Goal: Transaction & Acquisition: Purchase product/service

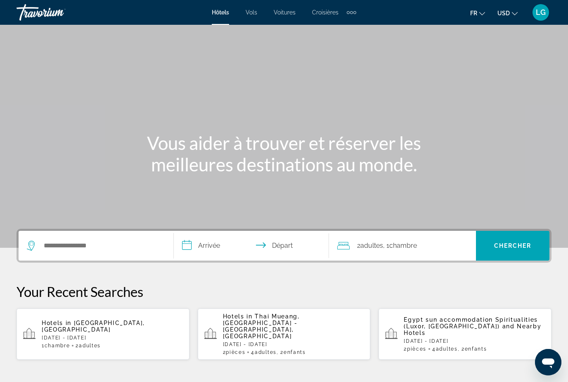
click at [209, 243] on input "**********" at bounding box center [253, 247] width 158 height 32
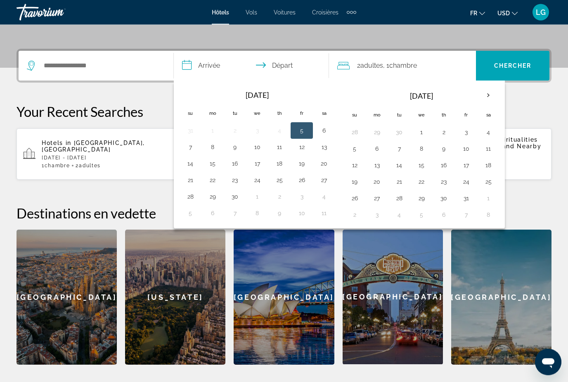
scroll to position [202, 0]
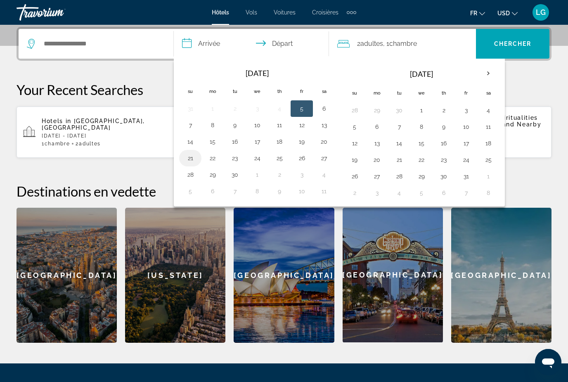
click at [188, 160] on button "21" at bounding box center [190, 158] width 13 height 12
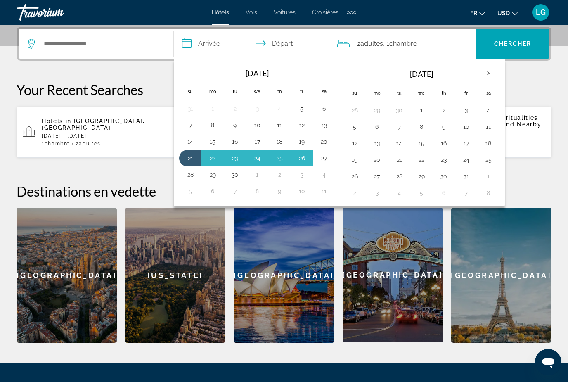
click at [327, 160] on button "27" at bounding box center [323, 158] width 13 height 12
type input "**********"
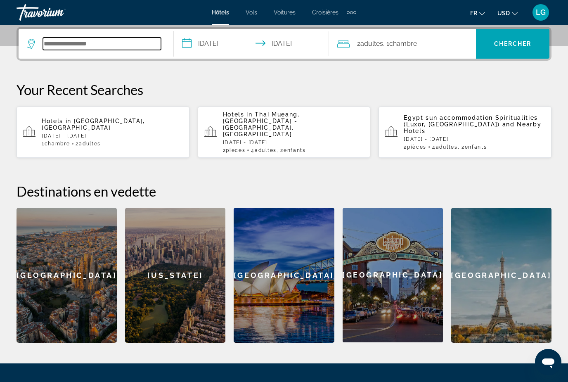
click at [96, 42] on input "Search widget" at bounding box center [102, 44] width 118 height 12
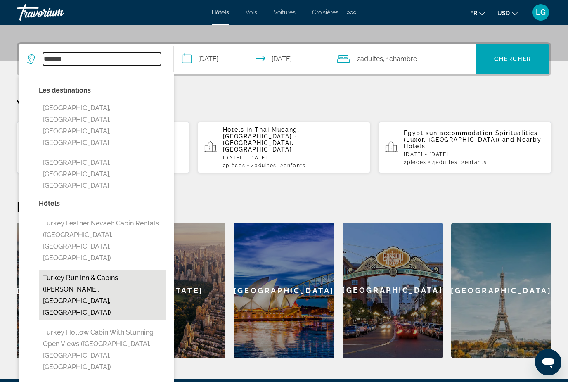
scroll to position [179, 0]
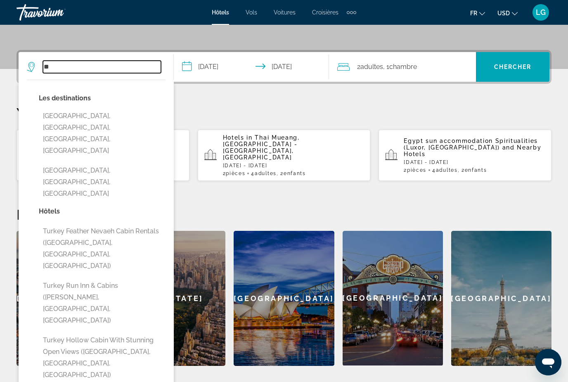
type input "*"
click at [31, 67] on icon "Search widget" at bounding box center [32, 67] width 10 height 10
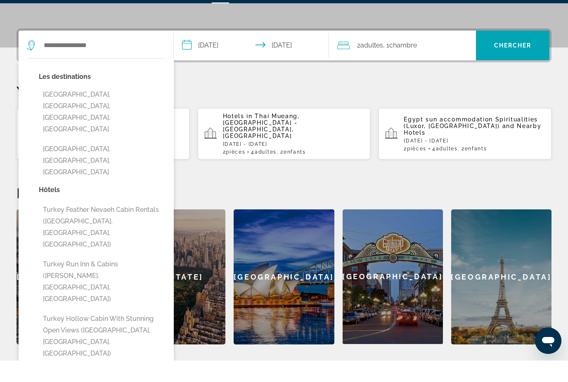
scroll to position [202, 0]
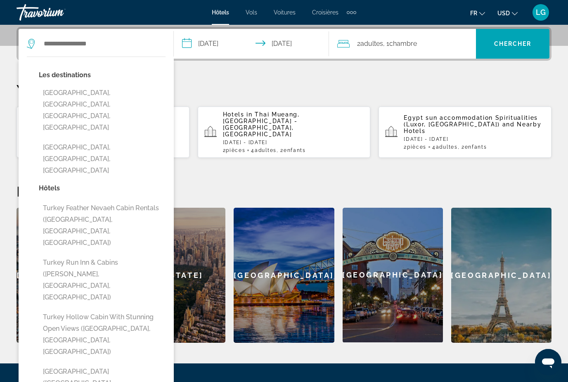
click at [31, 45] on icon "Search widget" at bounding box center [32, 44] width 10 height 10
click at [75, 47] on input "Search widget" at bounding box center [102, 44] width 118 height 12
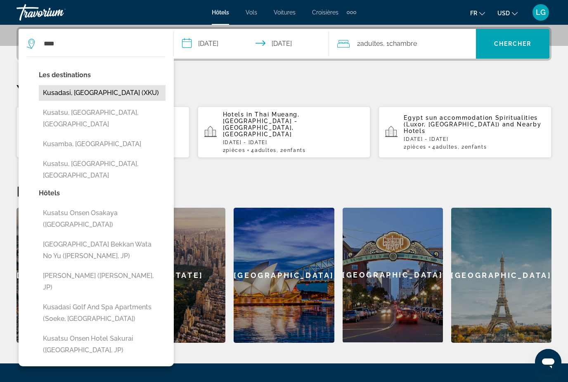
click at [77, 96] on button "Kusadasi, Turkey (XKU)" at bounding box center [102, 93] width 127 height 16
type input "**********"
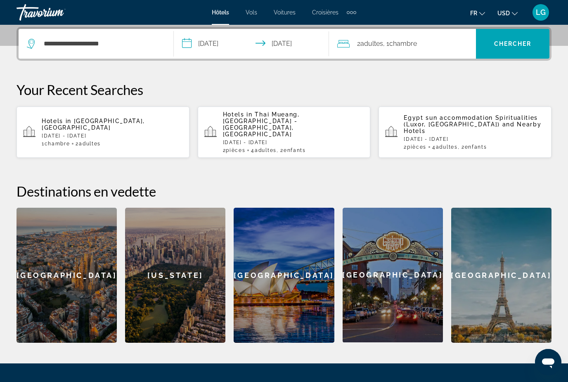
click at [372, 44] on span "Adultes" at bounding box center [371, 44] width 23 height 8
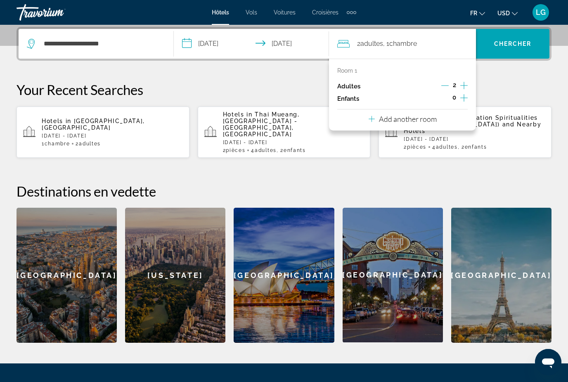
click at [510, 87] on p "Your Recent Searches" at bounding box center [283, 89] width 535 height 16
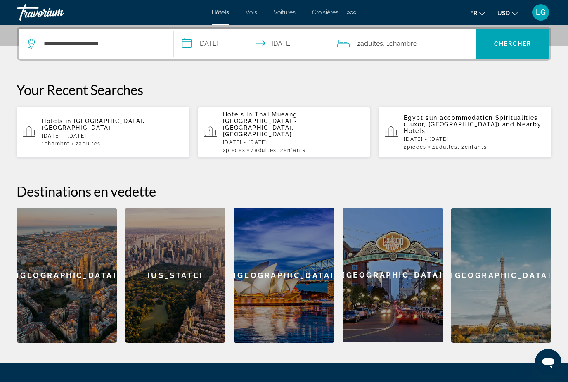
click at [512, 13] on icon "Change currency" at bounding box center [514, 13] width 6 height 3
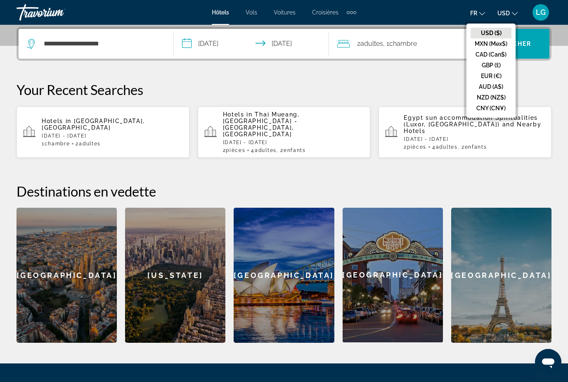
click at [490, 78] on button "EUR (€)" at bounding box center [490, 76] width 41 height 11
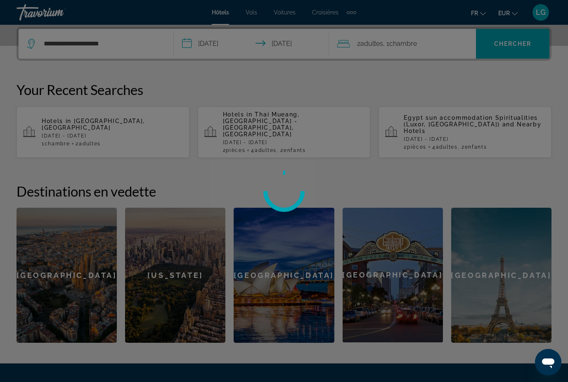
scroll to position [125, 0]
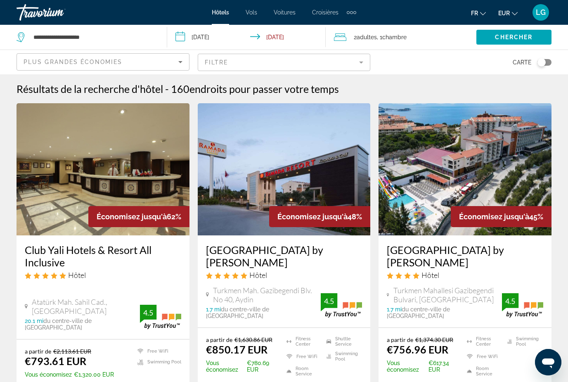
click at [72, 189] on img "Main content" at bounding box center [102, 169] width 173 height 132
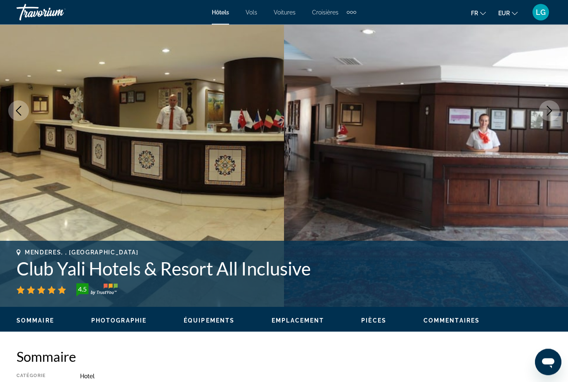
scroll to position [94, 0]
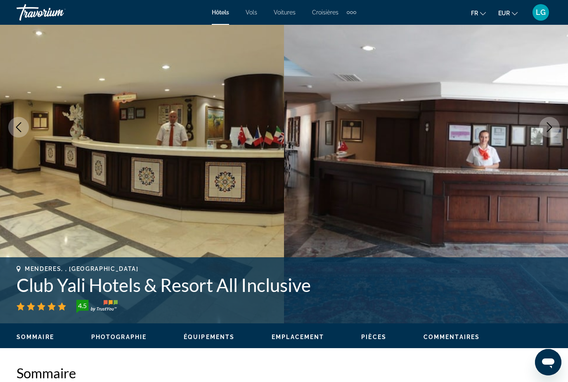
click at [551, 126] on icon "Next image" at bounding box center [549, 127] width 10 height 10
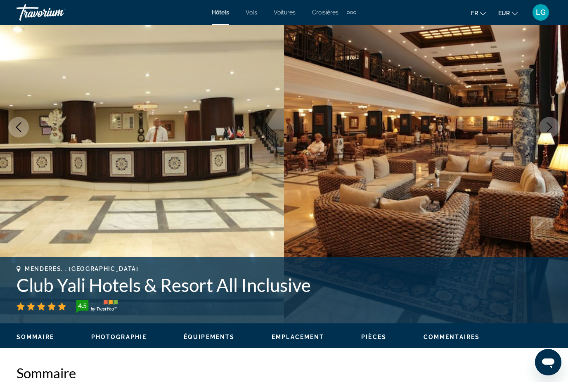
click at [551, 126] on icon "Next image" at bounding box center [549, 127] width 10 height 10
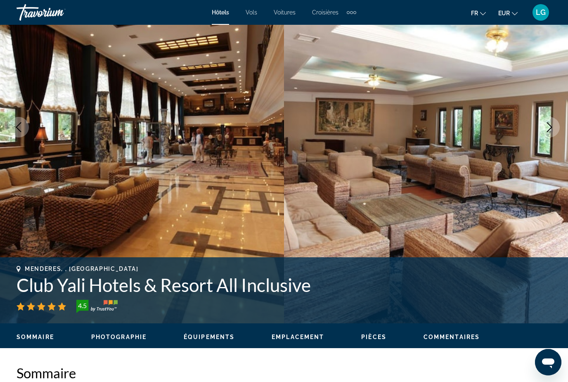
click at [551, 126] on icon "Next image" at bounding box center [549, 127] width 10 height 10
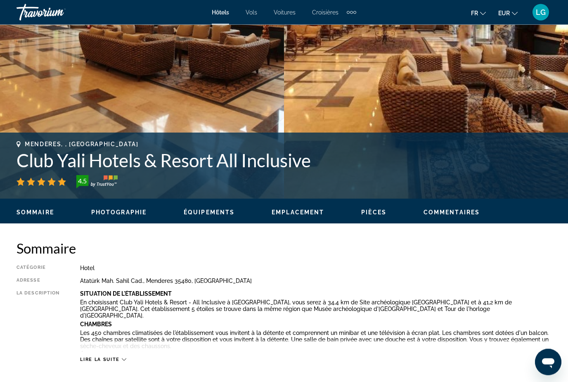
scroll to position [248, 0]
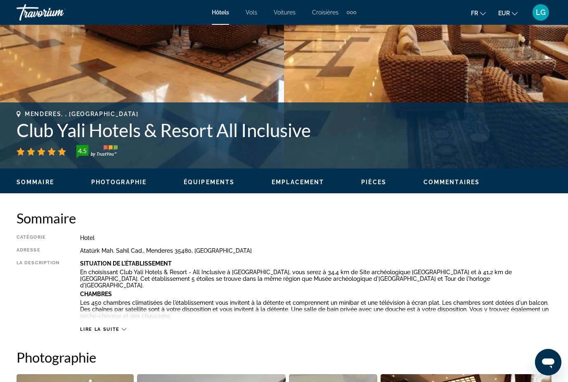
click at [130, 180] on span "Photographie" at bounding box center [118, 182] width 55 height 7
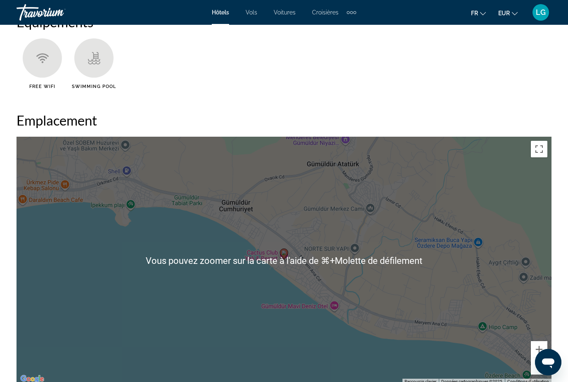
scroll to position [765, 0]
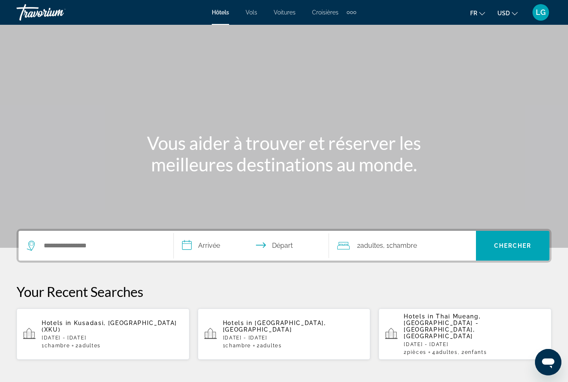
click at [206, 245] on input "**********" at bounding box center [253, 247] width 158 height 32
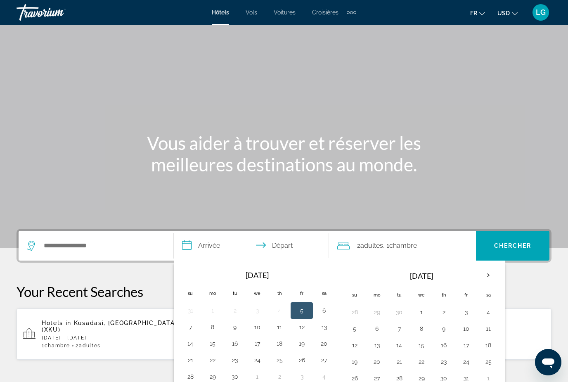
scroll to position [202, 0]
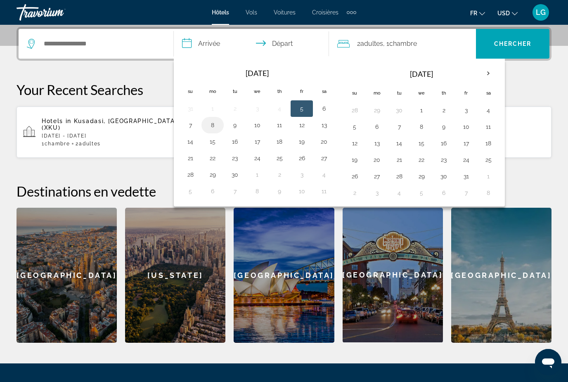
click at [212, 127] on button "8" at bounding box center [212, 125] width 13 height 12
click at [302, 125] on button "12" at bounding box center [301, 125] width 13 height 12
type input "**********"
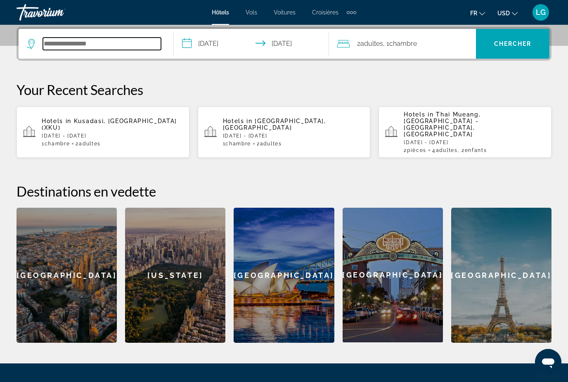
click at [104, 50] on input "Search widget" at bounding box center [102, 44] width 118 height 12
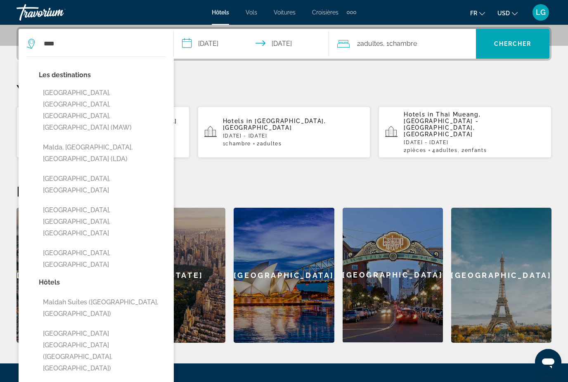
drag, startPoint x: 104, startPoint y: 51, endPoint x: 0, endPoint y: -202, distance: 273.5
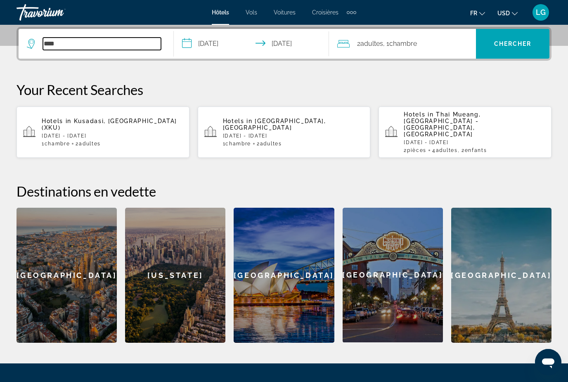
click at [72, 41] on input "****" at bounding box center [102, 44] width 118 height 12
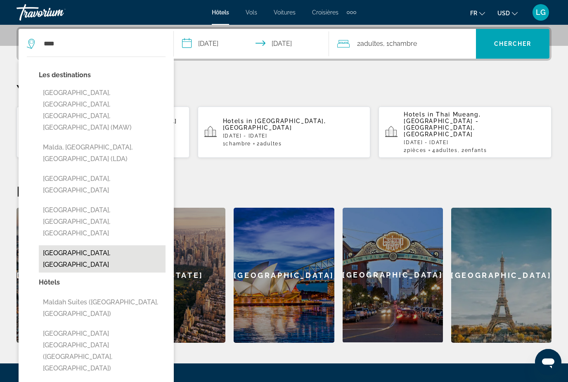
click at [91, 245] on button "[GEOGRAPHIC_DATA], [GEOGRAPHIC_DATA]" at bounding box center [102, 258] width 127 height 27
type input "**********"
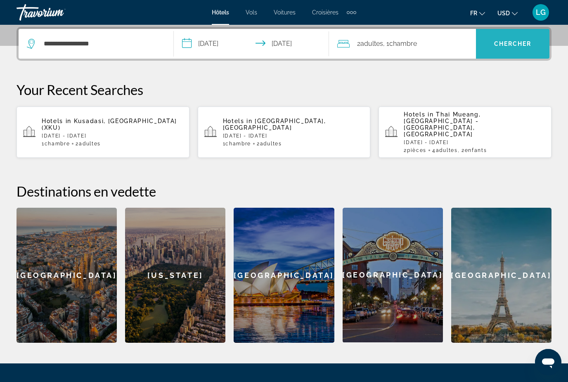
click at [525, 48] on span "Search widget" at bounding box center [512, 44] width 73 height 20
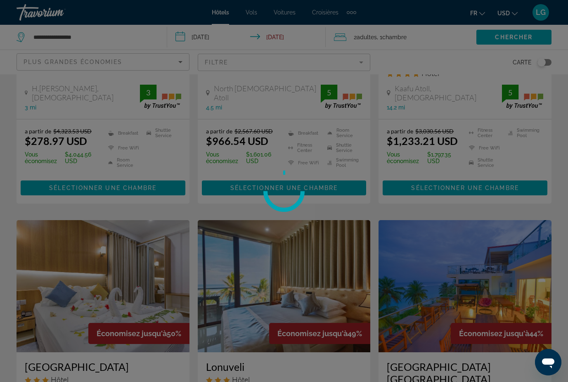
scroll to position [26, 0]
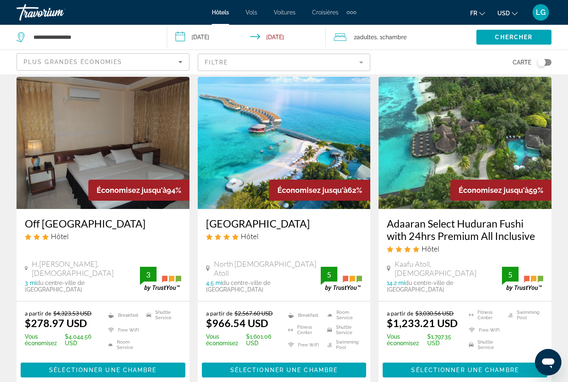
click at [512, 13] on icon "Change currency" at bounding box center [514, 13] width 6 height 3
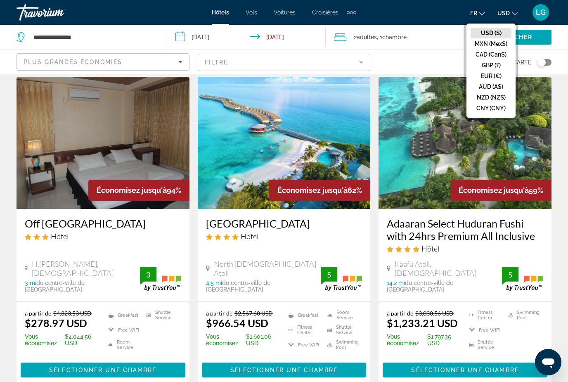
click at [493, 77] on button "EUR (€)" at bounding box center [490, 76] width 41 height 11
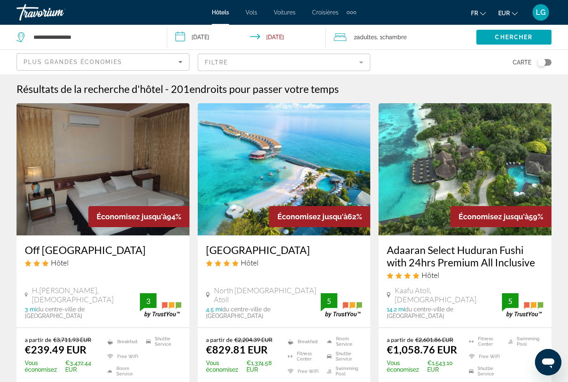
click at [249, 252] on h3 "Centara Ras Fushi Resort & Spa Maldives" at bounding box center [284, 249] width 156 height 12
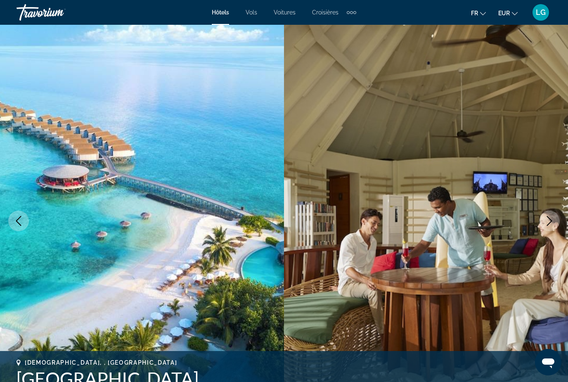
click at [547, 222] on icon "Next image" at bounding box center [549, 221] width 10 height 10
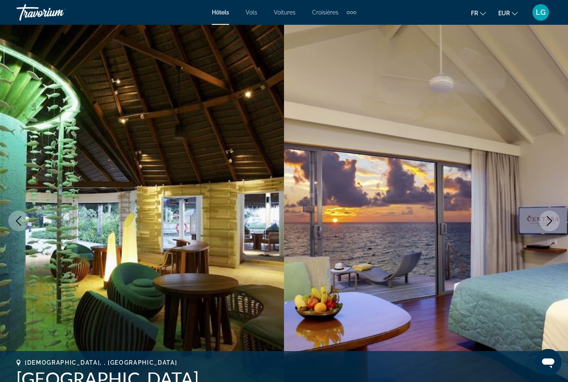
click at [547, 222] on icon "Next image" at bounding box center [549, 221] width 10 height 10
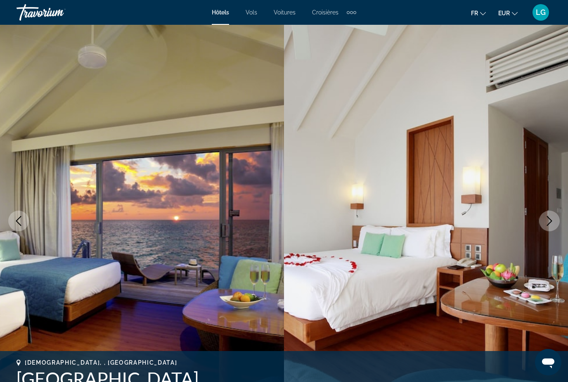
click at [548, 222] on icon "Next image" at bounding box center [549, 221] width 10 height 10
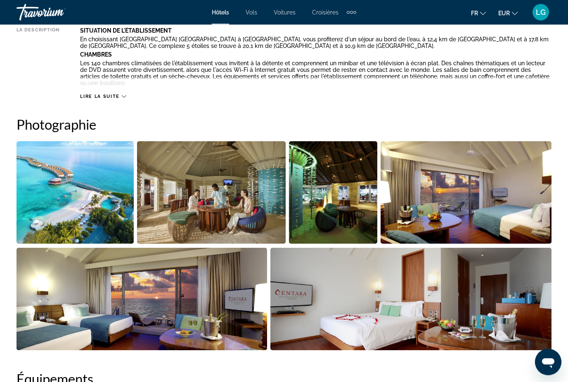
scroll to position [503, 0]
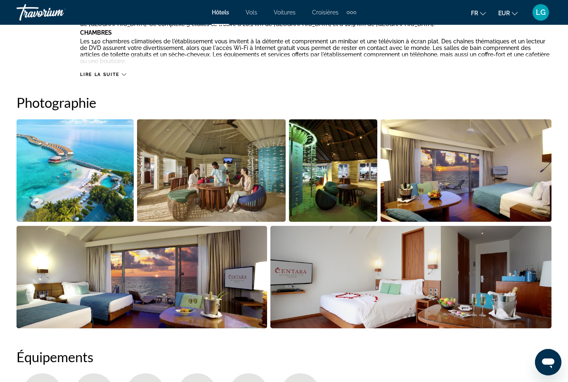
click at [104, 186] on img "Open full-screen image slider" at bounding box center [74, 170] width 117 height 102
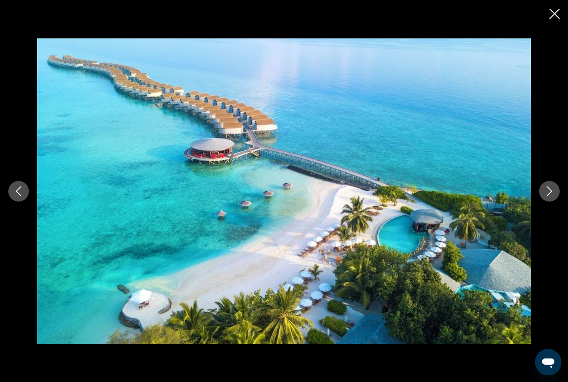
click at [553, 196] on icon "Next image" at bounding box center [549, 191] width 10 height 10
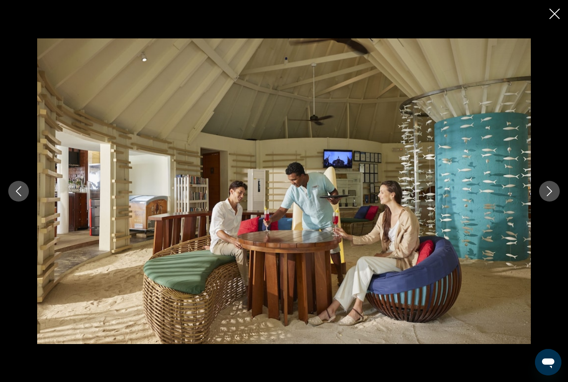
click at [553, 196] on icon "Next image" at bounding box center [549, 191] width 10 height 10
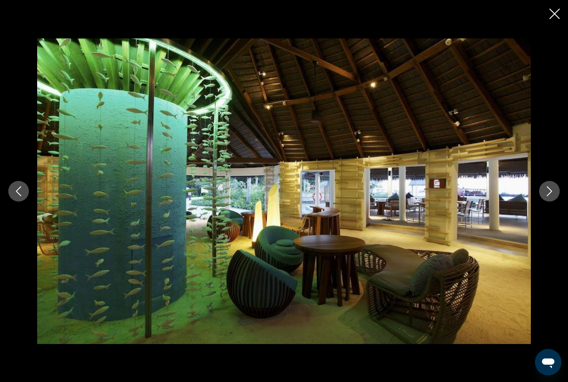
click at [553, 196] on icon "Next image" at bounding box center [549, 191] width 10 height 10
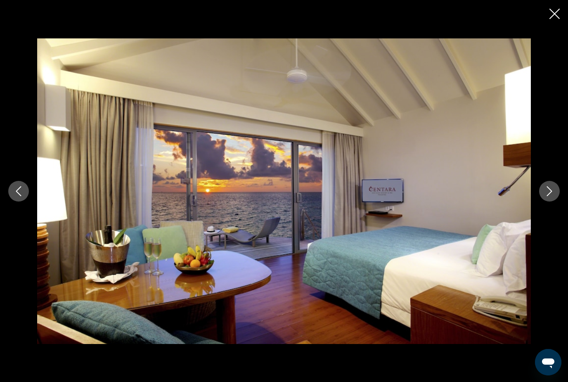
click at [553, 196] on icon "Next image" at bounding box center [549, 191] width 10 height 10
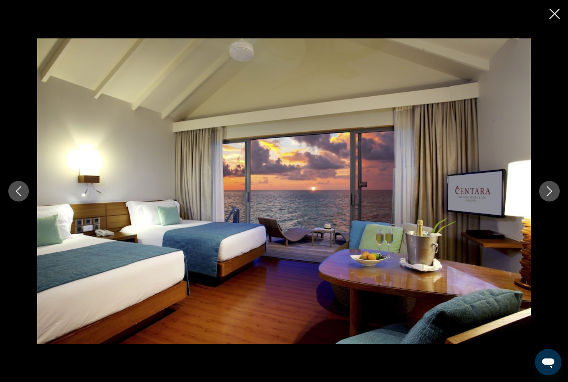
click at [553, 196] on icon "Next image" at bounding box center [549, 191] width 10 height 10
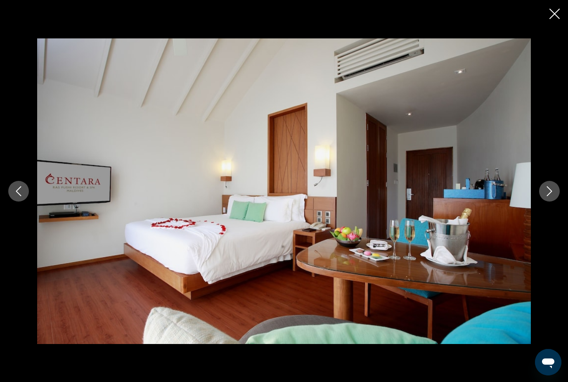
click at [553, 196] on icon "Next image" at bounding box center [549, 191] width 10 height 10
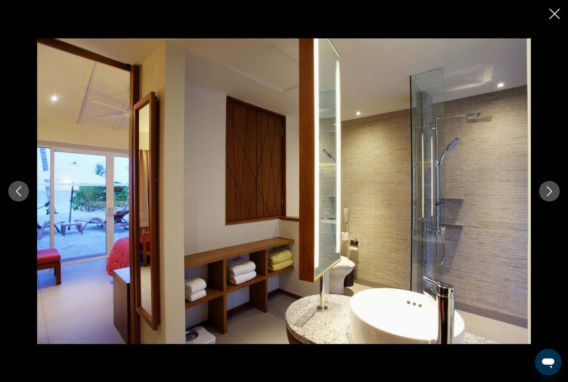
click at [553, 196] on icon "Next image" at bounding box center [549, 191] width 10 height 10
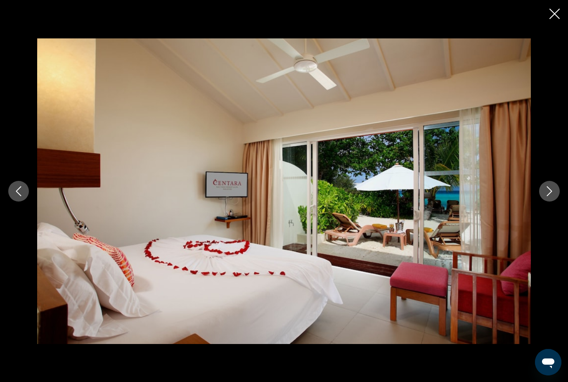
click at [553, 196] on icon "Next image" at bounding box center [549, 191] width 10 height 10
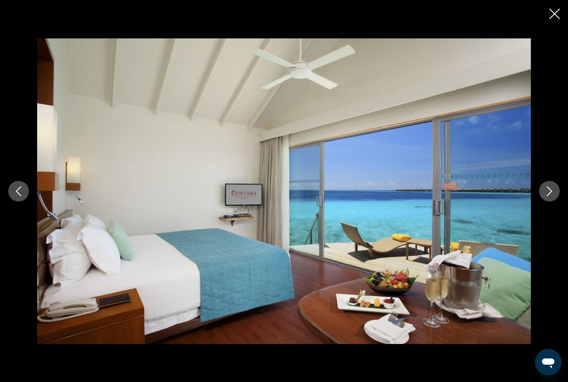
click at [553, 196] on icon "Next image" at bounding box center [549, 191] width 10 height 10
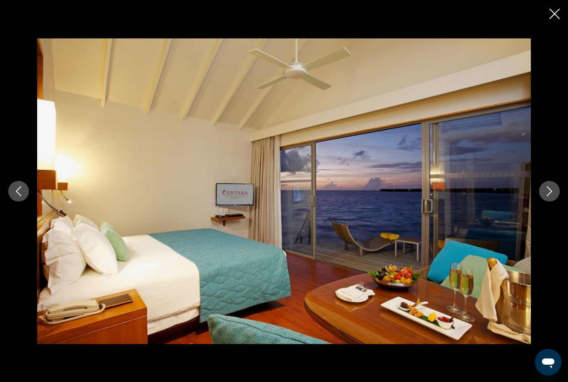
click at [552, 196] on icon "Next image" at bounding box center [549, 191] width 10 height 10
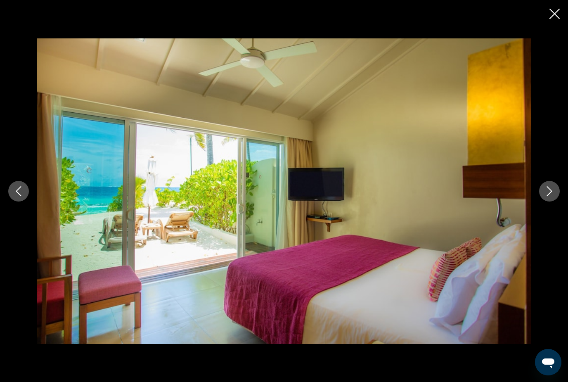
click at [552, 196] on icon "Next image" at bounding box center [549, 191] width 10 height 10
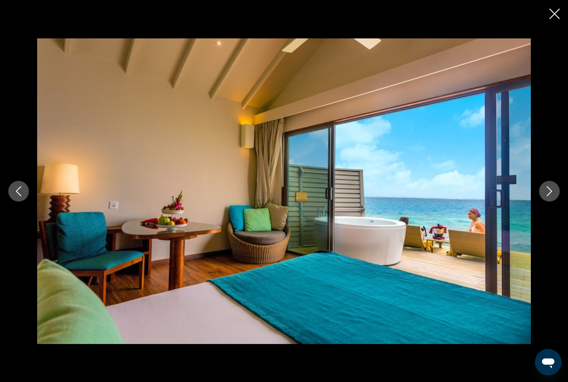
click at [552, 196] on icon "Next image" at bounding box center [549, 191] width 10 height 10
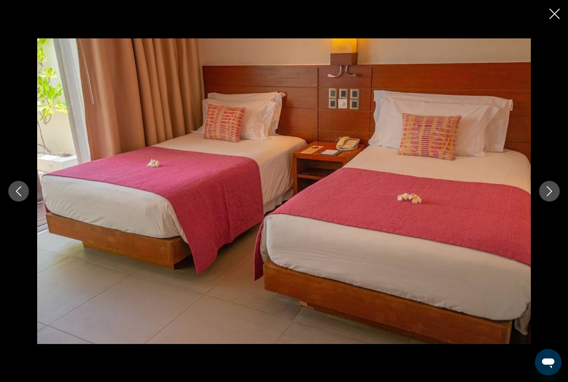
click at [552, 196] on icon "Next image" at bounding box center [549, 191] width 10 height 10
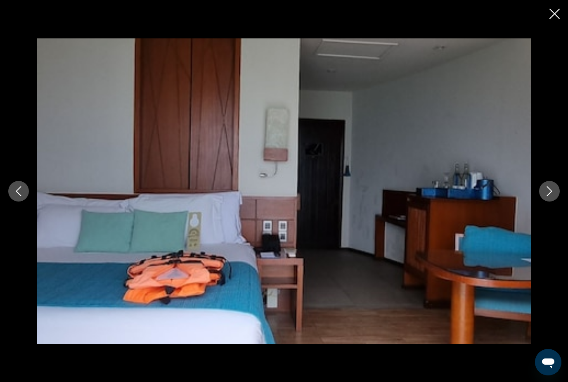
click at [552, 196] on icon "Next image" at bounding box center [549, 191] width 10 height 10
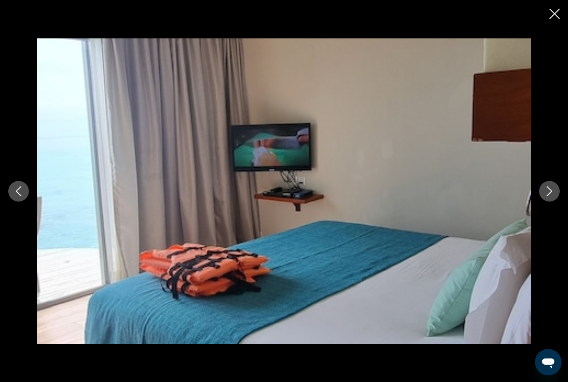
click at [552, 196] on icon "Next image" at bounding box center [549, 191] width 10 height 10
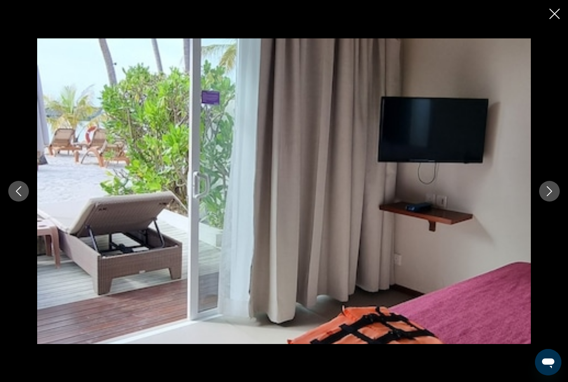
click at [551, 196] on icon "Next image" at bounding box center [549, 191] width 10 height 10
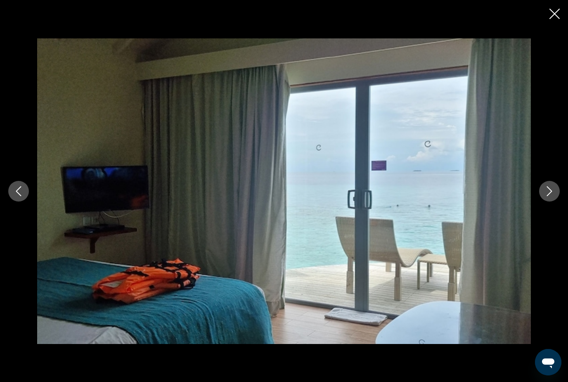
click at [551, 196] on icon "Next image" at bounding box center [549, 191] width 10 height 10
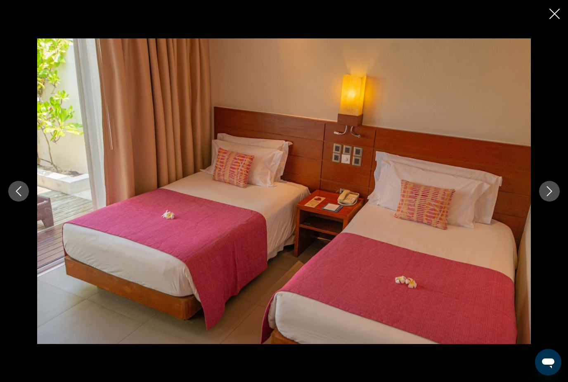
click at [551, 196] on icon "Next image" at bounding box center [549, 191] width 10 height 10
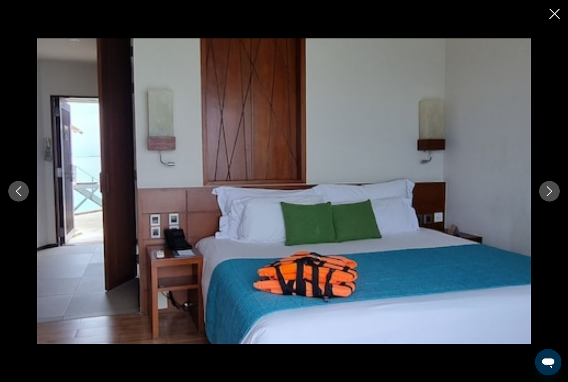
click at [551, 196] on icon "Next image" at bounding box center [549, 191] width 10 height 10
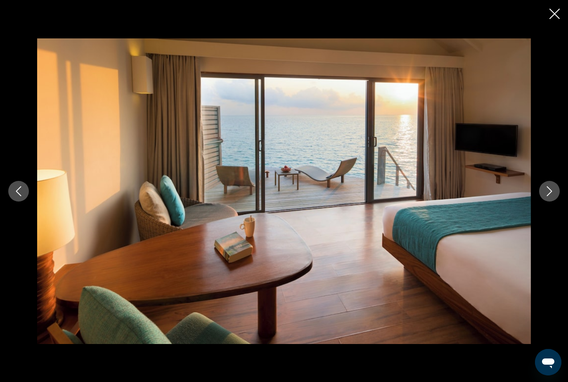
click at [551, 196] on icon "Next image" at bounding box center [549, 191] width 10 height 10
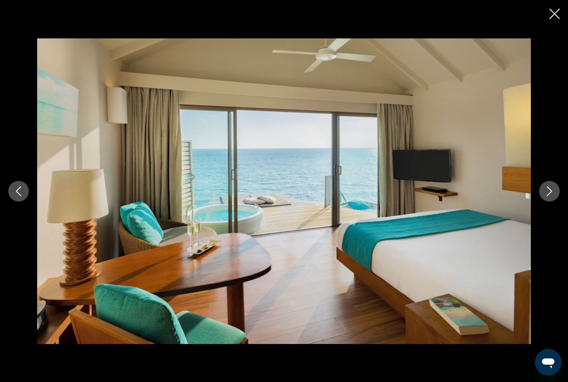
click at [551, 196] on icon "Next image" at bounding box center [549, 191] width 10 height 10
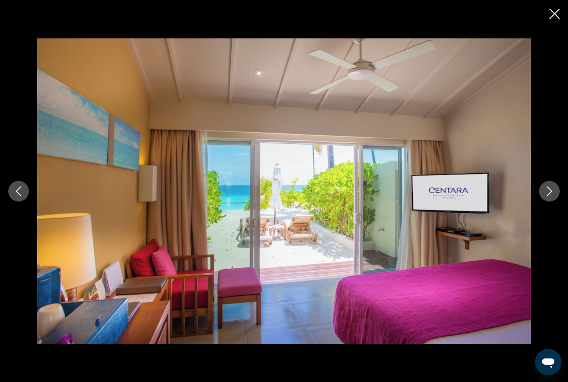
click at [551, 196] on icon "Next image" at bounding box center [549, 191] width 10 height 10
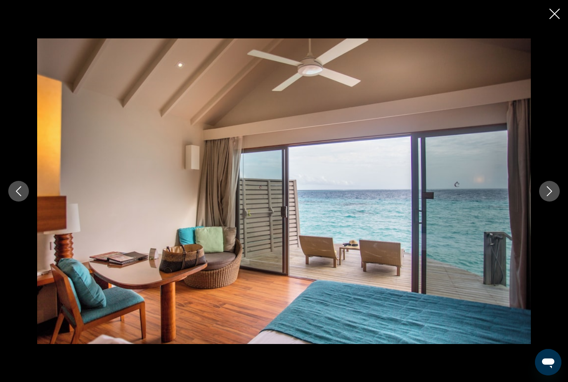
click at [551, 196] on icon "Next image" at bounding box center [549, 191] width 10 height 10
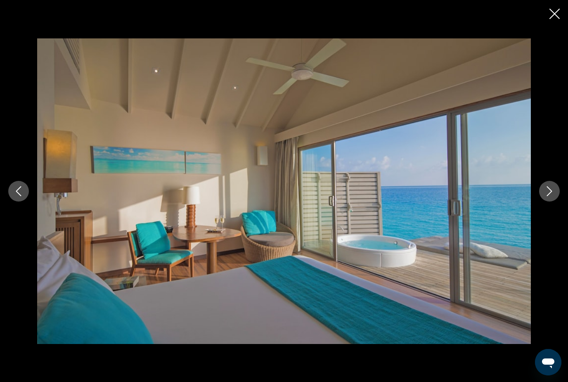
click at [551, 196] on icon "Next image" at bounding box center [549, 191] width 10 height 10
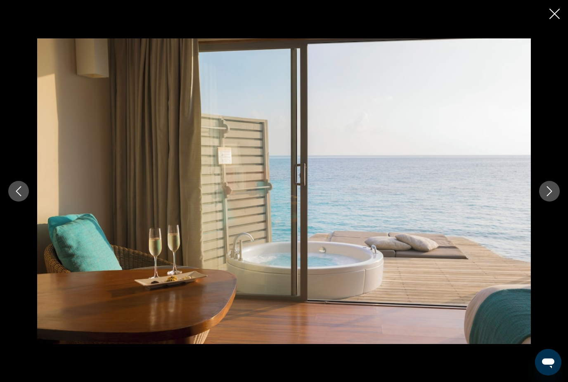
click at [551, 196] on icon "Next image" at bounding box center [549, 191] width 10 height 10
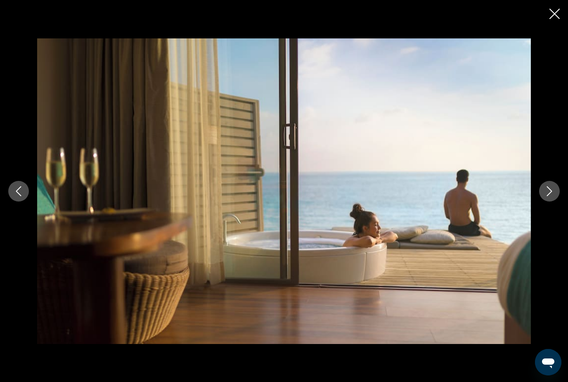
click at [551, 196] on icon "Next image" at bounding box center [549, 191] width 10 height 10
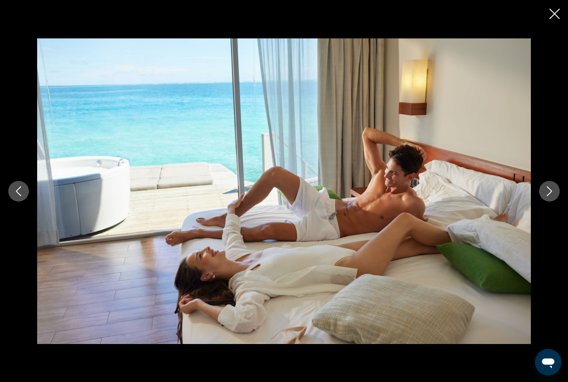
click at [551, 196] on icon "Next image" at bounding box center [549, 191] width 10 height 10
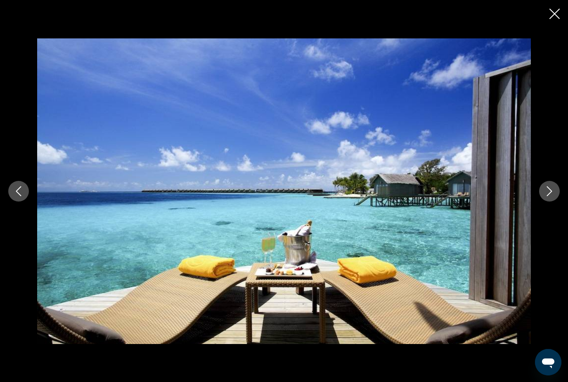
click at [551, 196] on icon "Next image" at bounding box center [549, 191] width 10 height 10
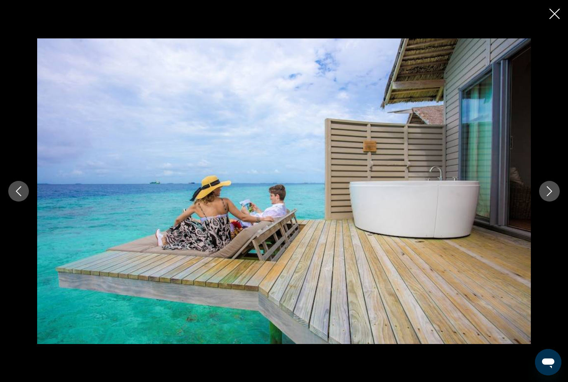
click at [551, 196] on icon "Next image" at bounding box center [549, 191] width 10 height 10
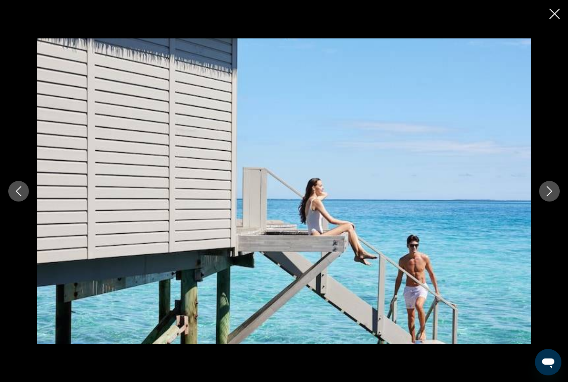
click at [551, 196] on icon "Next image" at bounding box center [549, 191] width 10 height 10
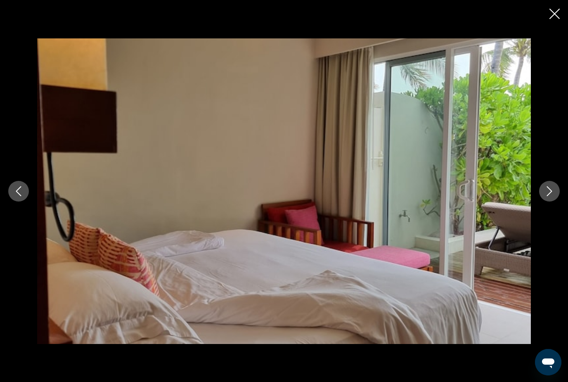
click at [551, 196] on icon "Next image" at bounding box center [549, 191] width 10 height 10
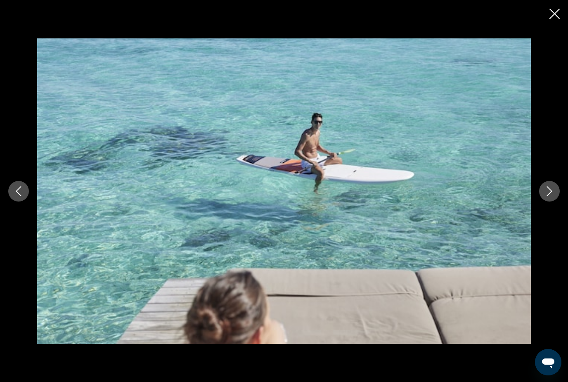
click at [551, 196] on icon "Next image" at bounding box center [549, 191] width 10 height 10
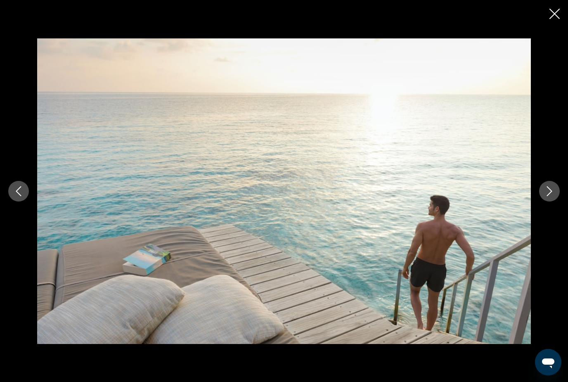
click at [551, 196] on icon "Next image" at bounding box center [549, 191] width 10 height 10
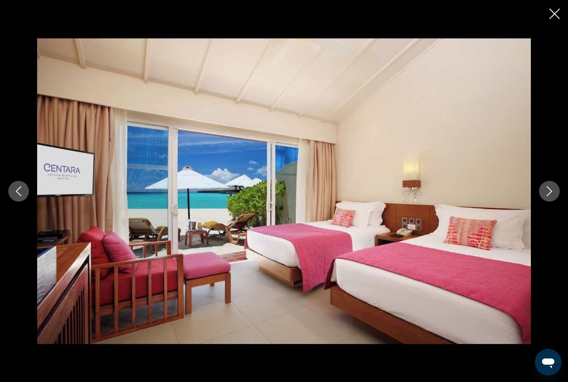
click at [556, 14] on icon "Close slideshow" at bounding box center [554, 14] width 10 height 10
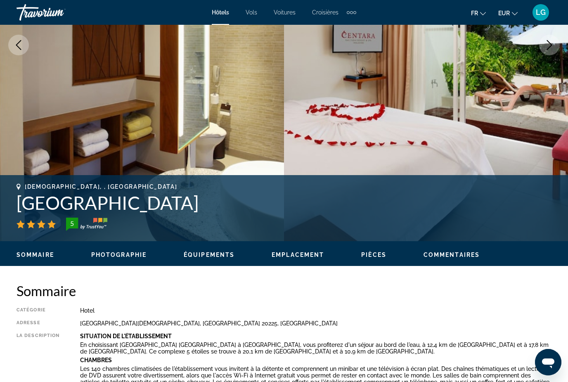
scroll to position [148, 0]
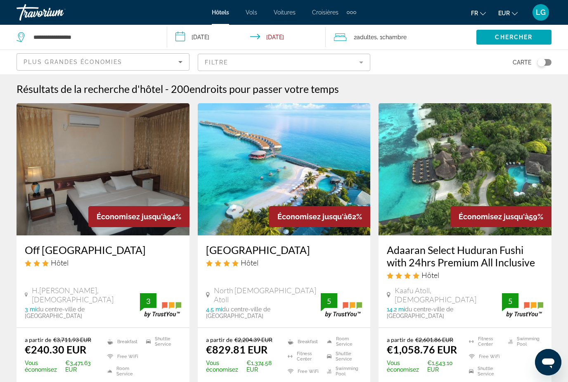
click at [209, 38] on input "**********" at bounding box center [248, 38] width 162 height 27
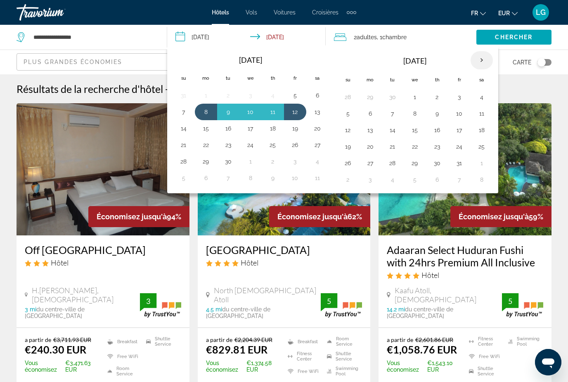
click at [477, 64] on th "Next month" at bounding box center [481, 60] width 22 height 18
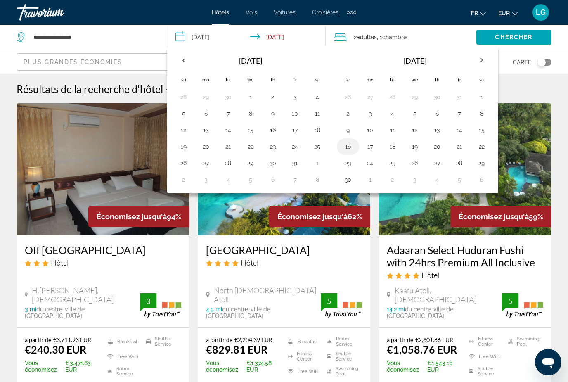
click at [349, 144] on button "16" at bounding box center [347, 147] width 13 height 12
click at [439, 146] on button "20" at bounding box center [436, 147] width 13 height 12
type input "**********"
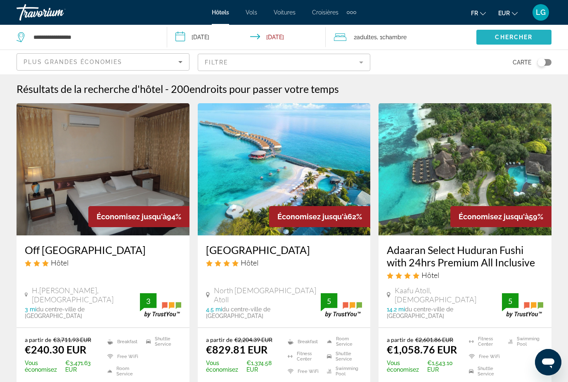
click at [503, 39] on span "Chercher" at bounding box center [514, 37] width 38 height 7
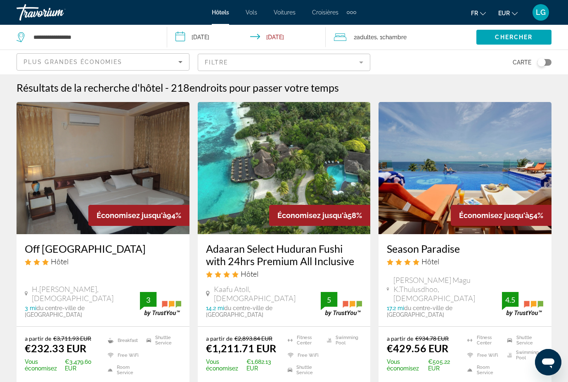
scroll to position [1, 0]
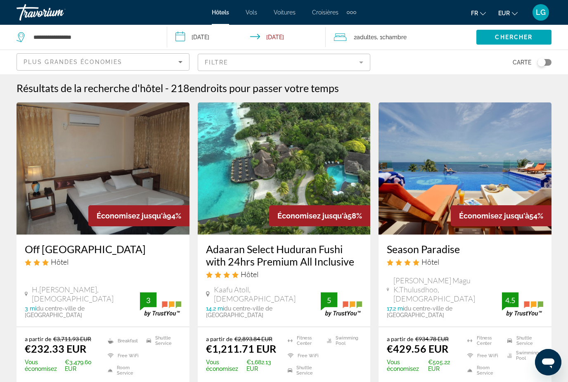
click at [241, 213] on img "Main content" at bounding box center [284, 168] width 173 height 132
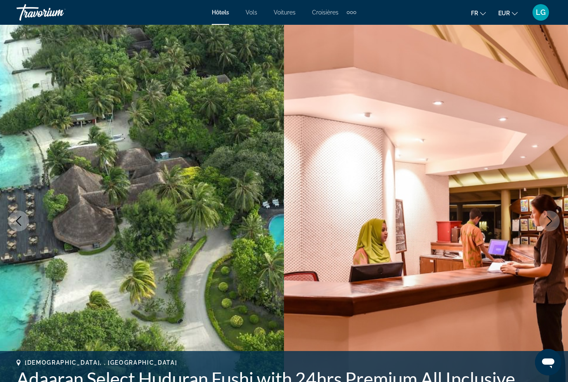
click at [549, 220] on icon "Next image" at bounding box center [549, 221] width 10 height 10
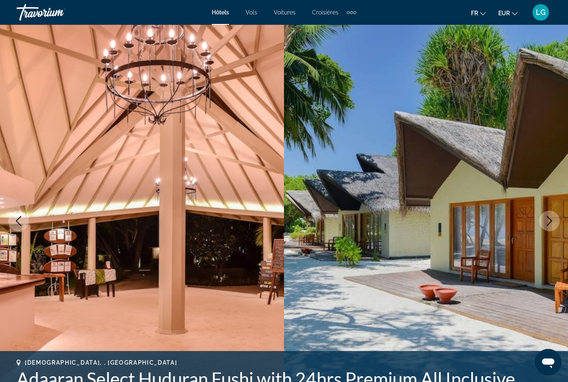
click at [549, 220] on icon "Next image" at bounding box center [549, 221] width 10 height 10
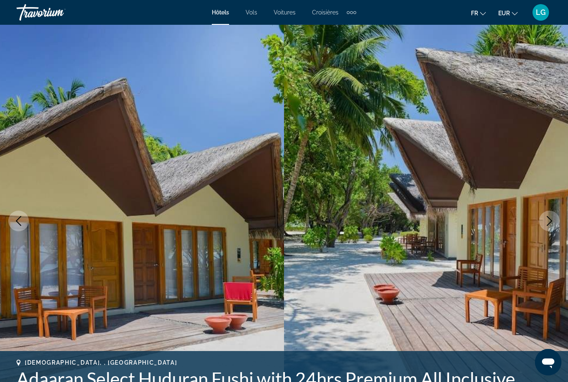
click at [549, 220] on icon "Next image" at bounding box center [549, 221] width 10 height 10
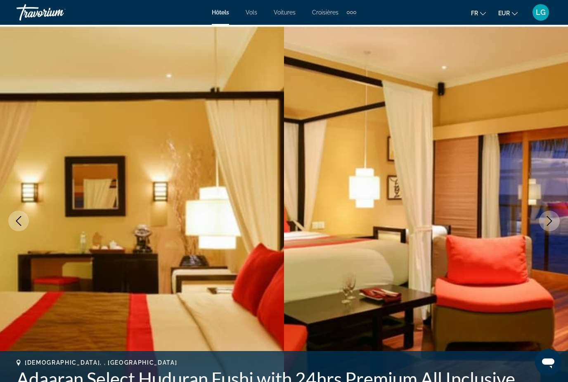
click at [549, 220] on icon "Next image" at bounding box center [549, 221] width 10 height 10
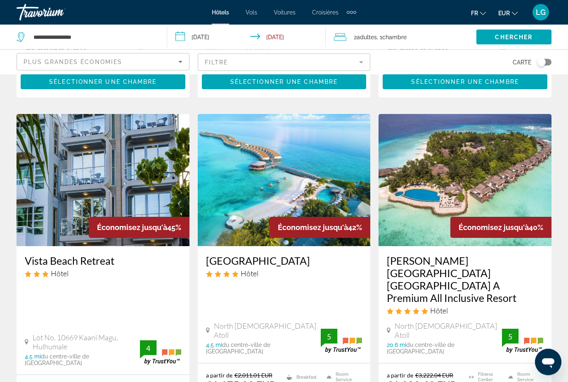
scroll to position [963, 0]
click at [250, 180] on img "Main content" at bounding box center [284, 180] width 173 height 132
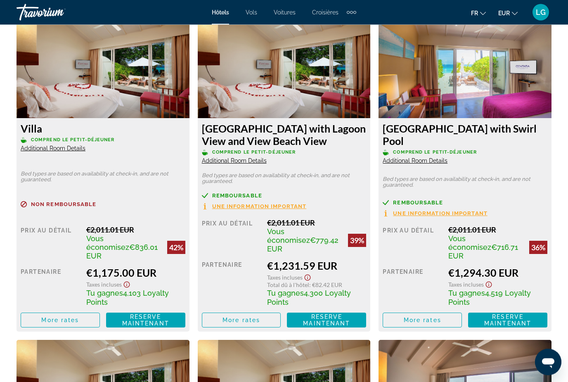
scroll to position [1297, 0]
click at [422, 102] on img "Main content" at bounding box center [464, 66] width 173 height 103
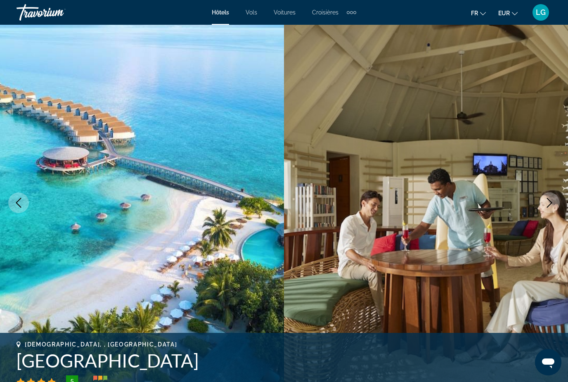
scroll to position [0, 0]
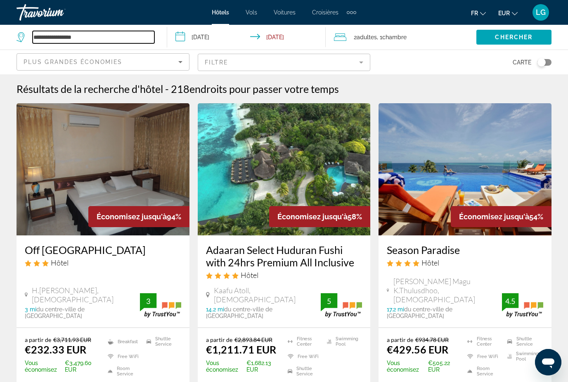
click at [97, 41] on input "**********" at bounding box center [94, 37] width 122 height 12
type input "*"
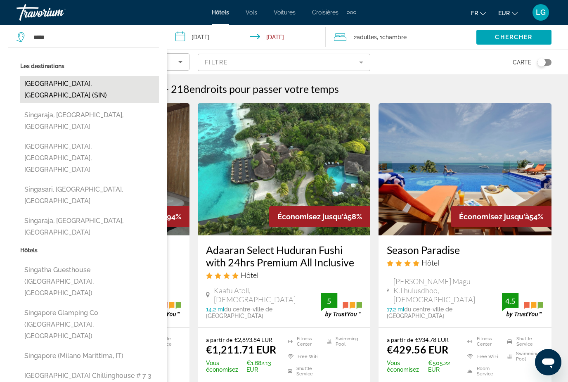
click at [57, 87] on button "[GEOGRAPHIC_DATA], [GEOGRAPHIC_DATA] (SIN)" at bounding box center [89, 89] width 139 height 27
type input "**********"
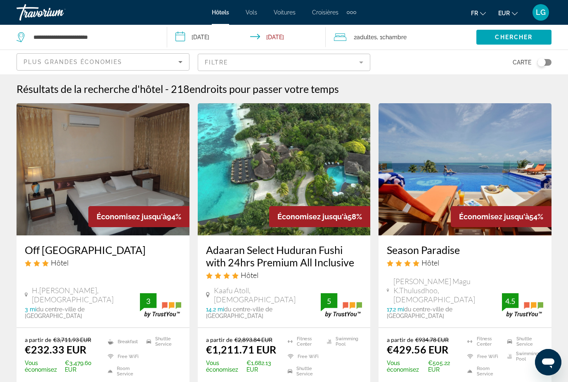
click at [211, 36] on input "**********" at bounding box center [248, 38] width 162 height 27
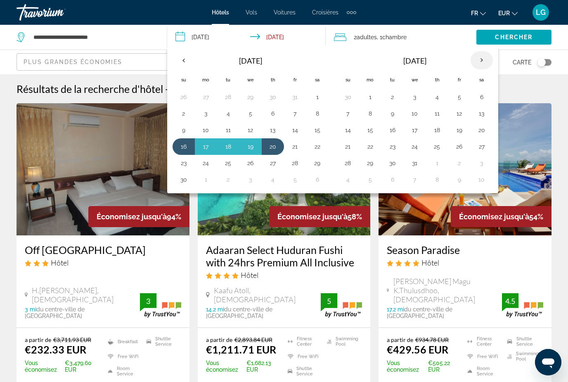
click at [481, 62] on th "Next month" at bounding box center [481, 60] width 22 height 18
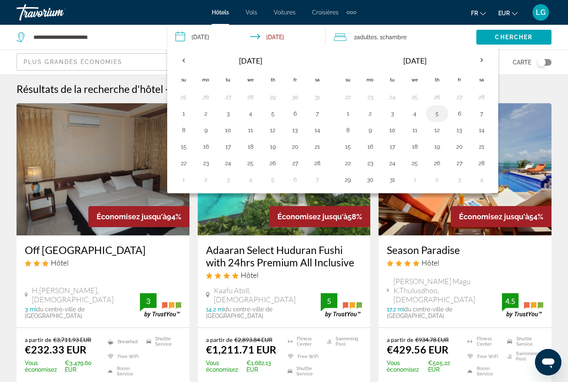
click at [435, 116] on button "5" at bounding box center [436, 114] width 13 height 12
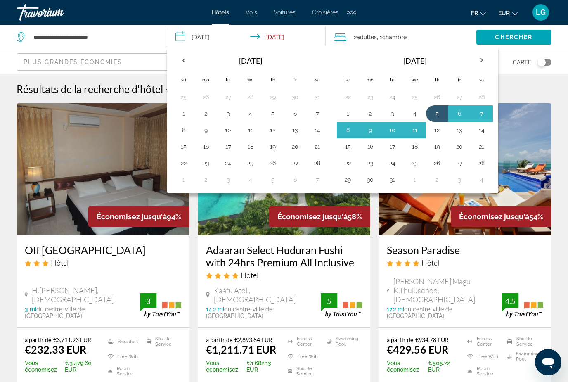
click at [438, 131] on button "12" at bounding box center [436, 130] width 13 height 12
type input "**********"
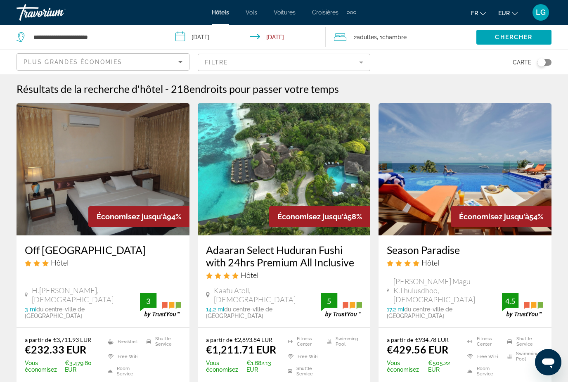
click at [375, 39] on span "Adultes" at bounding box center [366, 37] width 20 height 7
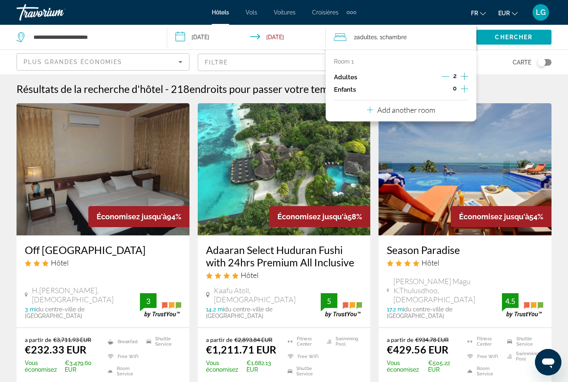
click at [463, 88] on icon "Increment children" at bounding box center [463, 89] width 7 height 10
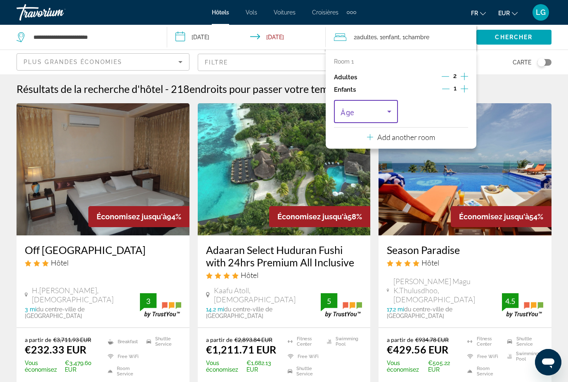
click at [391, 109] on icon "Travelers: 2 adults, 1 child" at bounding box center [389, 111] width 10 height 10
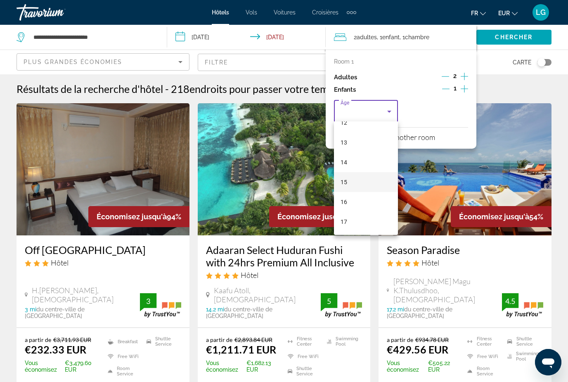
scroll to position [250, 0]
click at [344, 180] on span "15" at bounding box center [343, 182] width 7 height 10
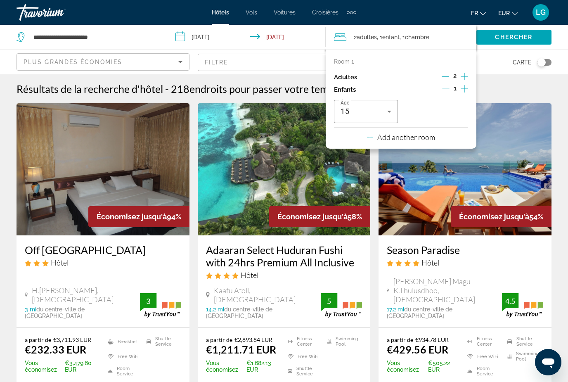
click at [491, 62] on div "Carte" at bounding box center [464, 62] width 173 height 24
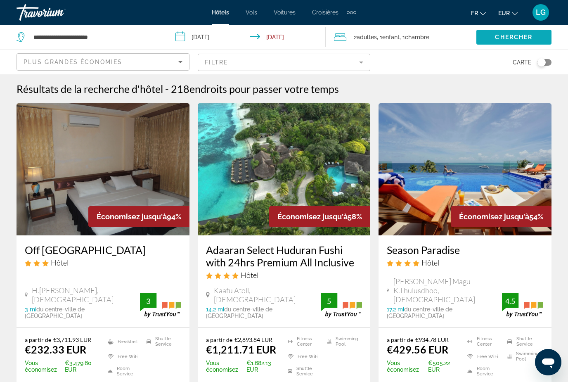
click at [513, 38] on span "Chercher" at bounding box center [514, 37] width 38 height 7
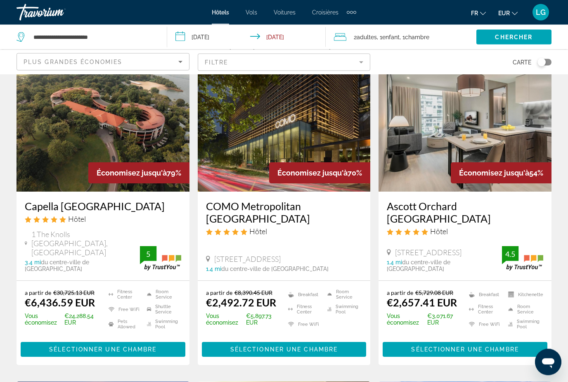
scroll to position [44, 0]
click at [125, 155] on img "Main content" at bounding box center [102, 125] width 173 height 132
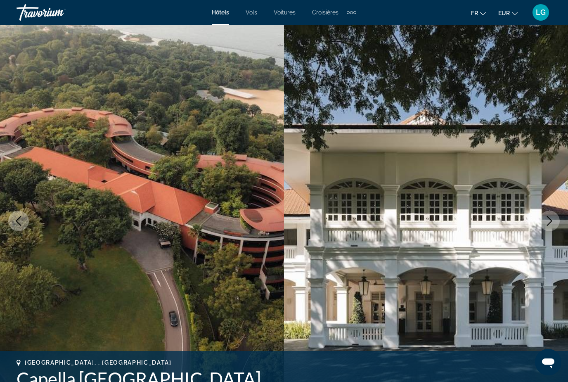
click at [546, 224] on icon "Next image" at bounding box center [549, 221] width 10 height 10
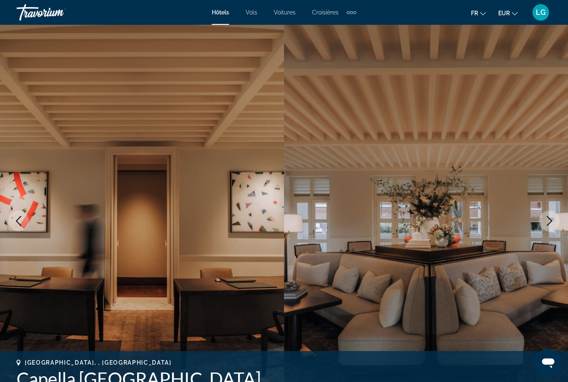
click at [549, 222] on icon "Next image" at bounding box center [549, 221] width 10 height 10
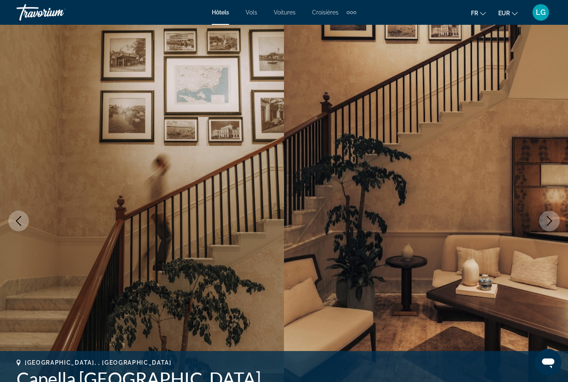
click at [549, 223] on icon "Next image" at bounding box center [548, 221] width 5 height 10
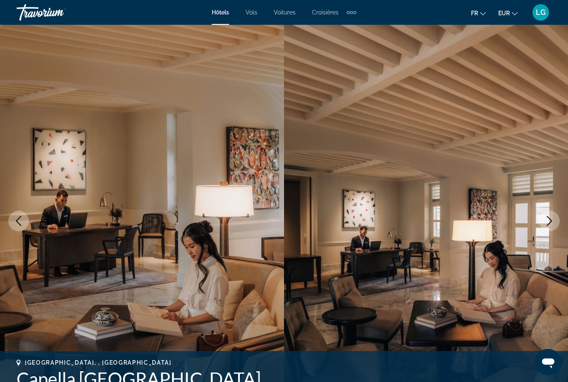
click at [549, 223] on icon "Next image" at bounding box center [548, 221] width 5 height 10
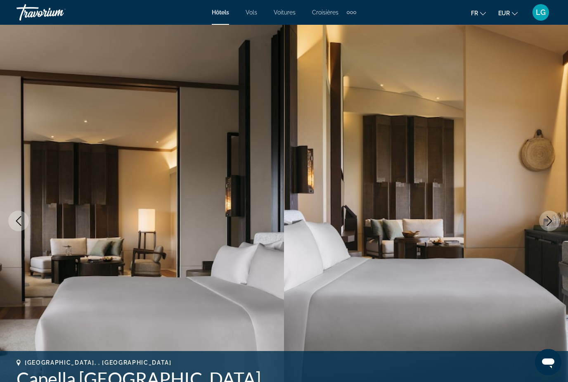
click at [549, 223] on icon "Next image" at bounding box center [548, 221] width 5 height 10
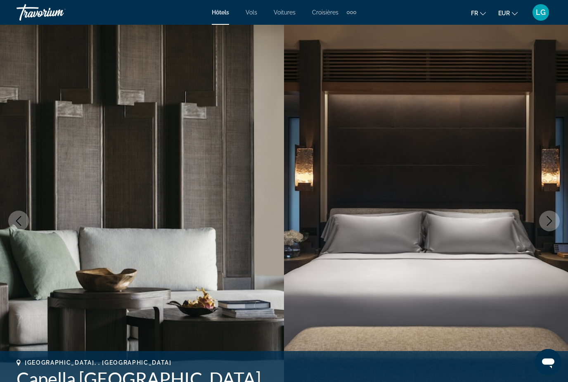
click at [549, 223] on icon "Next image" at bounding box center [548, 221] width 5 height 10
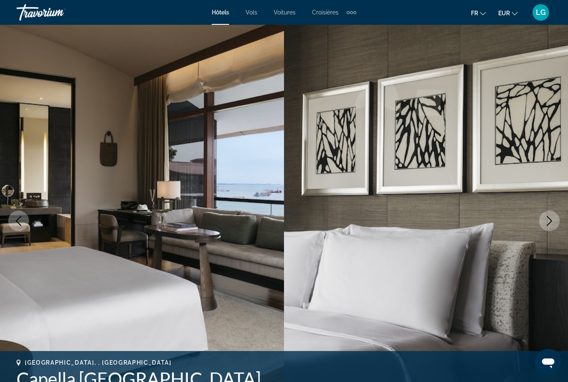
click at [549, 223] on icon "Next image" at bounding box center [548, 221] width 5 height 10
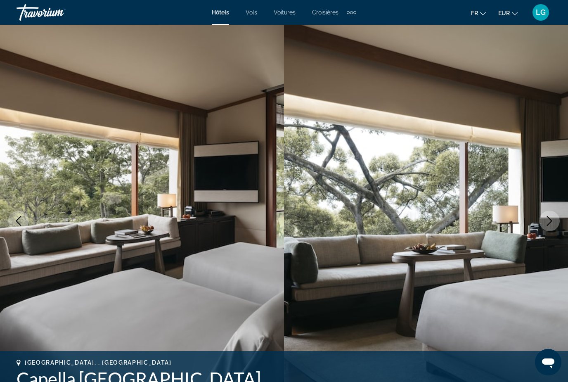
click at [550, 223] on icon "Next image" at bounding box center [549, 221] width 10 height 10
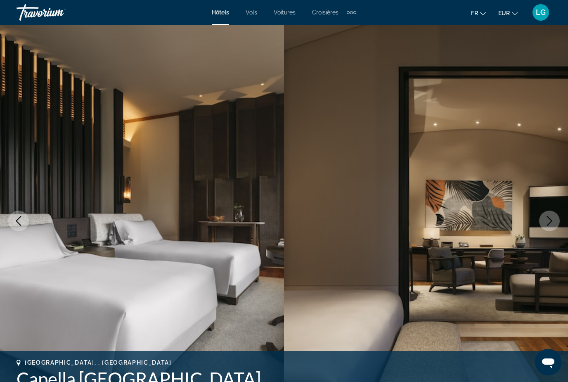
click at [550, 223] on icon "Next image" at bounding box center [549, 221] width 10 height 10
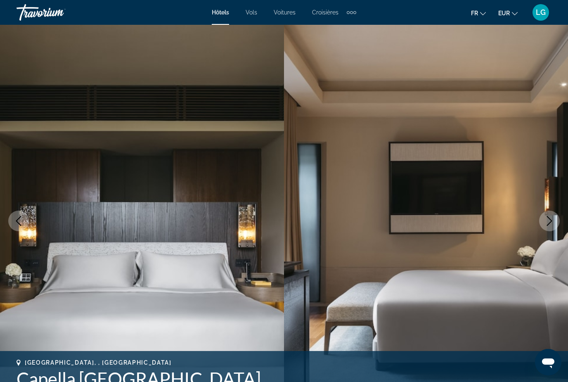
click at [550, 222] on icon "Next image" at bounding box center [548, 221] width 5 height 10
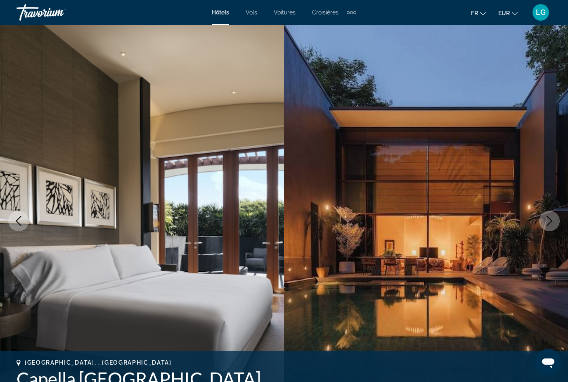
click at [550, 222] on icon "Next image" at bounding box center [548, 221] width 5 height 10
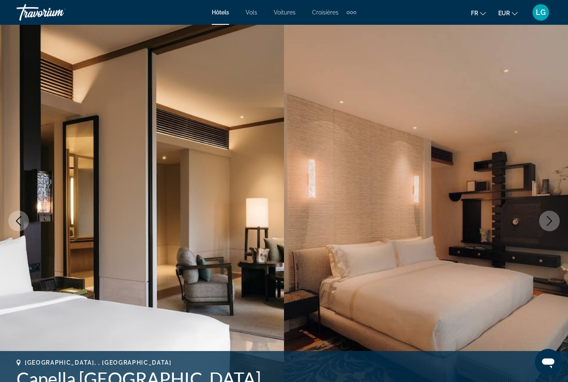
click at [550, 222] on icon "Next image" at bounding box center [548, 221] width 5 height 10
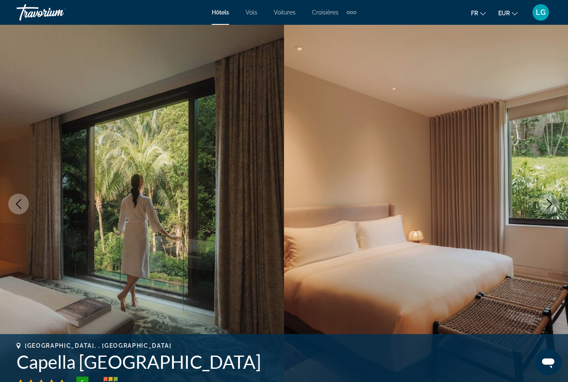
scroll to position [18, 0]
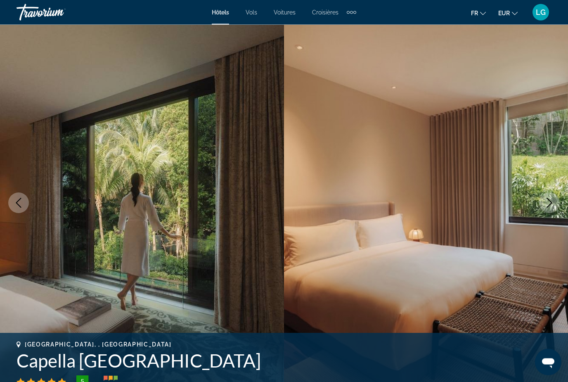
click at [547, 200] on icon "Next image" at bounding box center [549, 203] width 10 height 10
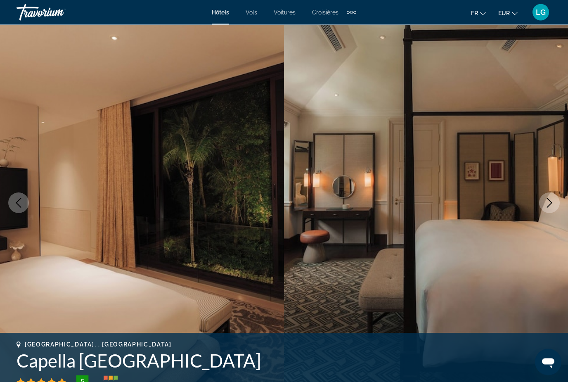
click at [548, 200] on icon "Next image" at bounding box center [549, 203] width 10 height 10
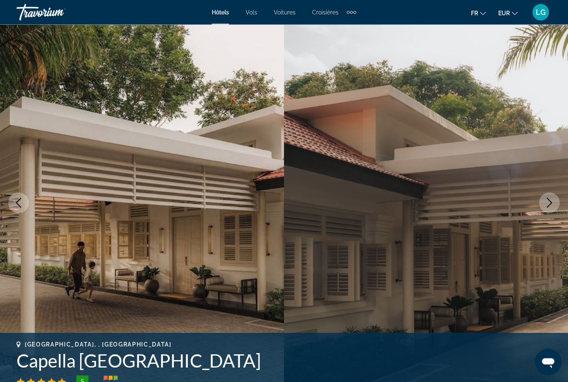
click at [548, 200] on icon "Next image" at bounding box center [549, 203] width 10 height 10
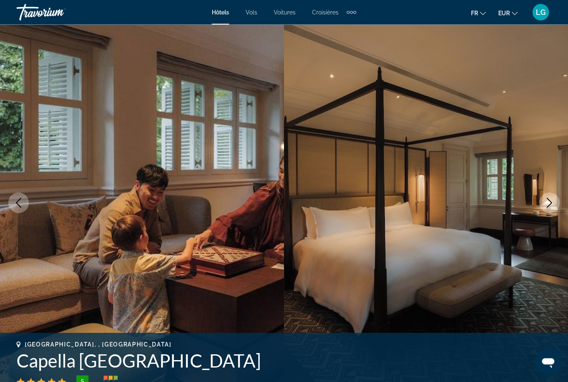
click at [548, 200] on icon "Next image" at bounding box center [548, 203] width 5 height 10
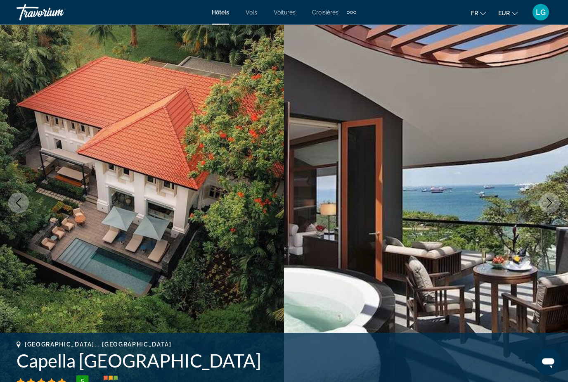
click at [548, 200] on icon "Next image" at bounding box center [548, 203] width 5 height 10
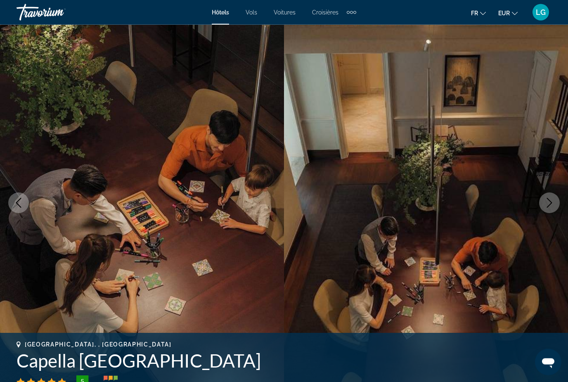
click at [548, 200] on icon "Next image" at bounding box center [548, 203] width 5 height 10
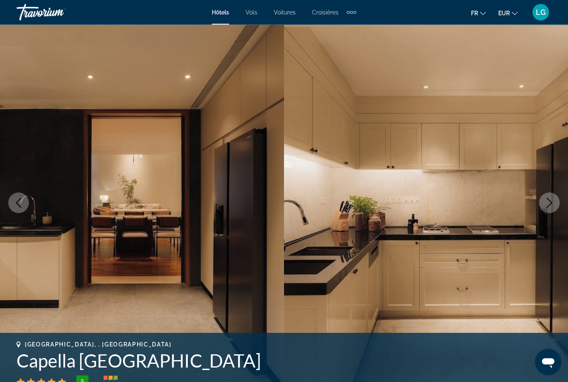
click at [548, 200] on icon "Next image" at bounding box center [548, 203] width 5 height 10
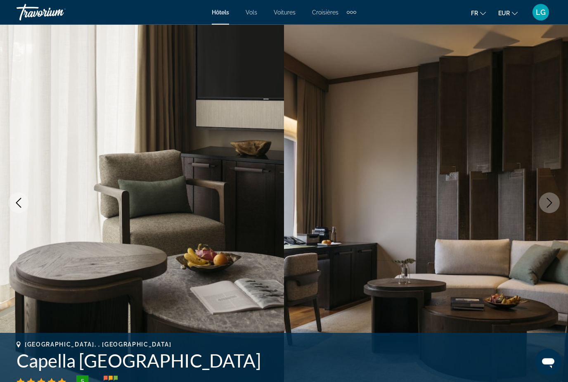
click at [548, 200] on icon "Next image" at bounding box center [548, 203] width 5 height 10
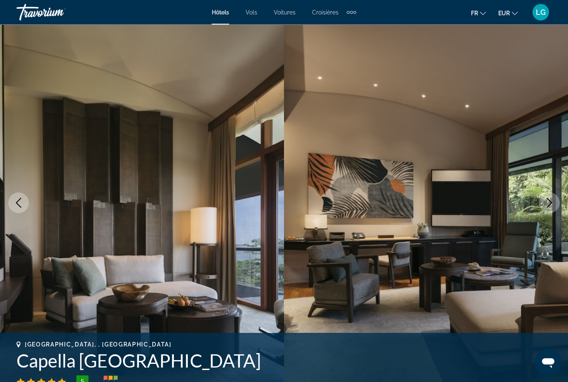
click at [548, 200] on icon "Next image" at bounding box center [548, 203] width 5 height 10
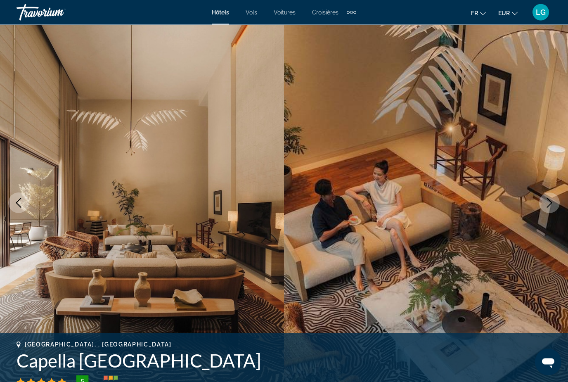
click at [548, 200] on icon "Next image" at bounding box center [548, 203] width 5 height 10
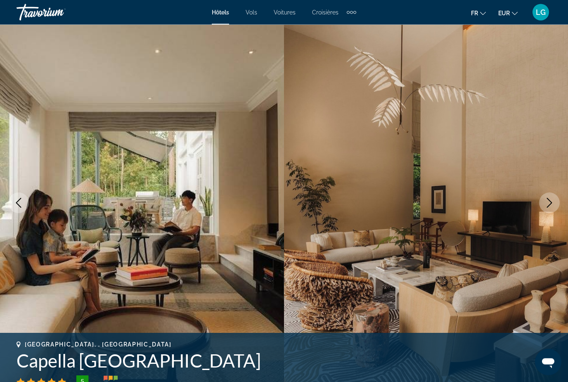
click at [548, 200] on icon "Next image" at bounding box center [548, 203] width 5 height 10
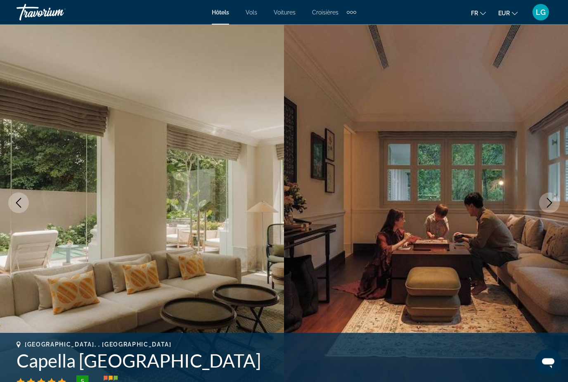
click at [548, 200] on icon "Next image" at bounding box center [548, 203] width 5 height 10
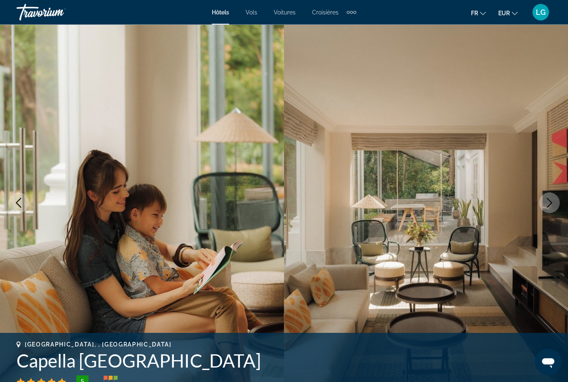
click at [548, 200] on icon "Next image" at bounding box center [548, 203] width 5 height 10
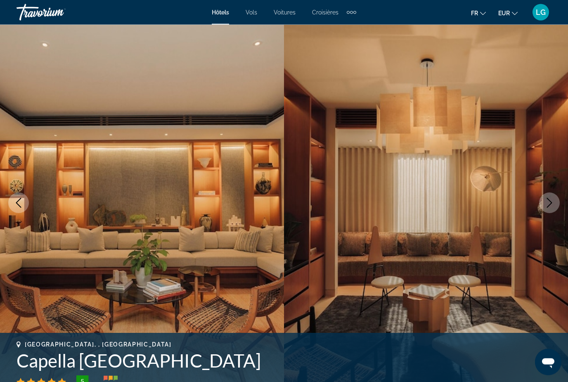
click at [548, 200] on icon "Next image" at bounding box center [548, 203] width 5 height 10
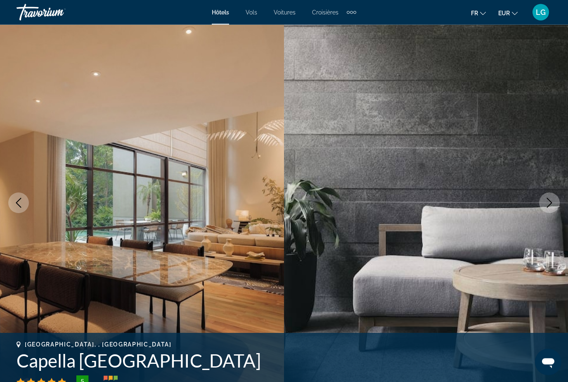
click at [549, 200] on icon "Next image" at bounding box center [548, 203] width 5 height 10
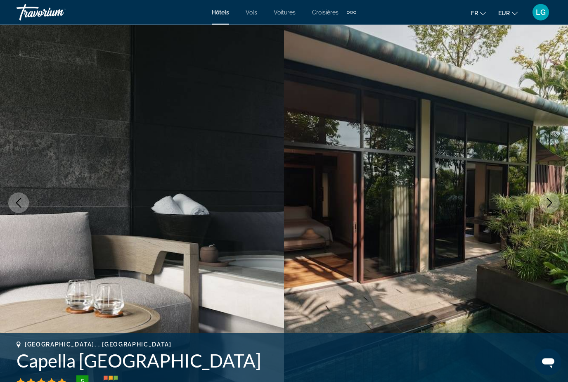
click at [549, 200] on icon "Next image" at bounding box center [548, 203] width 5 height 10
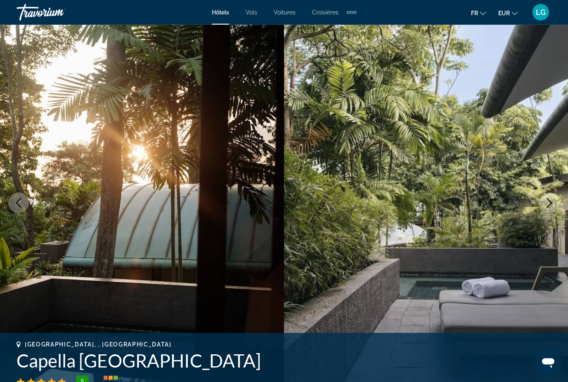
click at [549, 200] on icon "Next image" at bounding box center [548, 203] width 5 height 10
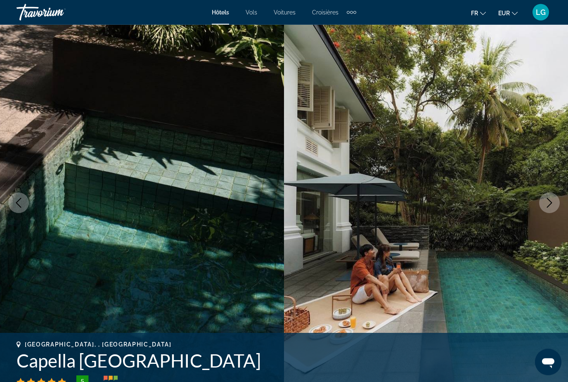
click at [549, 200] on icon "Next image" at bounding box center [548, 203] width 5 height 10
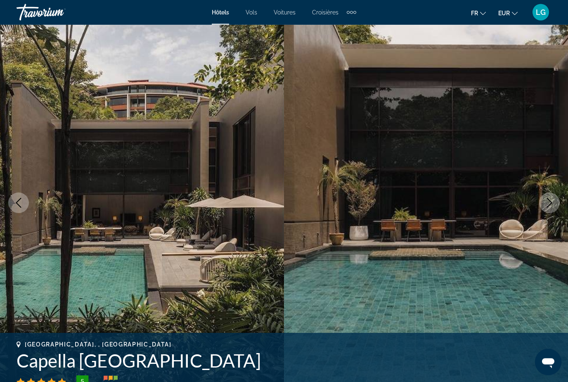
click at [549, 200] on icon "Next image" at bounding box center [548, 203] width 5 height 10
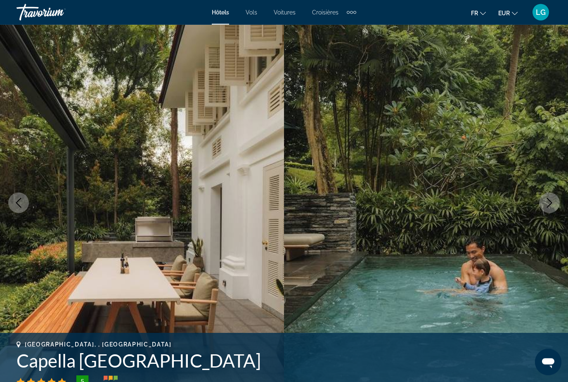
click at [549, 200] on icon "Next image" at bounding box center [548, 203] width 5 height 10
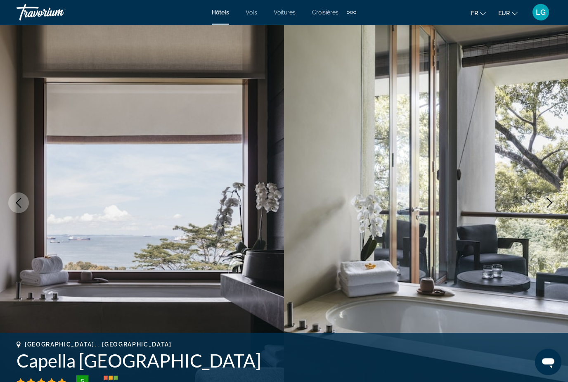
click at [549, 200] on icon "Next image" at bounding box center [548, 203] width 5 height 10
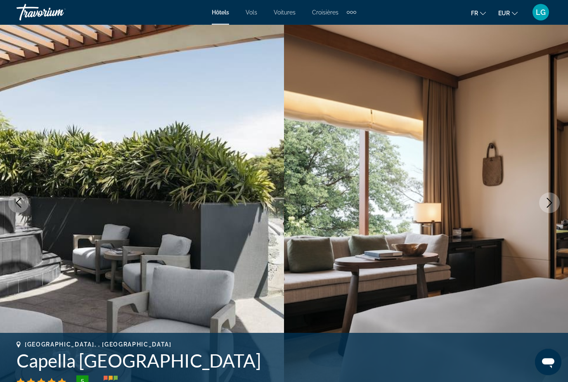
click at [25, 208] on button "Previous image" at bounding box center [18, 203] width 21 height 21
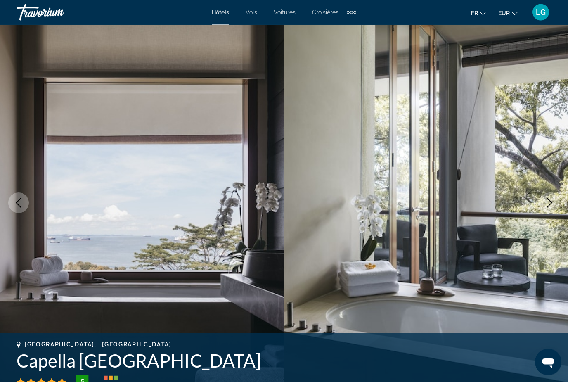
click at [545, 204] on icon "Next image" at bounding box center [549, 203] width 10 height 10
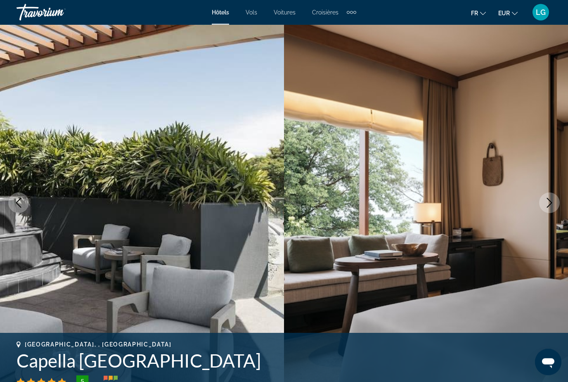
click at [545, 204] on icon "Next image" at bounding box center [549, 203] width 10 height 10
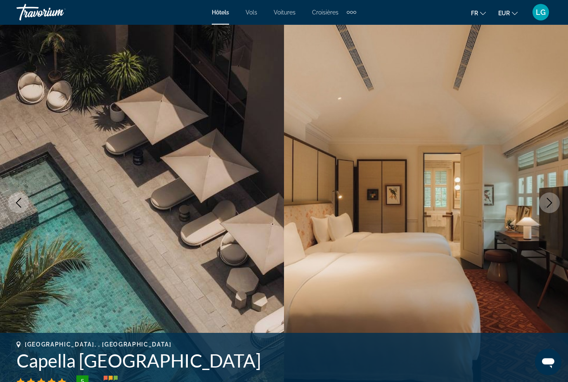
click at [545, 204] on icon "Next image" at bounding box center [549, 203] width 10 height 10
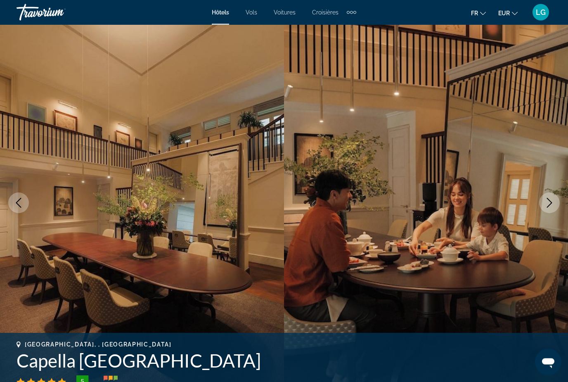
click at [545, 204] on icon "Next image" at bounding box center [549, 203] width 10 height 10
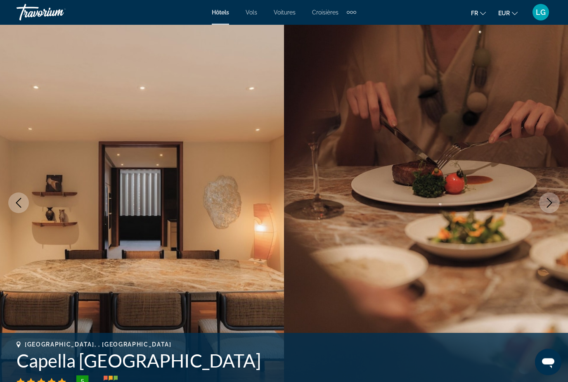
click at [546, 205] on icon "Next image" at bounding box center [549, 203] width 10 height 10
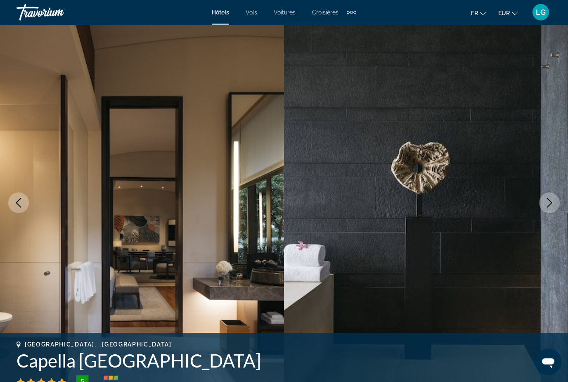
click at [546, 205] on icon "Next image" at bounding box center [549, 203] width 10 height 10
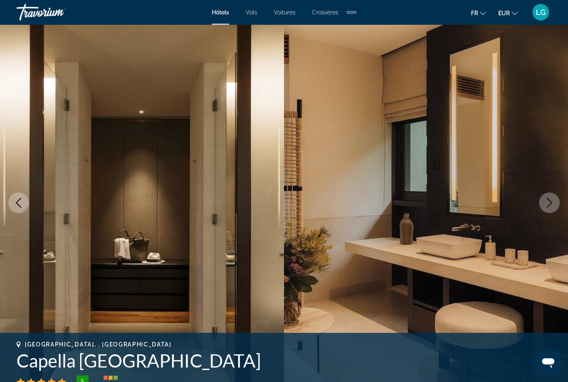
click at [546, 205] on icon "Next image" at bounding box center [549, 203] width 10 height 10
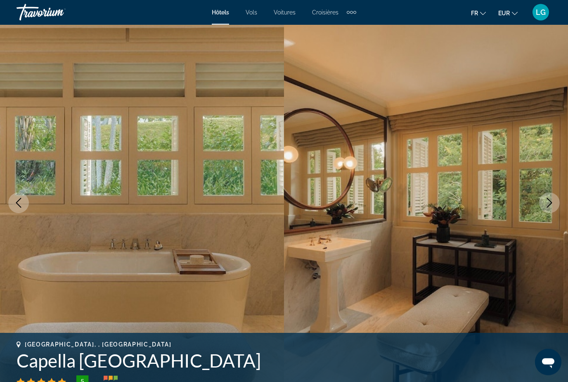
click at [546, 205] on icon "Next image" at bounding box center [549, 203] width 10 height 10
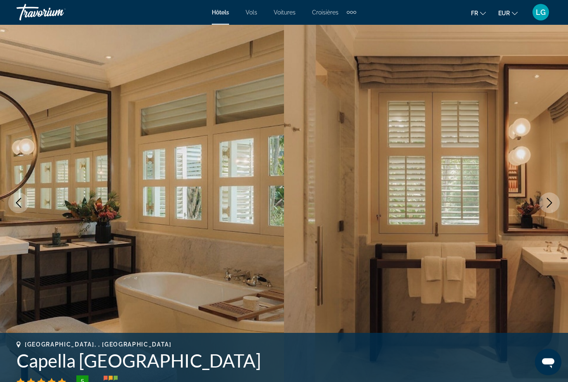
click at [546, 205] on icon "Next image" at bounding box center [549, 203] width 10 height 10
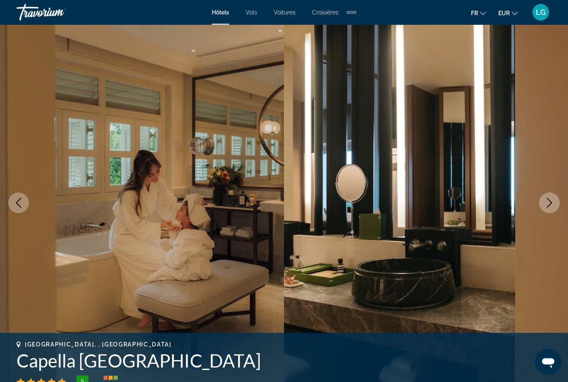
click at [546, 205] on icon "Next image" at bounding box center [549, 203] width 10 height 10
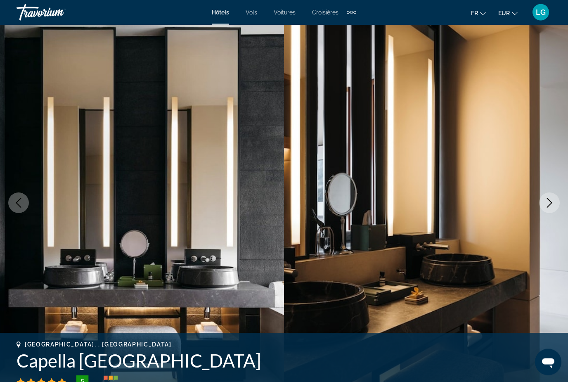
click at [546, 205] on icon "Next image" at bounding box center [549, 203] width 10 height 10
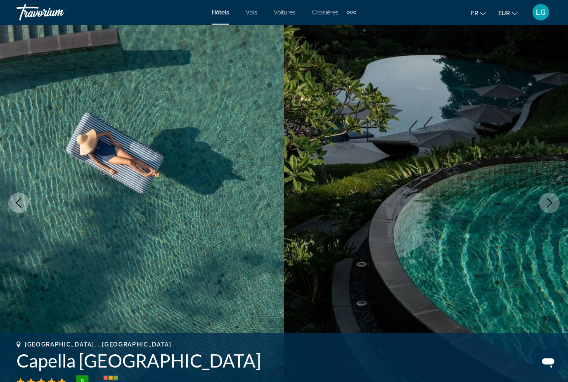
click at [546, 205] on icon "Next image" at bounding box center [549, 203] width 10 height 10
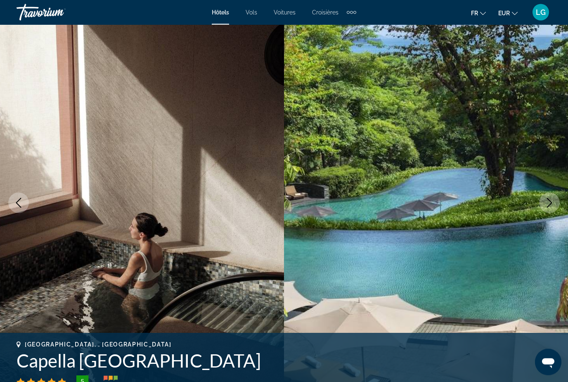
click at [546, 205] on icon "Next image" at bounding box center [549, 203] width 10 height 10
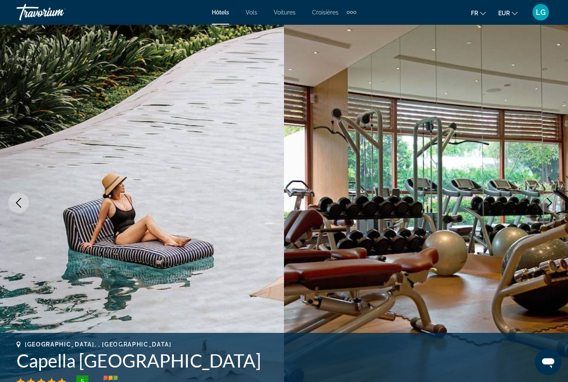
click at [553, 200] on icon "Next image" at bounding box center [549, 203] width 10 height 10
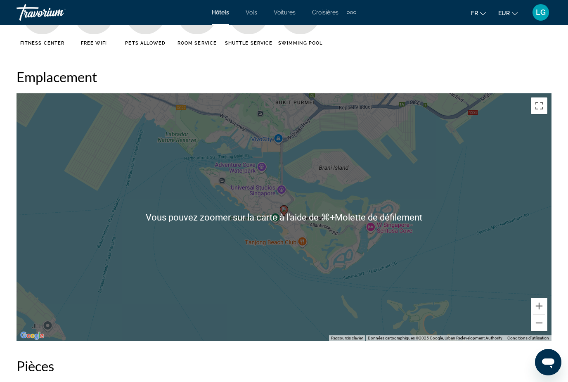
scroll to position [906, 0]
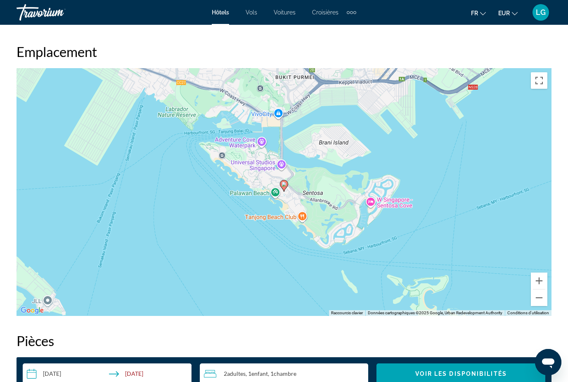
click at [283, 342] on h2 "Pièces" at bounding box center [283, 340] width 535 height 16
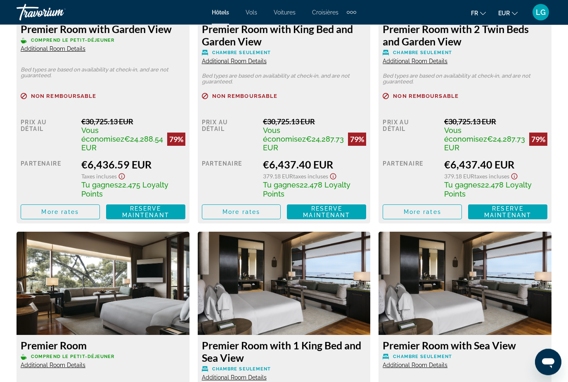
scroll to position [1344, 0]
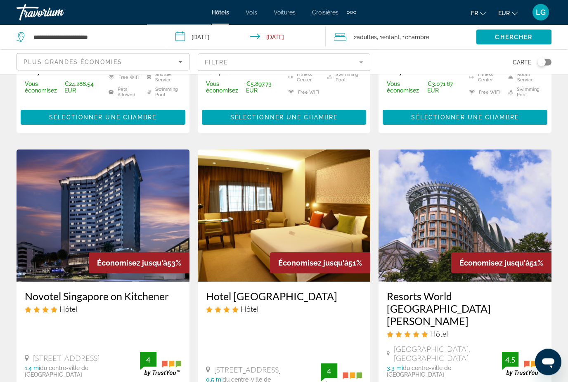
scroll to position [312, 0]
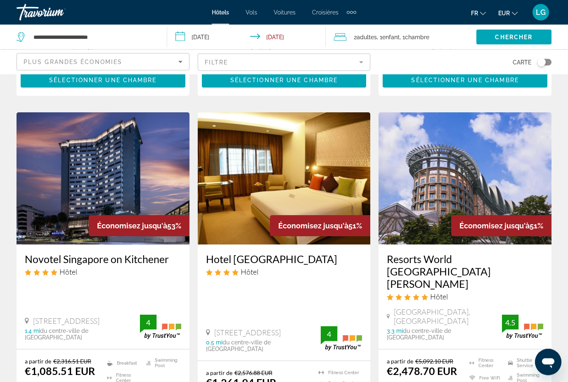
click at [406, 200] on img "Main content" at bounding box center [464, 179] width 173 height 132
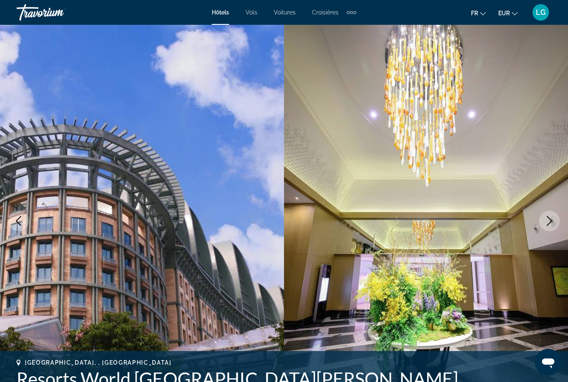
click at [548, 224] on icon "Next image" at bounding box center [549, 221] width 10 height 10
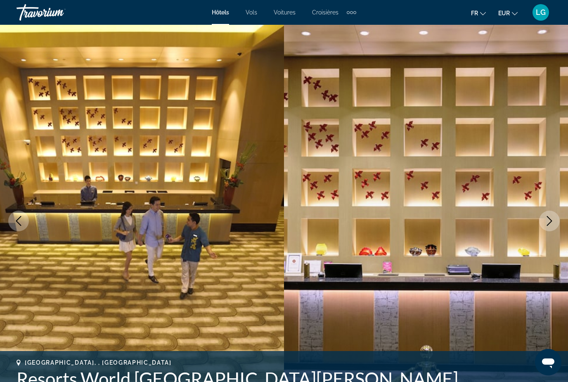
click at [548, 224] on icon "Next image" at bounding box center [549, 221] width 10 height 10
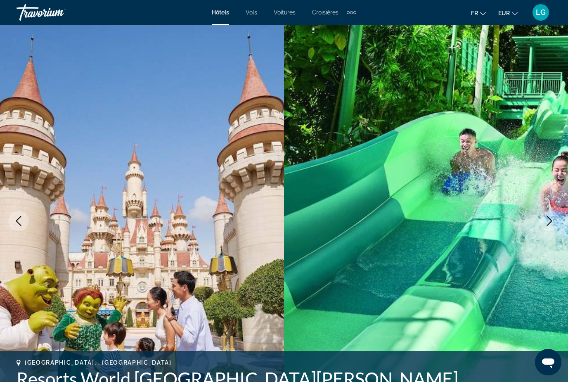
click at [549, 224] on icon "Next image" at bounding box center [549, 221] width 10 height 10
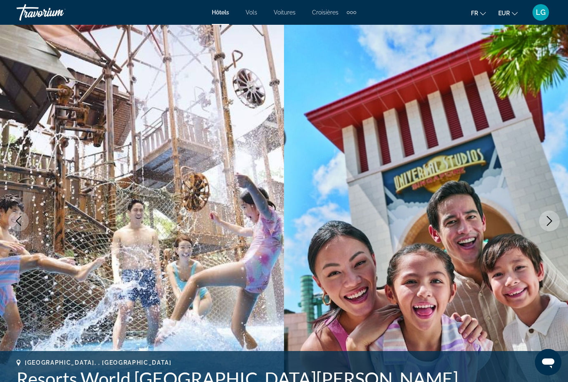
click at [549, 224] on icon "Next image" at bounding box center [549, 221] width 10 height 10
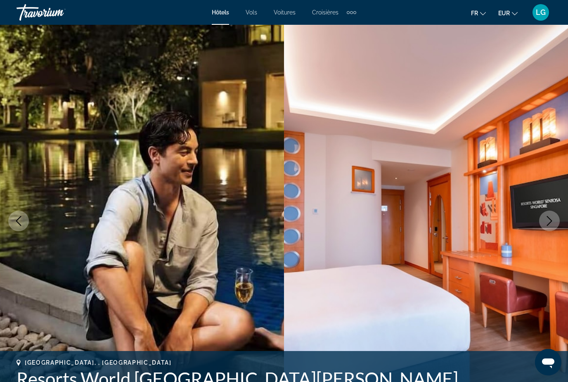
click at [549, 224] on icon "Next image" at bounding box center [549, 221] width 10 height 10
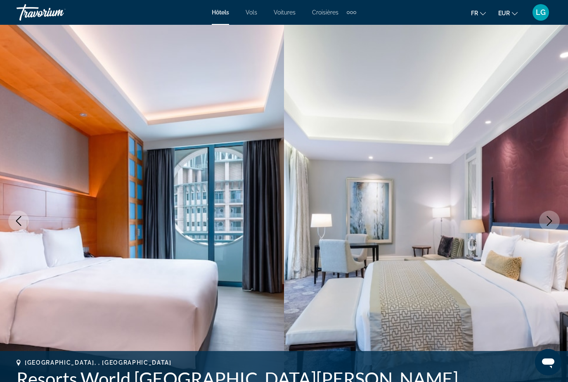
click at [549, 224] on icon "Next image" at bounding box center [549, 221] width 10 height 10
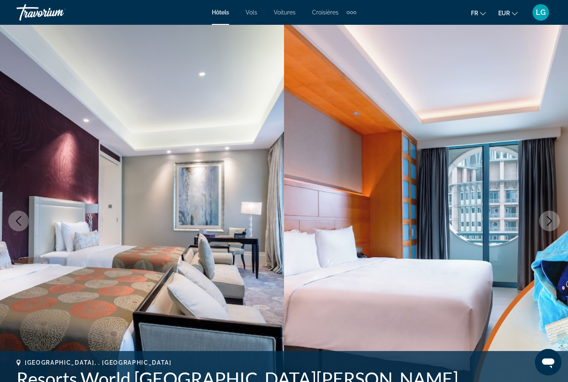
click at [549, 224] on icon "Next image" at bounding box center [549, 221] width 10 height 10
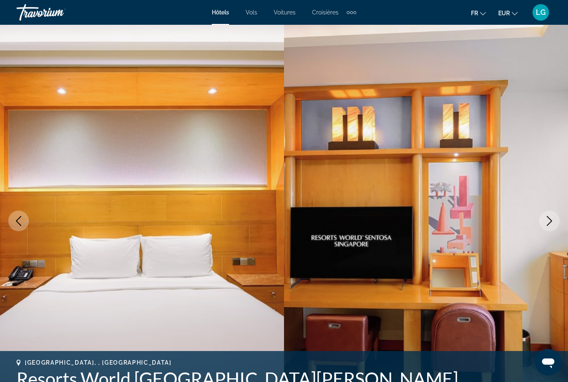
click at [549, 224] on icon "Next image" at bounding box center [549, 221] width 10 height 10
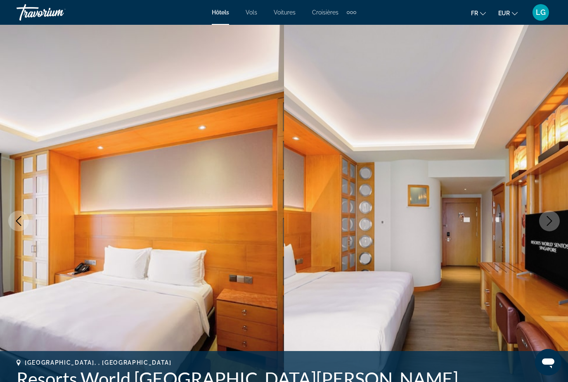
click at [549, 224] on icon "Next image" at bounding box center [549, 221] width 10 height 10
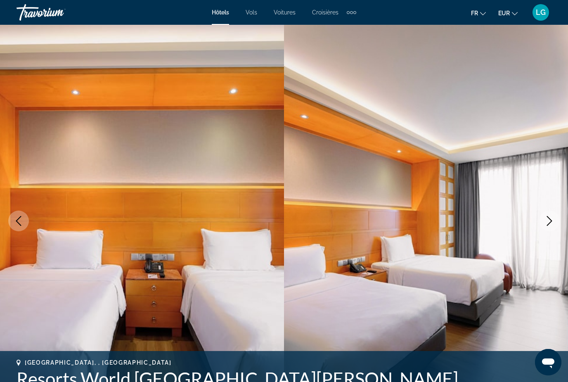
click at [549, 224] on icon "Next image" at bounding box center [549, 221] width 10 height 10
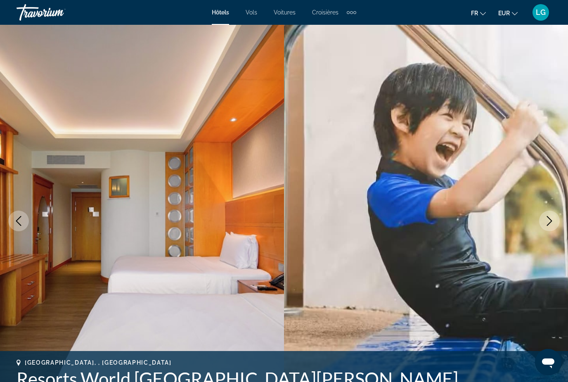
click at [549, 224] on icon "Next image" at bounding box center [549, 221] width 10 height 10
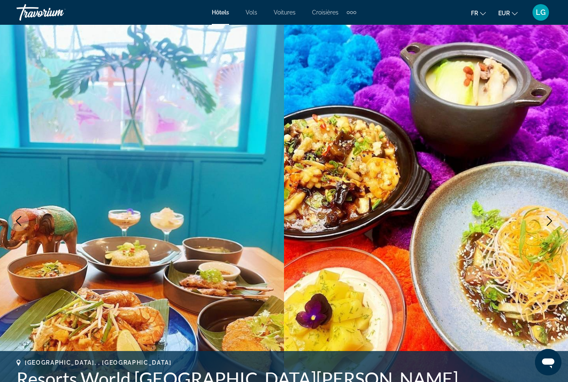
scroll to position [26, 0]
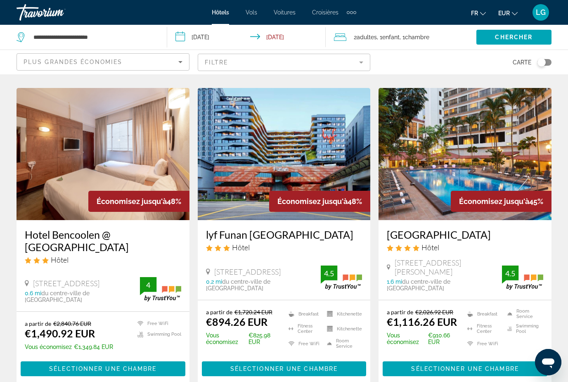
scroll to position [1077, 0]
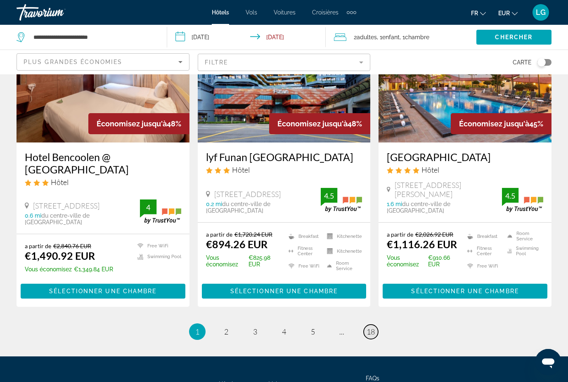
click at [374, 327] on span "18" at bounding box center [370, 331] width 8 height 9
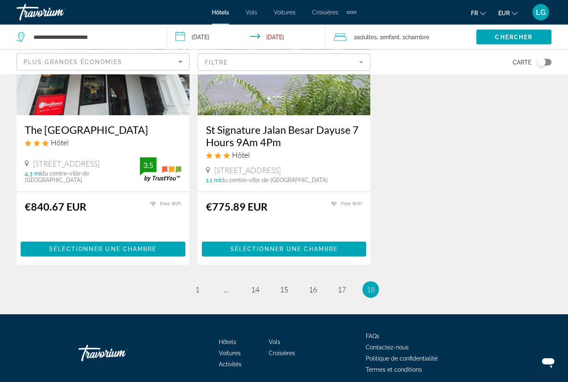
scroll to position [427, 0]
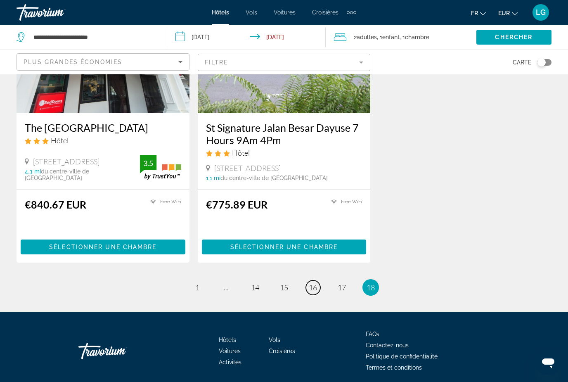
click at [310, 292] on span "16" at bounding box center [313, 287] width 8 height 9
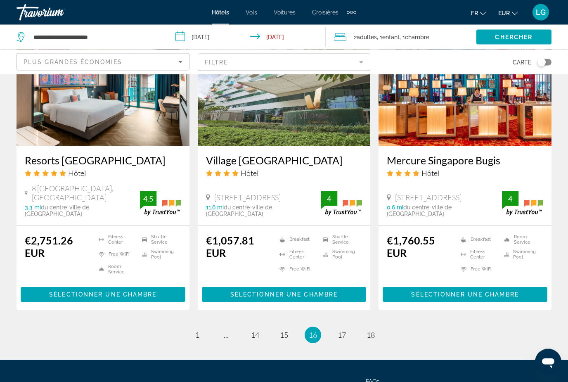
scroll to position [1048, 0]
drag, startPoint x: 284, startPoint y: 327, endPoint x: 284, endPoint y: 320, distance: 7.0
click at [284, 330] on span "15" at bounding box center [284, 334] width 8 height 9
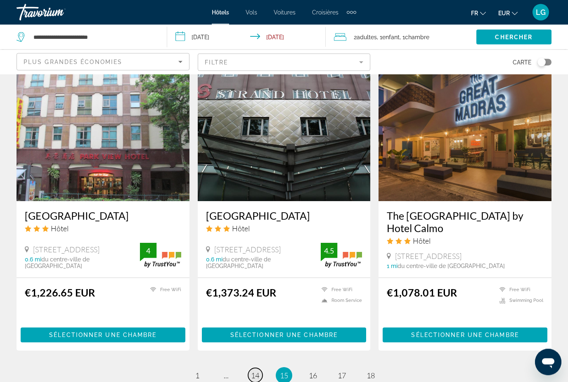
scroll to position [983, 0]
click at [254, 370] on span "14" at bounding box center [255, 374] width 8 height 9
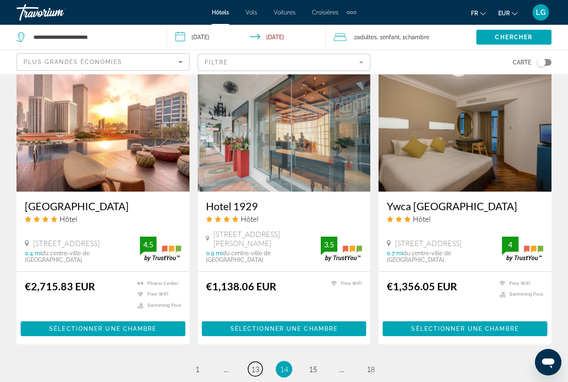
scroll to position [1069, 0]
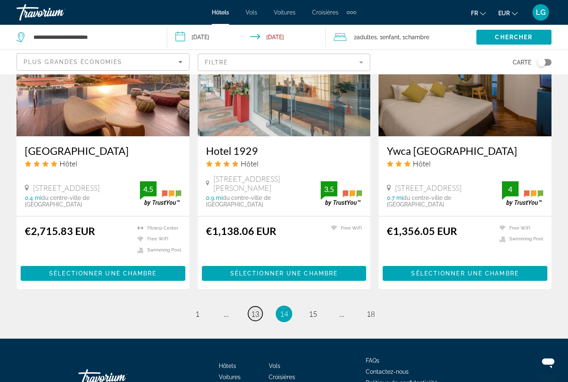
click at [256, 309] on span "13" at bounding box center [255, 313] width 8 height 9
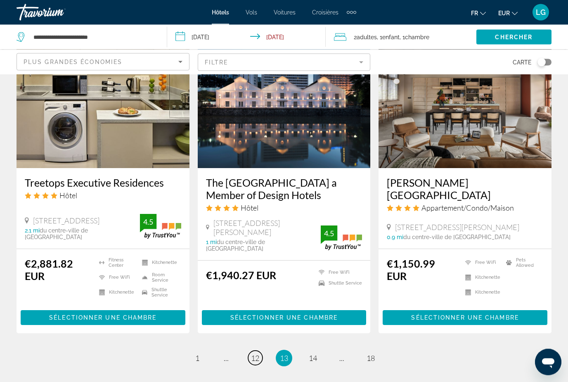
scroll to position [1016, 0]
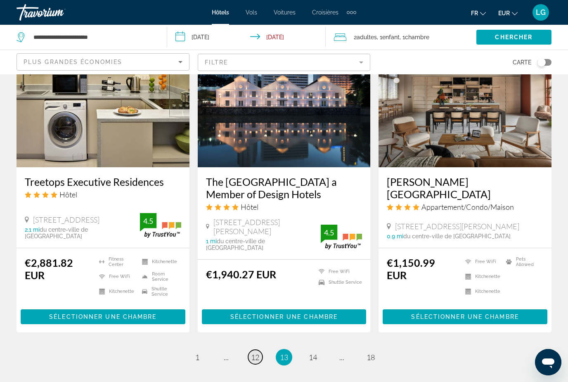
click at [257, 352] on span "12" at bounding box center [255, 356] width 8 height 9
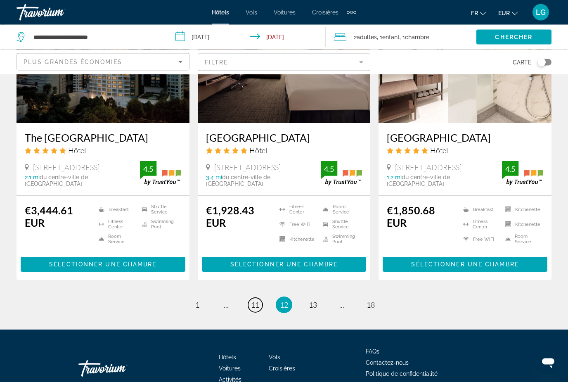
scroll to position [1069, 0]
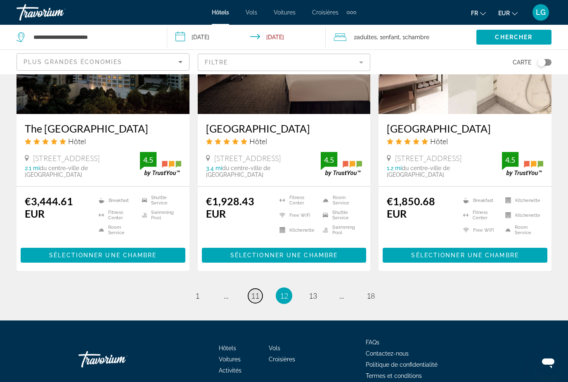
click at [257, 291] on span "11" at bounding box center [255, 295] width 8 height 9
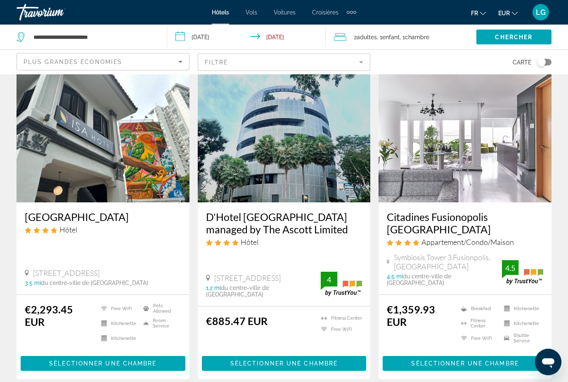
scroll to position [976, 0]
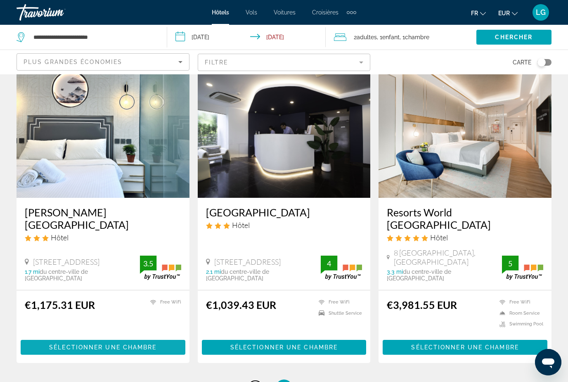
scroll to position [1065, 0]
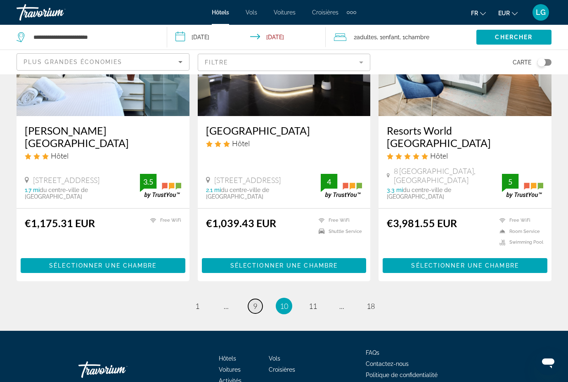
click at [253, 301] on span "9" at bounding box center [255, 305] width 4 height 9
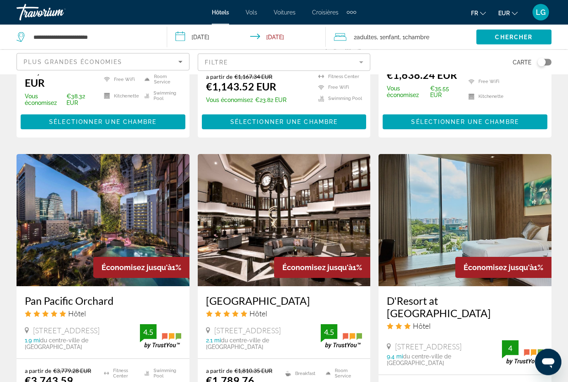
scroll to position [933, 0]
click at [152, 185] on img "Main content" at bounding box center [102, 220] width 173 height 132
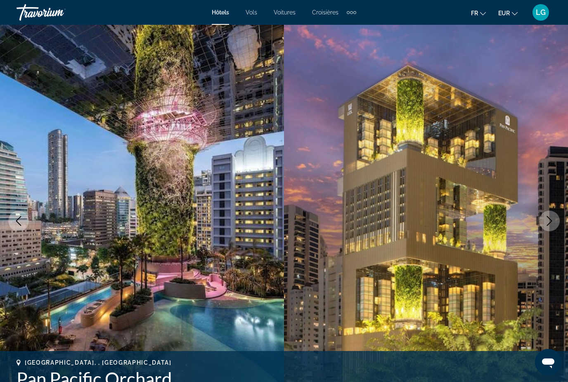
click at [553, 219] on icon "Next image" at bounding box center [549, 221] width 10 height 10
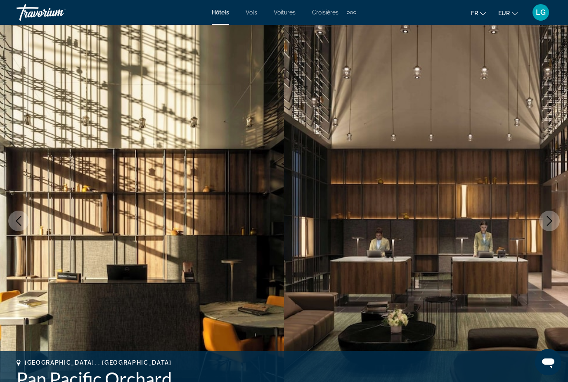
click at [553, 219] on icon "Next image" at bounding box center [549, 221] width 10 height 10
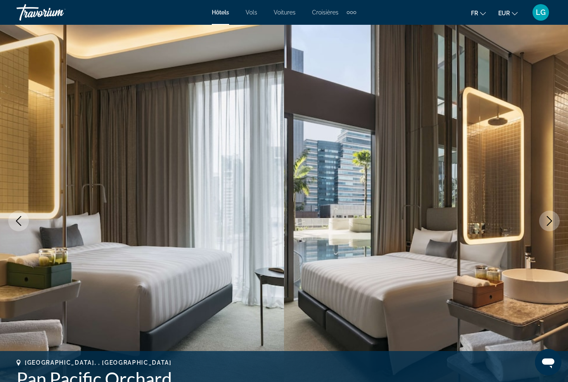
click at [553, 219] on icon "Next image" at bounding box center [549, 221] width 10 height 10
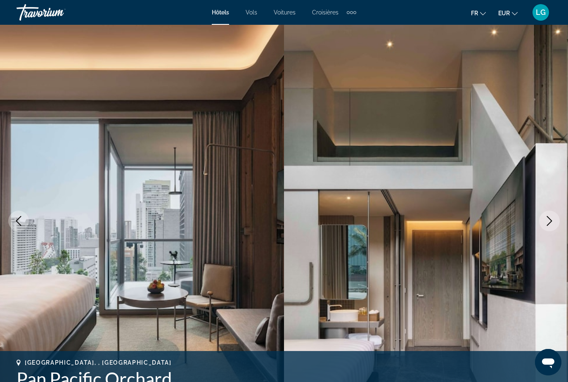
click at [553, 219] on icon "Next image" at bounding box center [549, 221] width 10 height 10
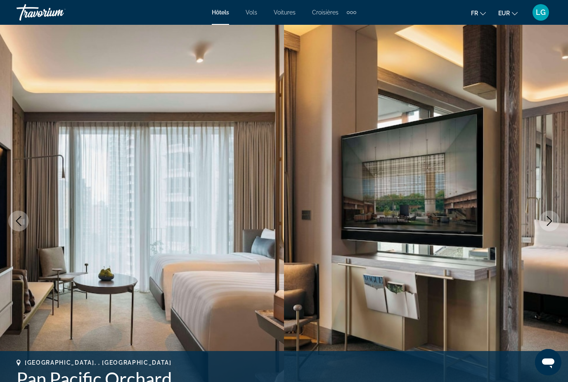
click at [553, 219] on icon "Next image" at bounding box center [549, 221] width 10 height 10
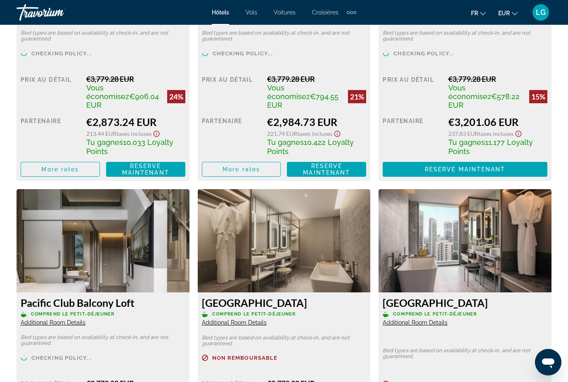
scroll to position [1469, 0]
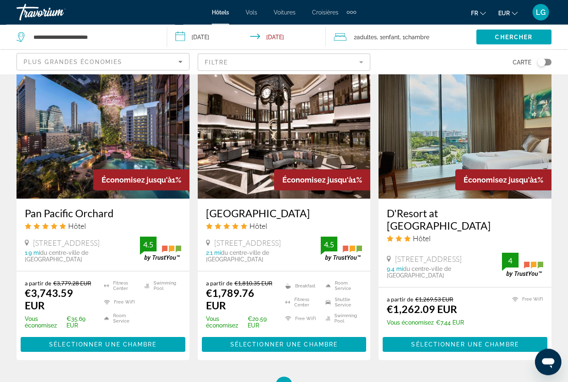
scroll to position [1020, 0]
click at [258, 377] on link "page 8" at bounding box center [255, 384] width 14 height 14
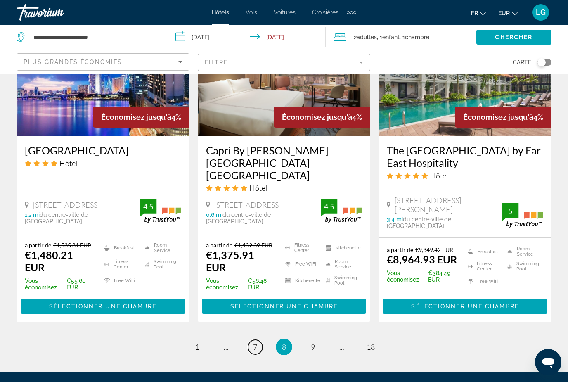
scroll to position [1085, 0]
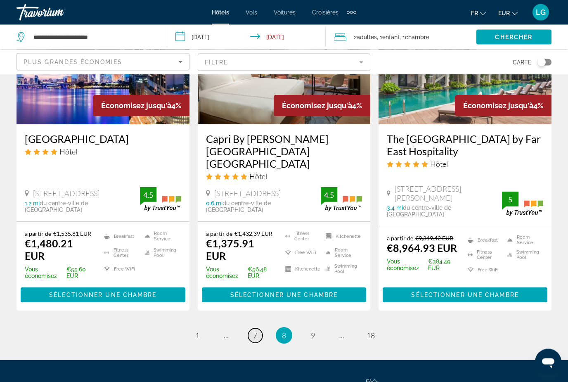
click at [252, 328] on link "page 7" at bounding box center [255, 335] width 14 height 14
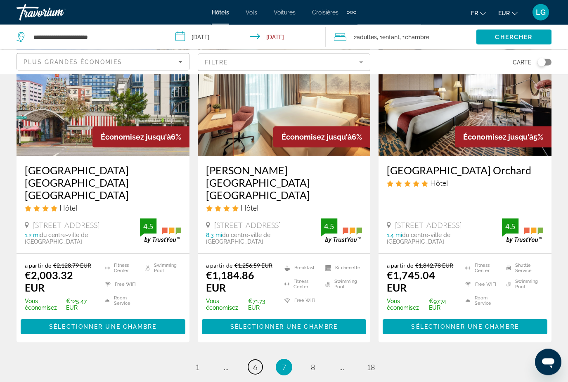
scroll to position [1050, 0]
click at [255, 362] on span "6" at bounding box center [255, 366] width 4 height 9
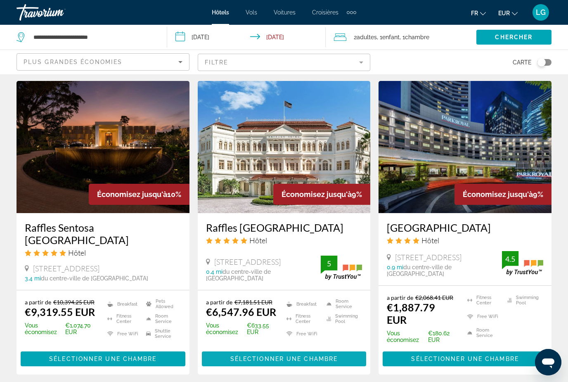
scroll to position [992, 0]
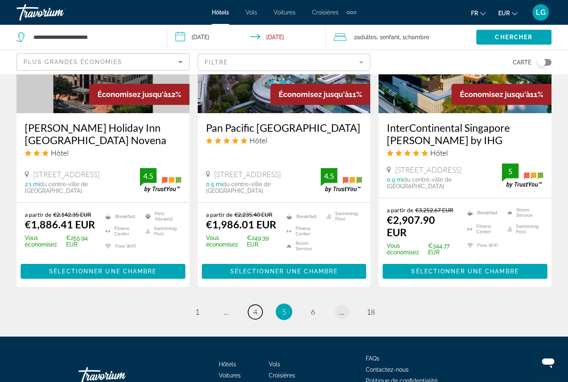
scroll to position [1092, 0]
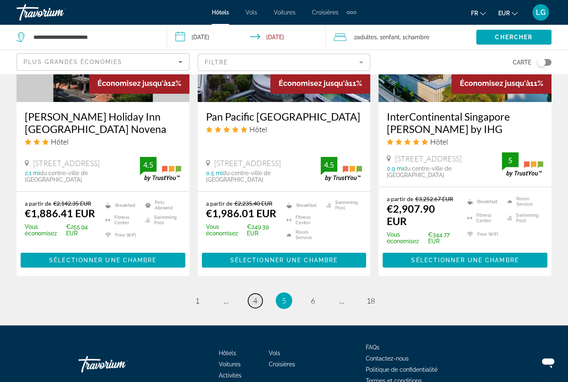
click at [255, 296] on span "4" at bounding box center [255, 300] width 4 height 9
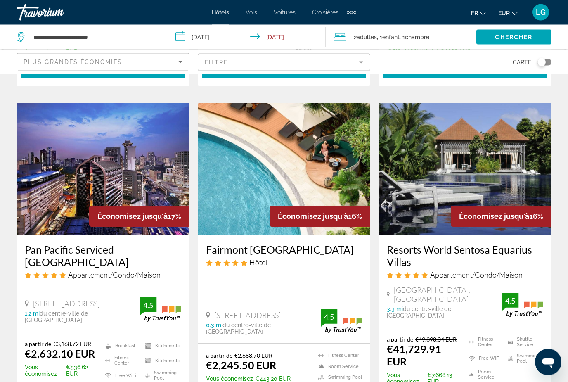
scroll to position [963, 0]
click at [231, 176] on img "Main content" at bounding box center [284, 169] width 173 height 132
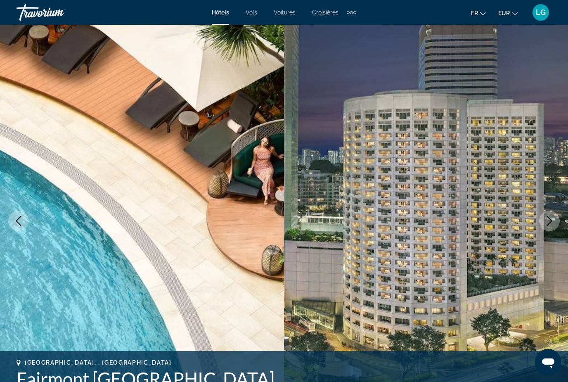
click at [547, 227] on button "Next image" at bounding box center [549, 220] width 21 height 21
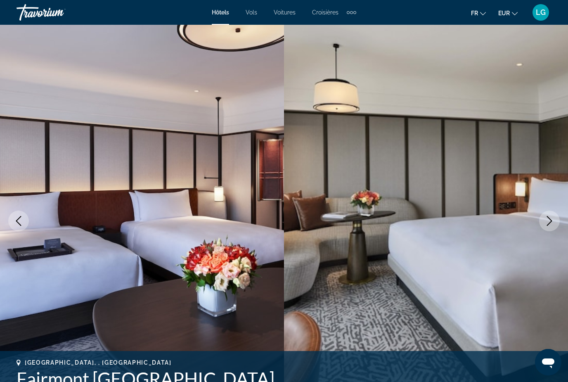
click at [547, 227] on button "Next image" at bounding box center [549, 220] width 21 height 21
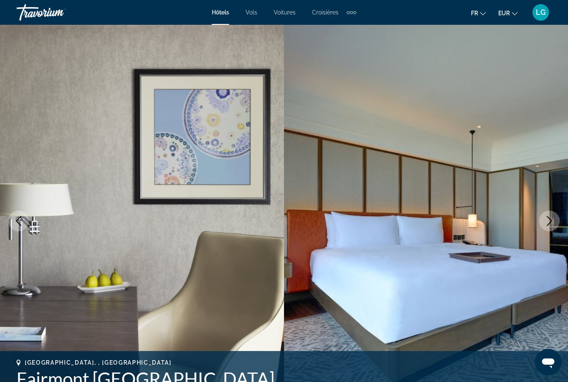
click at [547, 227] on button "Next image" at bounding box center [549, 220] width 21 height 21
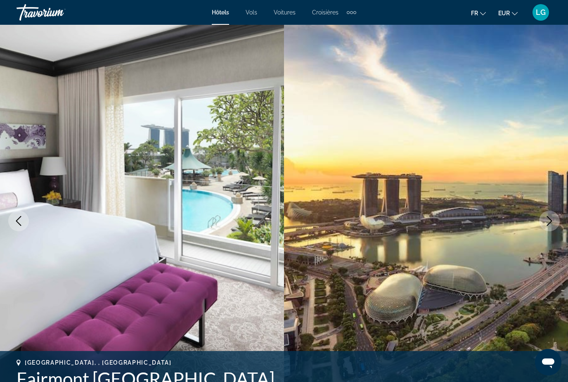
click at [551, 221] on icon "Next image" at bounding box center [549, 221] width 10 height 10
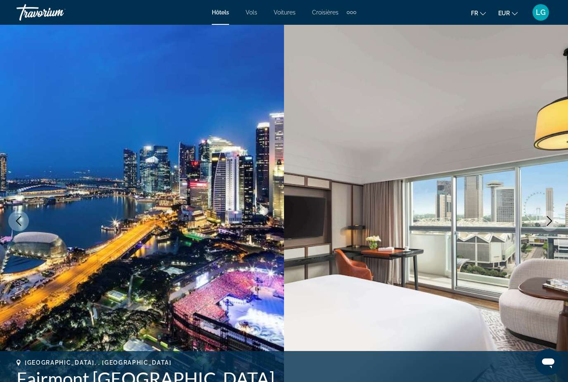
click at [551, 221] on icon "Next image" at bounding box center [549, 221] width 10 height 10
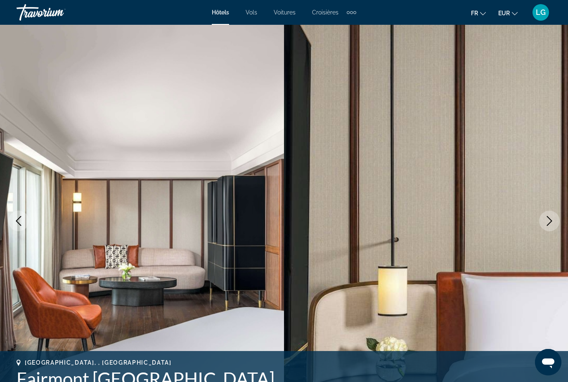
click at [551, 221] on icon "Next image" at bounding box center [549, 221] width 10 height 10
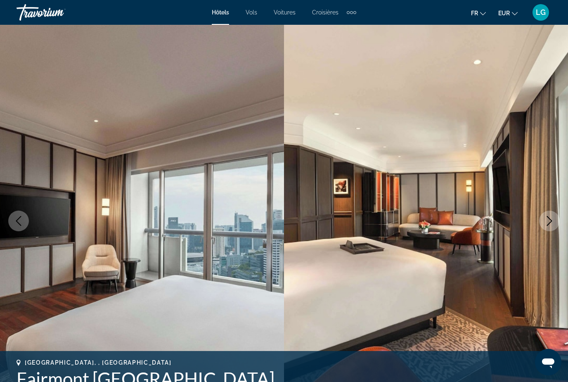
click at [551, 221] on icon "Next image" at bounding box center [549, 221] width 10 height 10
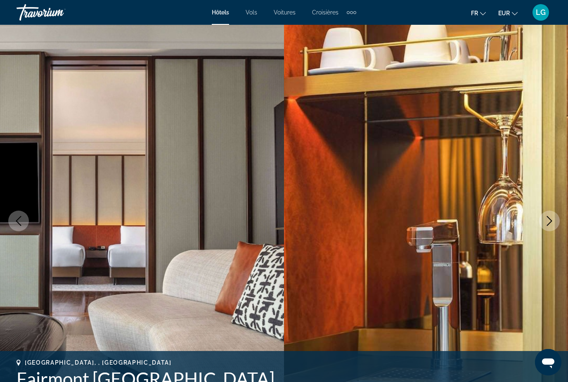
click at [551, 221] on icon "Next image" at bounding box center [549, 221] width 10 height 10
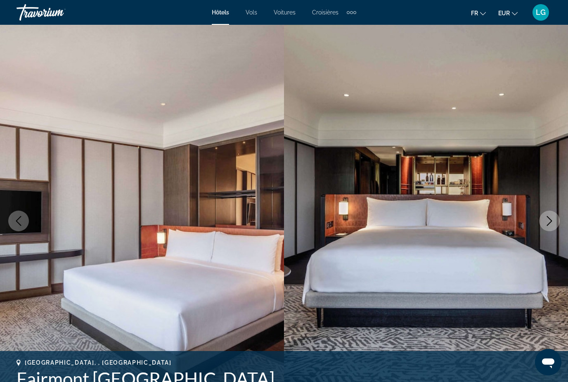
click at [551, 221] on icon "Next image" at bounding box center [548, 221] width 5 height 10
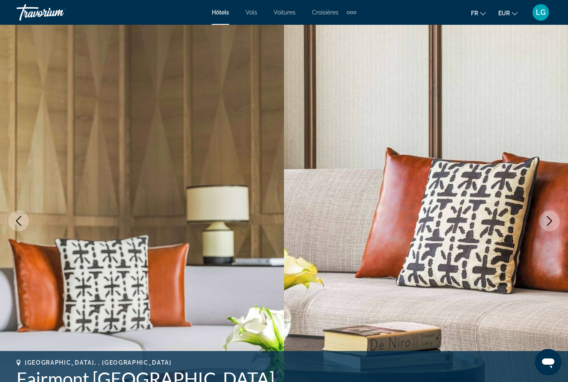
click at [551, 221] on icon "Next image" at bounding box center [548, 221] width 5 height 10
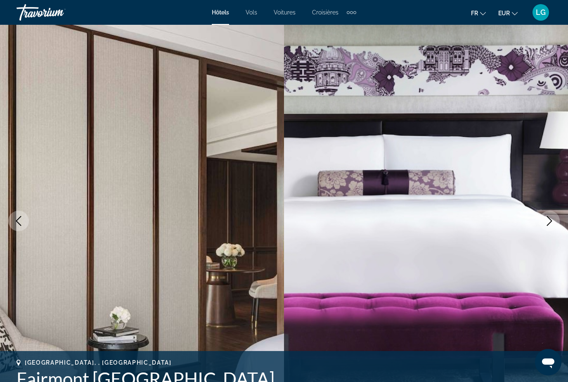
click at [551, 221] on icon "Next image" at bounding box center [548, 221] width 5 height 10
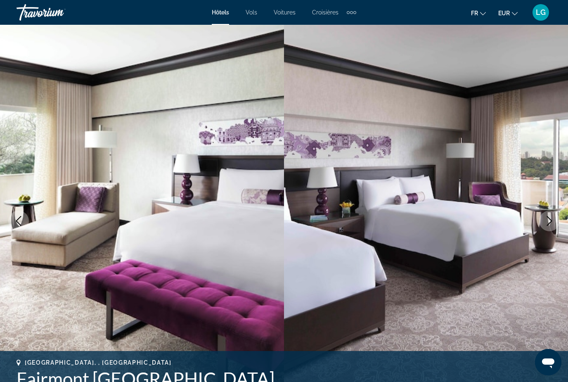
click at [551, 221] on icon "Next image" at bounding box center [548, 221] width 5 height 10
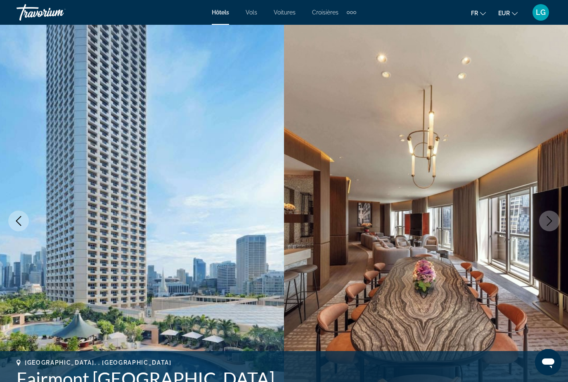
click at [551, 221] on icon "Next image" at bounding box center [548, 221] width 5 height 10
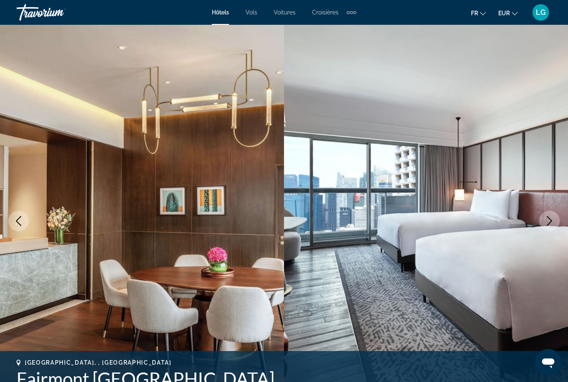
click at [551, 221] on icon "Next image" at bounding box center [548, 221] width 5 height 10
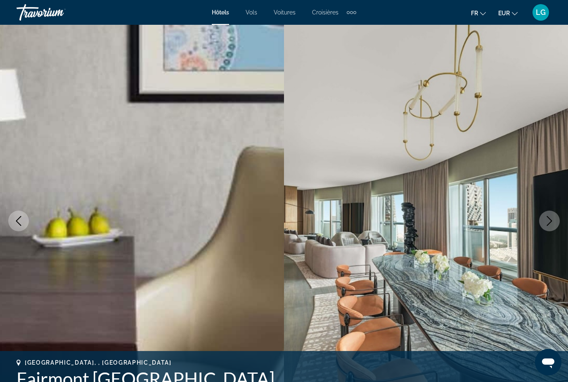
click at [551, 221] on icon "Next image" at bounding box center [548, 221] width 5 height 10
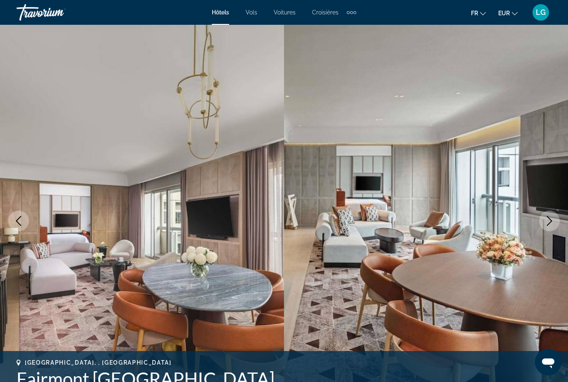
click at [551, 221] on icon "Next image" at bounding box center [548, 221] width 5 height 10
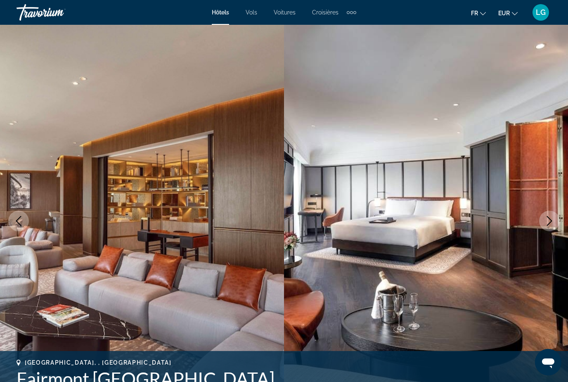
click at [551, 221] on icon "Next image" at bounding box center [548, 221] width 5 height 10
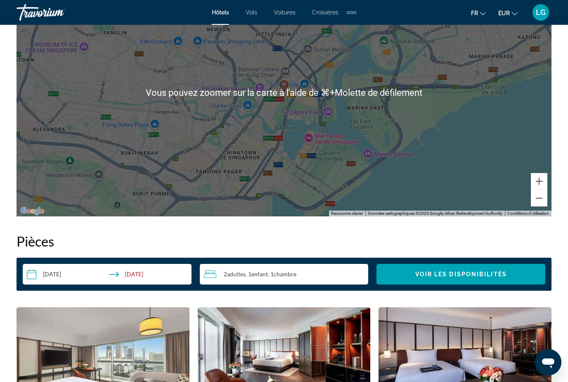
scroll to position [996, 0]
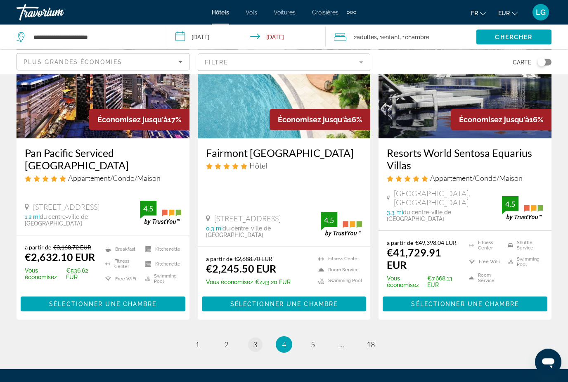
scroll to position [1059, 0]
click at [256, 339] on span "3" at bounding box center [255, 343] width 4 height 9
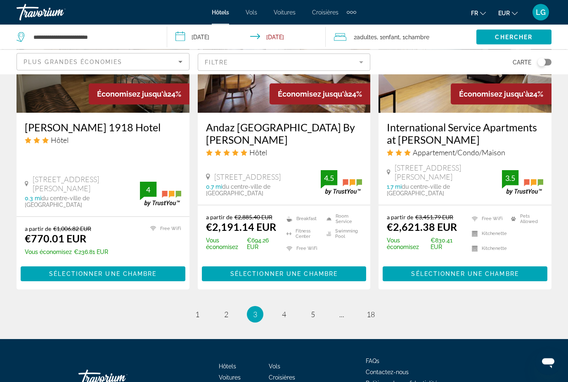
scroll to position [1102, 0]
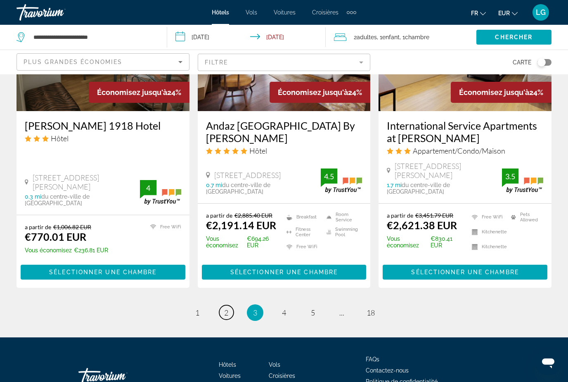
drag, startPoint x: 224, startPoint y: 284, endPoint x: 224, endPoint y: 296, distance: 12.4
click at [224, 308] on span "2" at bounding box center [226, 312] width 4 height 9
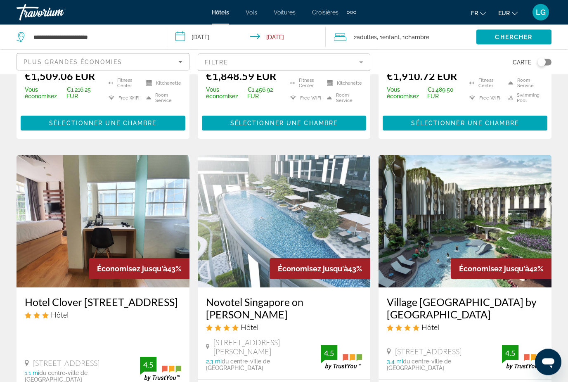
scroll to position [273, 0]
click at [290, 227] on img "Main content" at bounding box center [284, 221] width 173 height 132
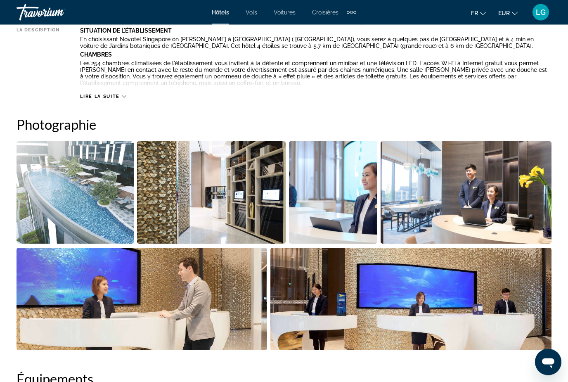
scroll to position [481, 0]
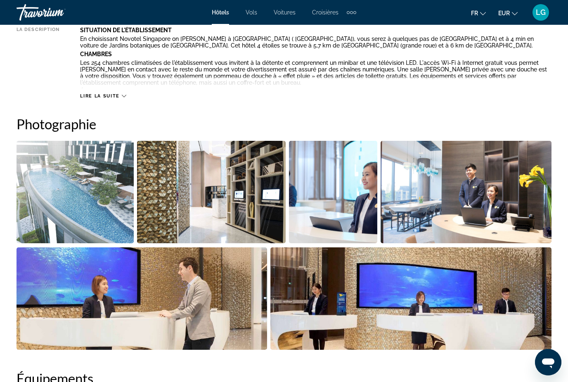
click at [101, 176] on img "Open full-screen image slider" at bounding box center [74, 192] width 117 height 102
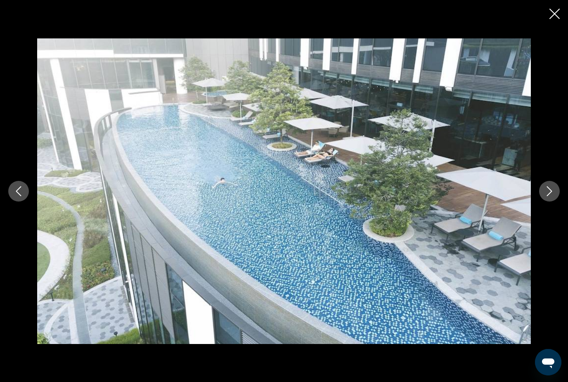
click at [556, 201] on button "Next image" at bounding box center [549, 191] width 21 height 21
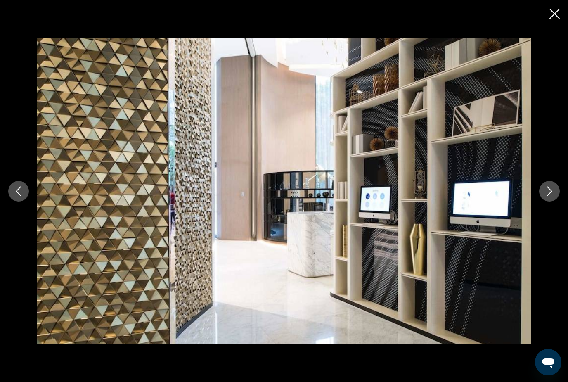
click at [556, 201] on button "Next image" at bounding box center [549, 191] width 21 height 21
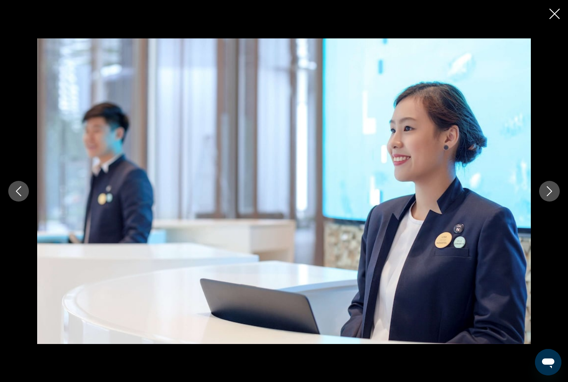
click at [556, 201] on button "Next image" at bounding box center [549, 191] width 21 height 21
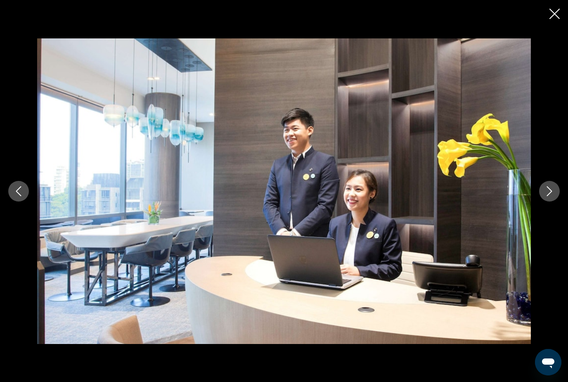
click at [556, 201] on button "Next image" at bounding box center [549, 191] width 21 height 21
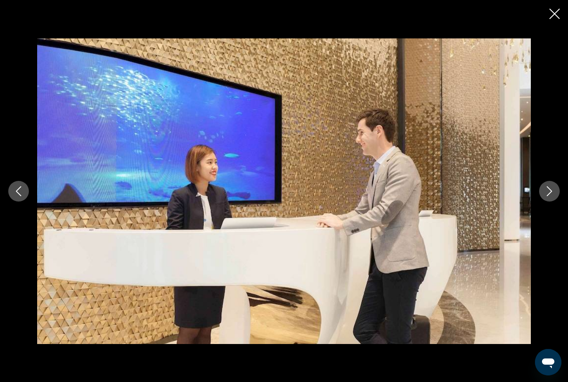
click at [556, 201] on button "Next image" at bounding box center [549, 191] width 21 height 21
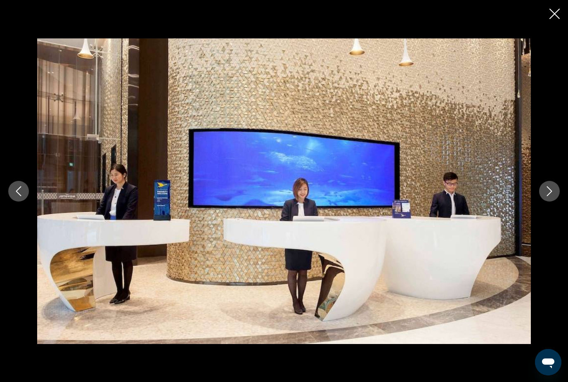
click at [556, 201] on button "Next image" at bounding box center [549, 191] width 21 height 21
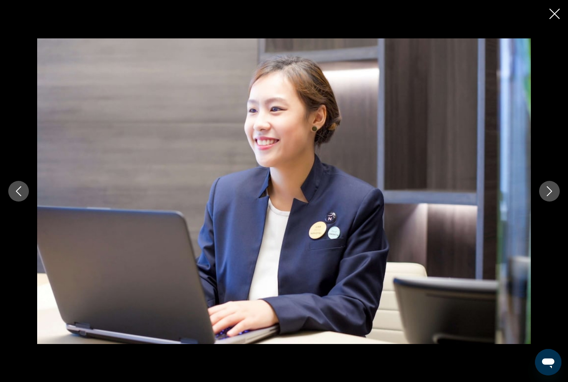
click at [556, 201] on button "Next image" at bounding box center [549, 191] width 21 height 21
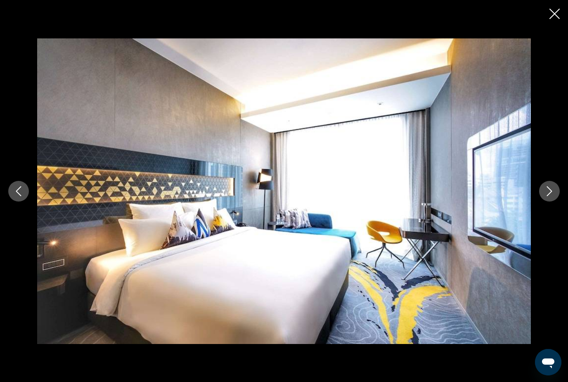
click at [556, 201] on button "Next image" at bounding box center [549, 191] width 21 height 21
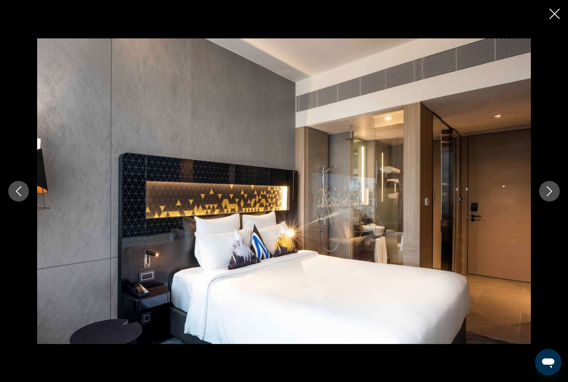
click at [556, 201] on button "Next image" at bounding box center [549, 191] width 21 height 21
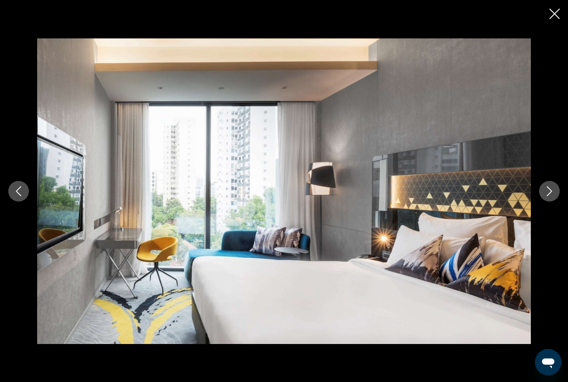
click at [556, 201] on button "Next image" at bounding box center [549, 191] width 21 height 21
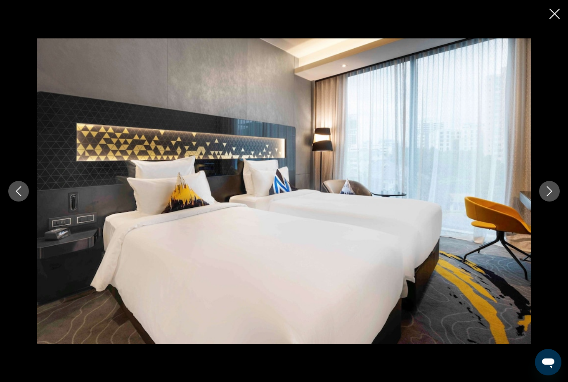
click at [556, 201] on button "Next image" at bounding box center [549, 191] width 21 height 21
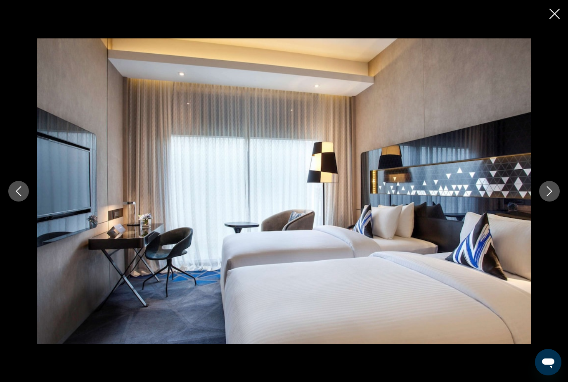
click at [549, 10] on div "prev next" at bounding box center [284, 191] width 568 height 382
click at [554, 16] on icon "Close slideshow" at bounding box center [554, 14] width 10 height 10
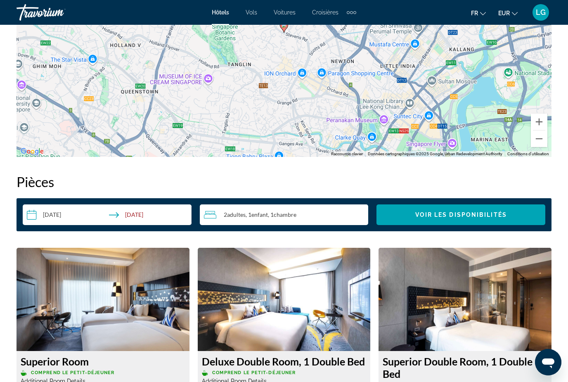
scroll to position [1007, 0]
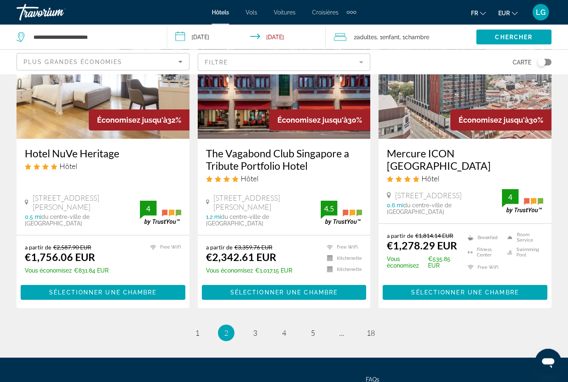
scroll to position [1059, 0]
click at [197, 328] on span "1" at bounding box center [197, 332] width 4 height 9
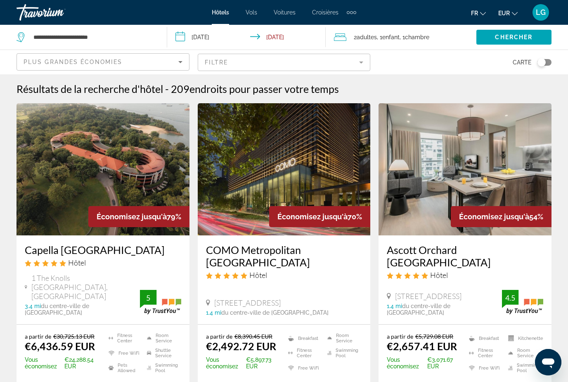
click at [353, 12] on div "Extra navigation items" at bounding box center [354, 12] width 3 height 3
click at [344, 30] on span "Activités" at bounding box center [338, 27] width 23 height 7
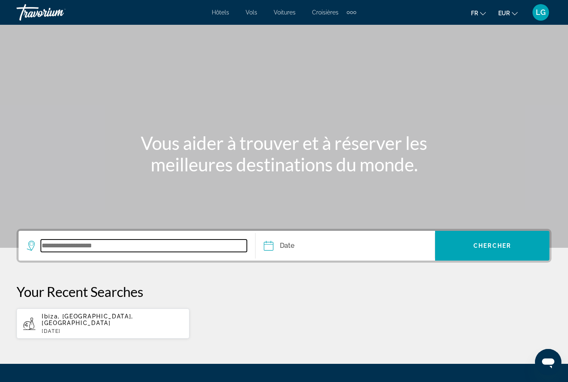
click at [84, 241] on input "Search widget" at bounding box center [144, 245] width 206 height 12
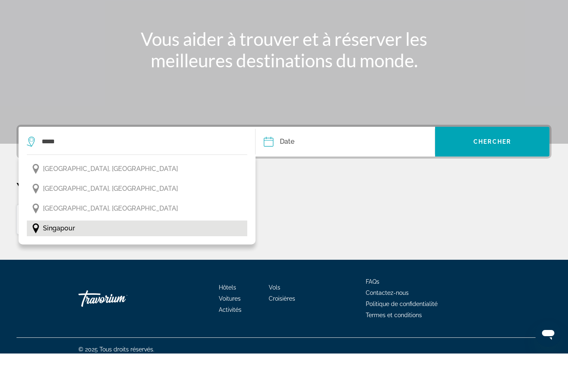
click at [73, 251] on span "Singapour" at bounding box center [59, 257] width 32 height 12
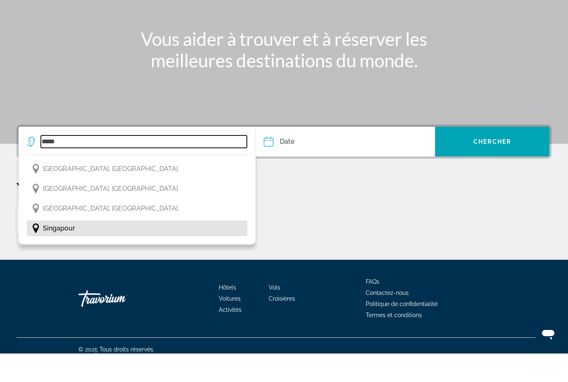
type input "*********"
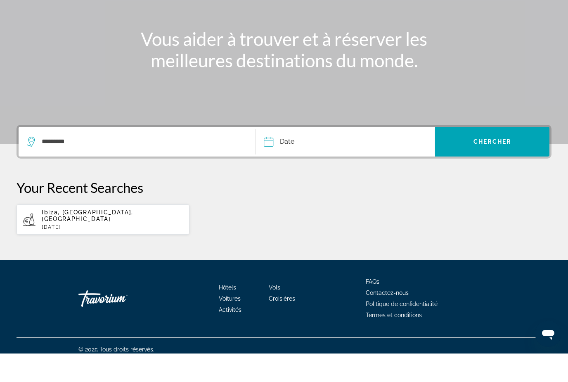
click at [279, 155] on input "Date" at bounding box center [305, 171] width 89 height 32
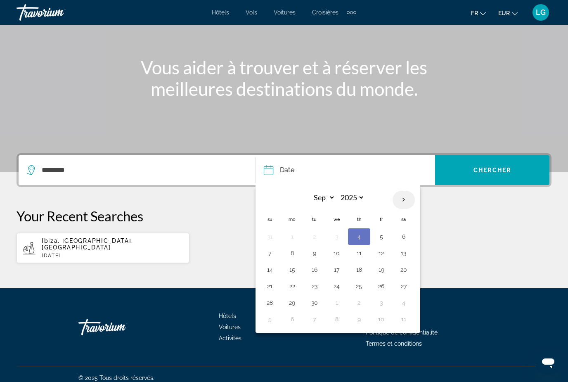
click at [404, 200] on th "Next month" at bounding box center [403, 200] width 22 height 18
select select "*"
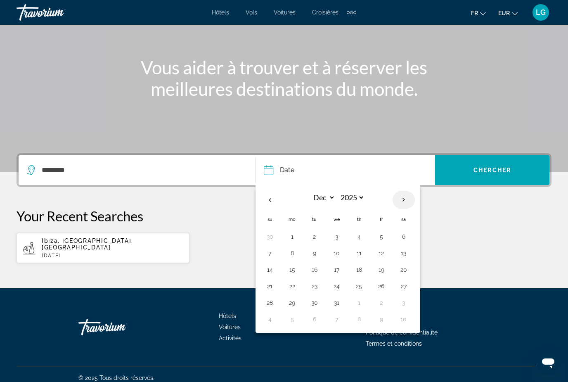
select select "****"
click at [404, 200] on th "Next month" at bounding box center [403, 200] width 22 height 18
select select "*"
click at [354, 250] on button "5" at bounding box center [358, 253] width 13 height 12
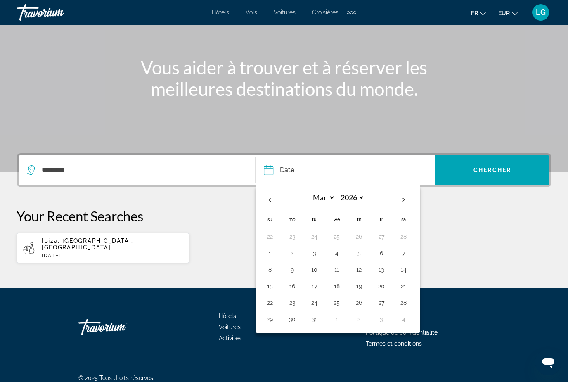
type input "**********"
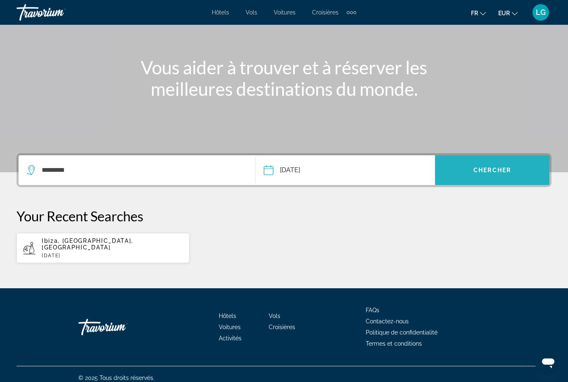
click at [489, 179] on span "Search widget" at bounding box center [492, 170] width 114 height 20
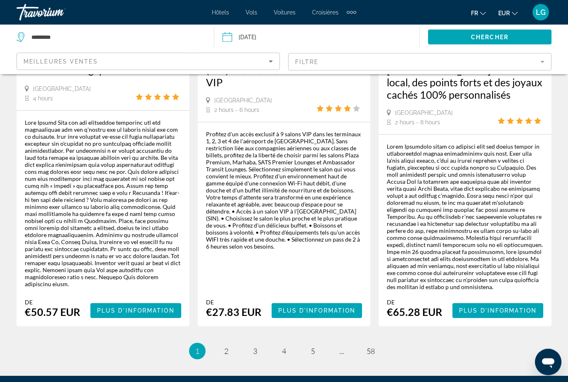
scroll to position [1500, 0]
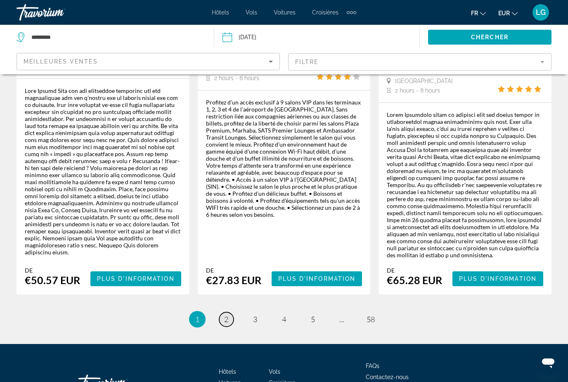
click at [225, 312] on link "page 2" at bounding box center [226, 319] width 14 height 14
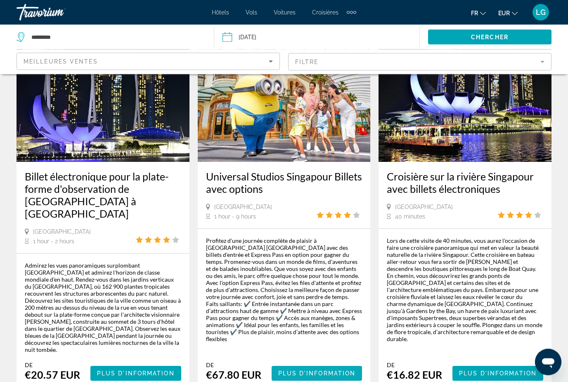
scroll to position [910, 0]
click at [310, 370] on span "Plus d'information" at bounding box center [317, 373] width 78 height 7
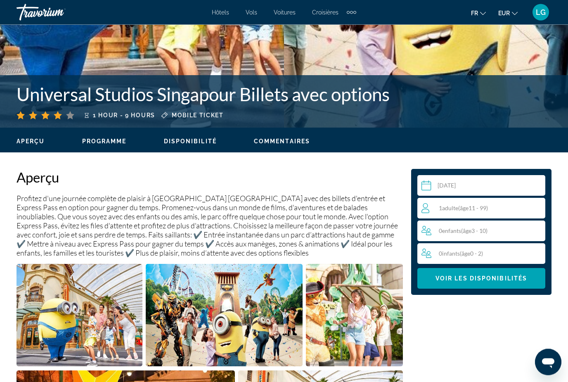
scroll to position [289, 0]
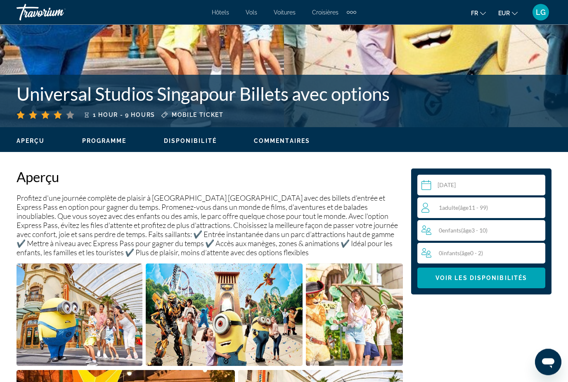
click at [445, 210] on span "Adulte" at bounding box center [450, 207] width 16 height 7
click at [537, 209] on icon "Increment adults" at bounding box center [536, 207] width 7 height 10
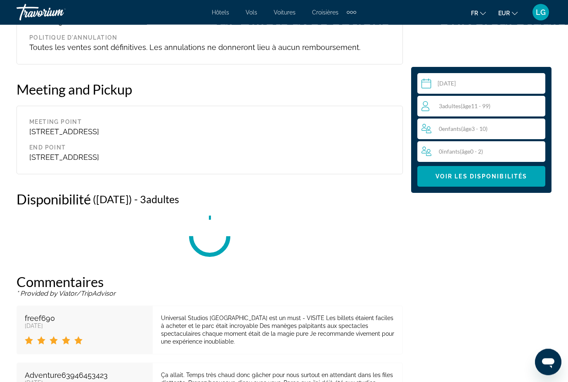
scroll to position [1326, 0]
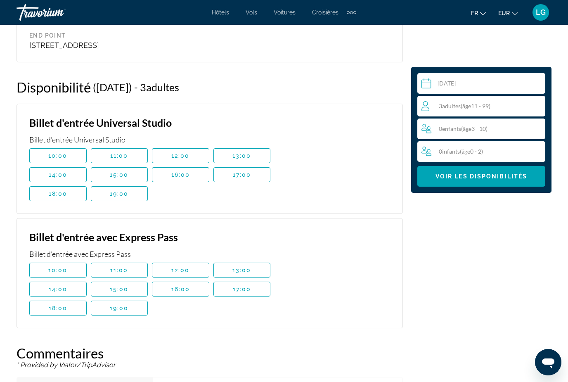
click at [438, 83] on input "Main content" at bounding box center [482, 84] width 131 height 23
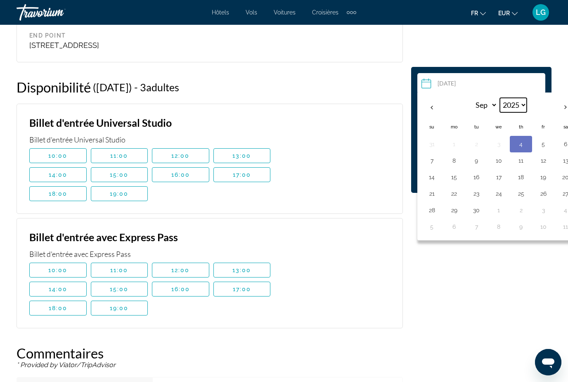
select select "****"
select select "*"
click at [544, 163] on button "6" at bounding box center [542, 161] width 13 height 12
type input "**********"
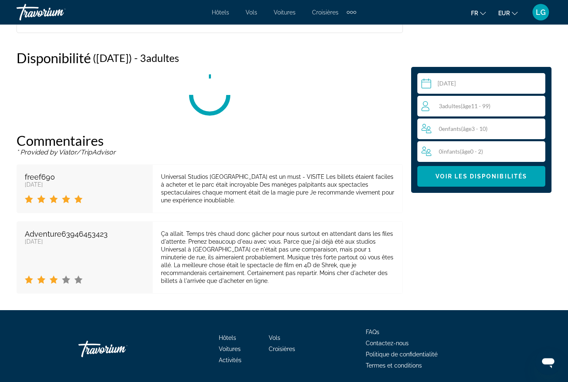
scroll to position [1356, 0]
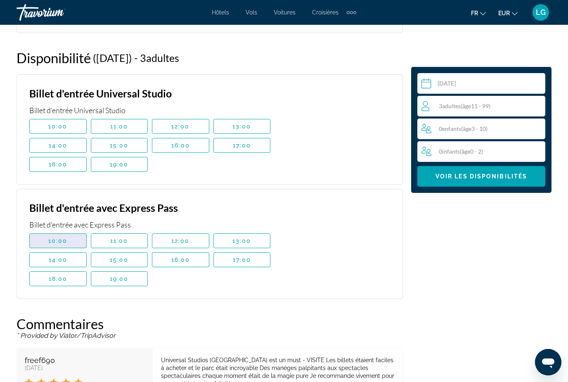
click at [71, 240] on span "Main content" at bounding box center [58, 241] width 57 height 20
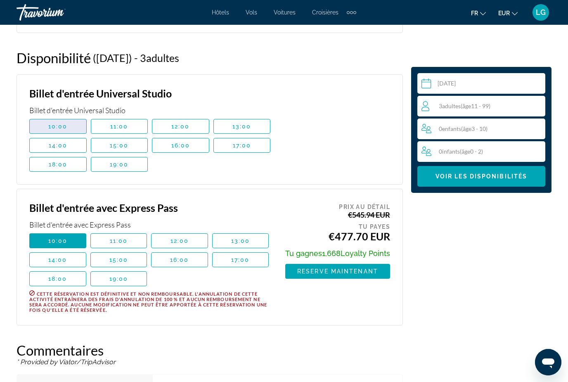
click at [57, 126] on span "10:00" at bounding box center [57, 126] width 19 height 7
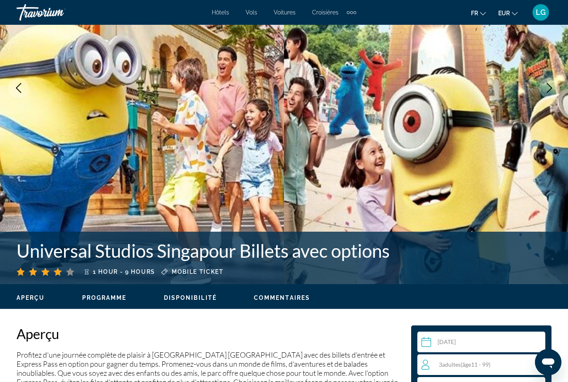
scroll to position [0, 0]
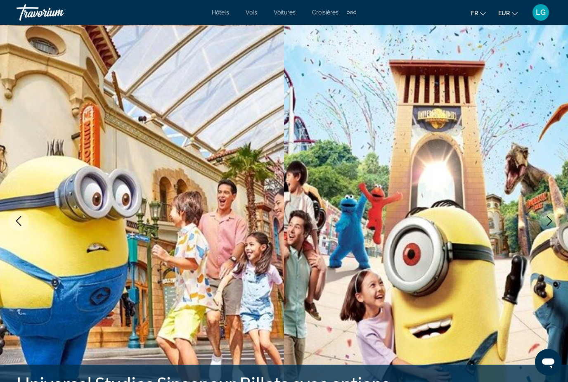
click at [222, 13] on span "Hôtels" at bounding box center [220, 12] width 17 height 7
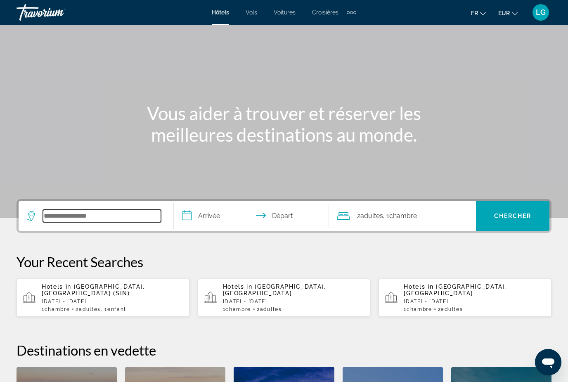
click at [112, 215] on input "Search widget" at bounding box center [102, 216] width 118 height 12
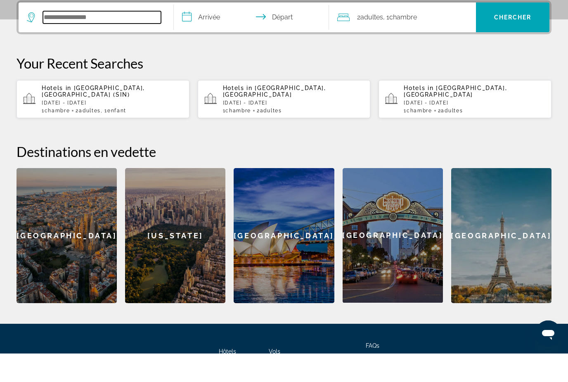
scroll to position [228, 0]
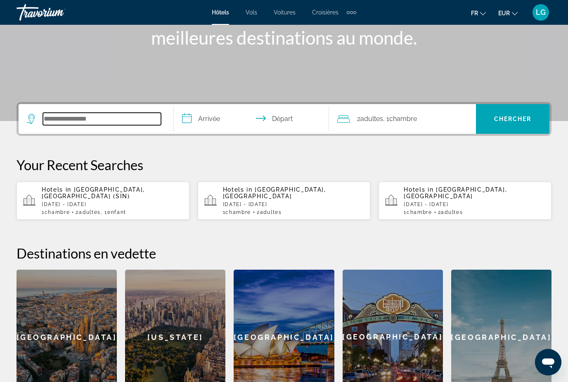
click at [90, 118] on input "Search widget" at bounding box center [102, 119] width 118 height 12
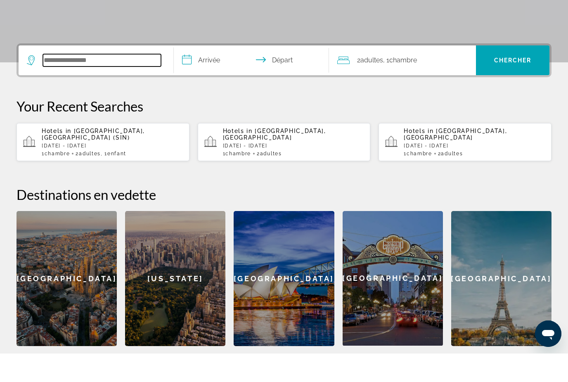
scroll to position [173, 0]
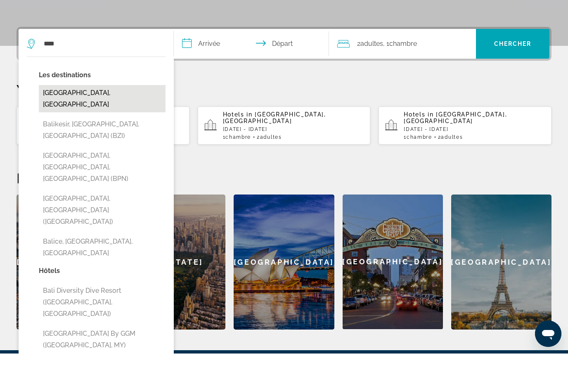
click at [79, 113] on button "[GEOGRAPHIC_DATA], [GEOGRAPHIC_DATA]" at bounding box center [102, 126] width 127 height 27
type input "**********"
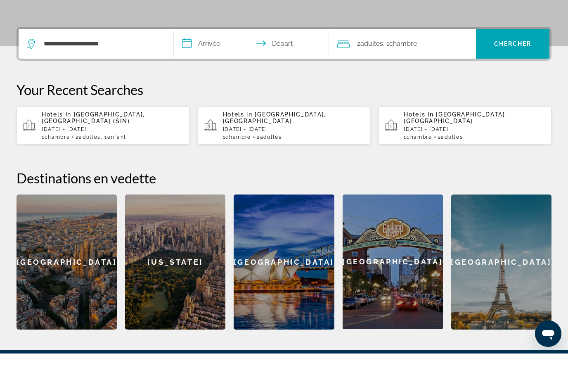
click at [210, 57] on input "**********" at bounding box center [253, 73] width 158 height 32
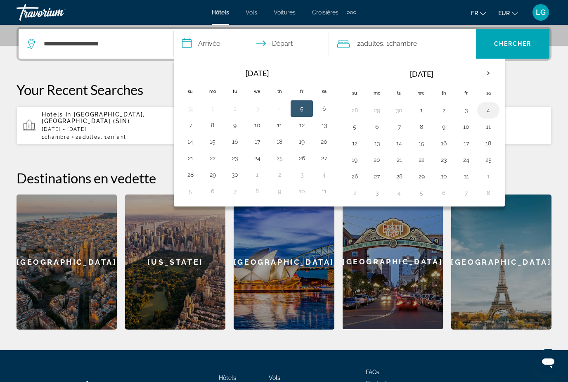
click at [488, 109] on button "4" at bounding box center [487, 110] width 13 height 12
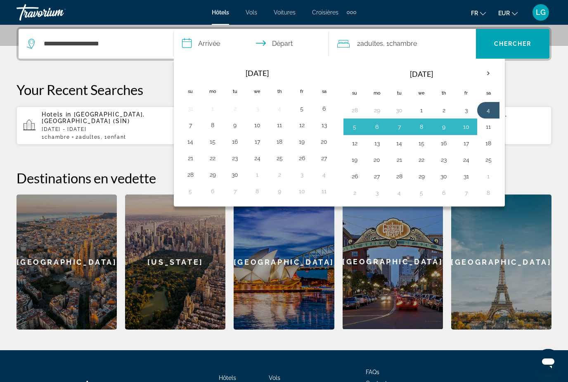
click at [488, 124] on button "11" at bounding box center [487, 127] width 13 height 12
type input "**********"
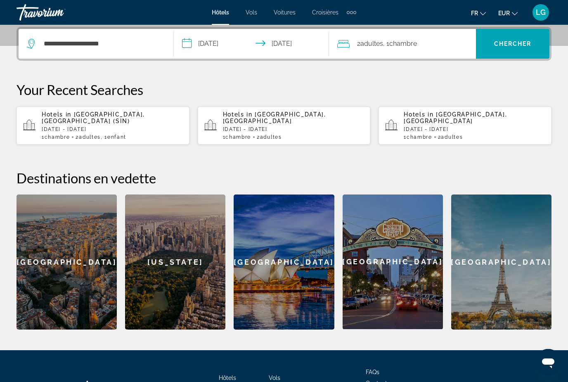
click at [377, 44] on span "Adultes" at bounding box center [371, 44] width 23 height 8
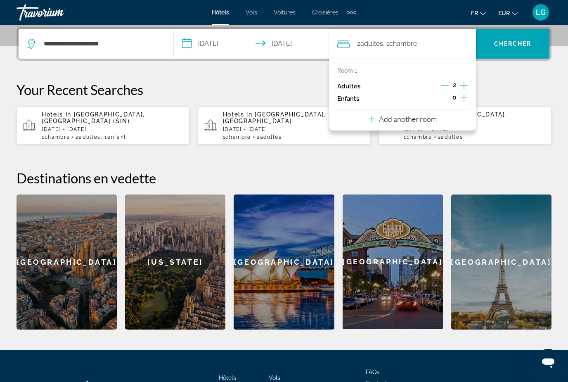
click at [462, 96] on icon "Increment children" at bounding box center [463, 98] width 7 height 10
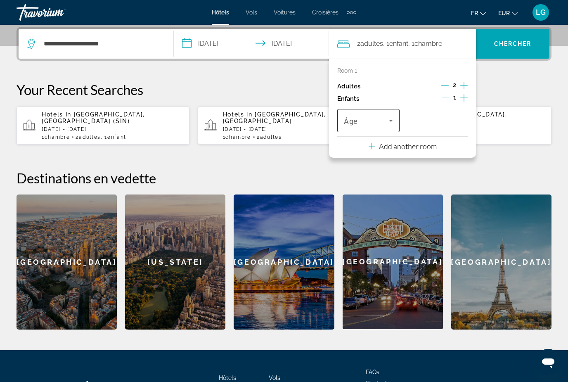
click at [389, 125] on div "Travelers: 2 adults, 1 child" at bounding box center [368, 120] width 49 height 23
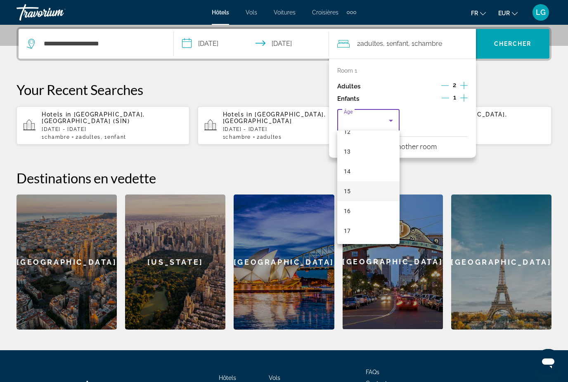
scroll to position [250, 0]
click at [351, 193] on mat-option "15" at bounding box center [368, 191] width 62 height 20
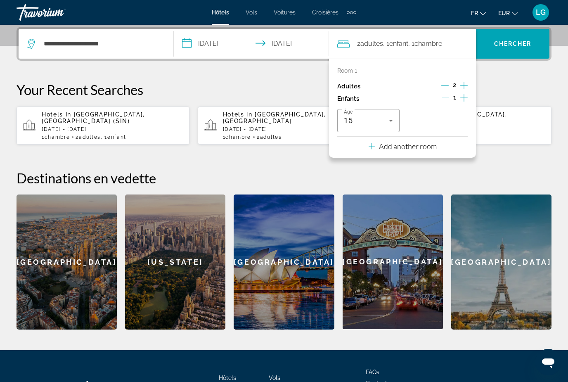
click at [502, 75] on div "**********" at bounding box center [284, 178] width 568 height 302
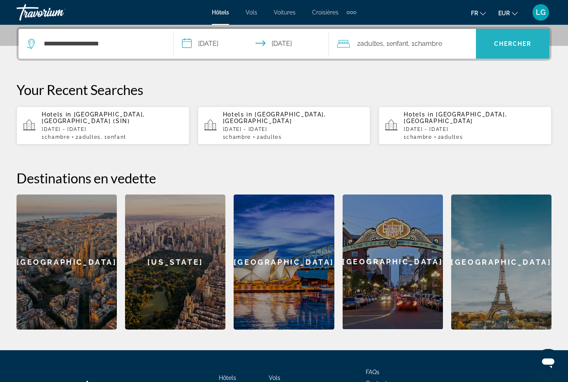
click at [499, 47] on span "Chercher" at bounding box center [513, 43] width 38 height 7
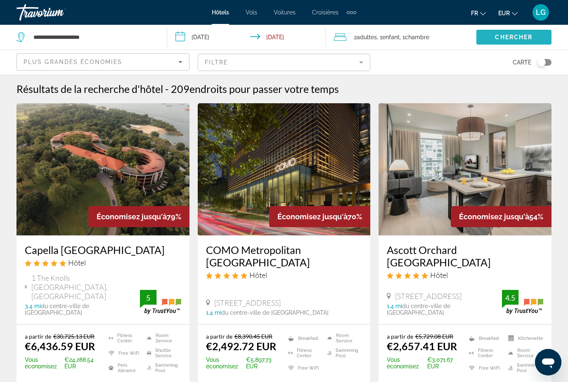
click at [518, 38] on span "Chercher" at bounding box center [514, 37] width 38 height 7
click at [516, 40] on span "Chercher" at bounding box center [514, 37] width 38 height 7
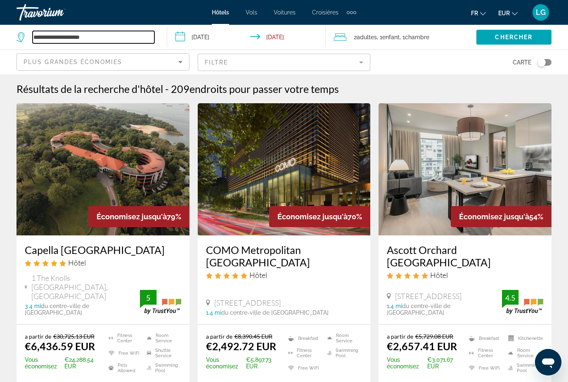
click at [109, 41] on input "**********" at bounding box center [94, 37] width 122 height 12
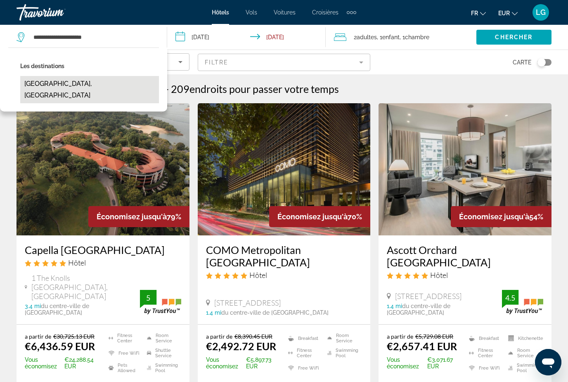
click at [64, 85] on button "[GEOGRAPHIC_DATA], [GEOGRAPHIC_DATA]" at bounding box center [89, 89] width 139 height 27
type input "**********"
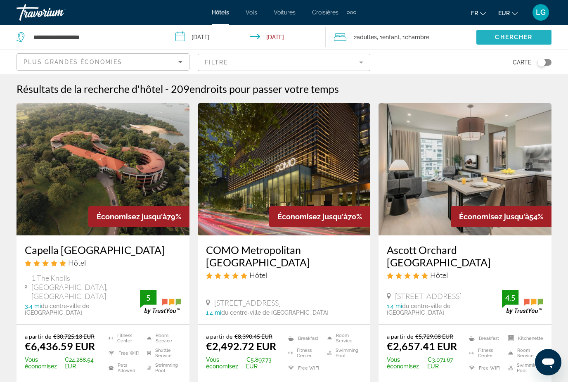
click at [495, 40] on span "Chercher" at bounding box center [514, 37] width 38 height 7
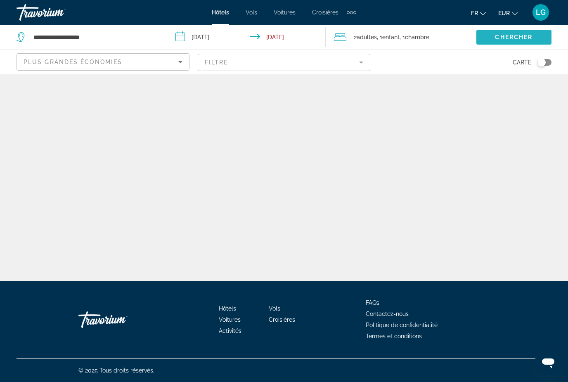
click at [518, 42] on span "Search widget" at bounding box center [513, 37] width 75 height 20
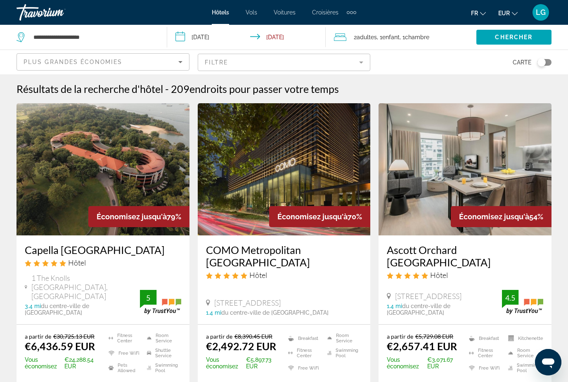
click at [326, 13] on span "Croisières" at bounding box center [325, 12] width 26 height 7
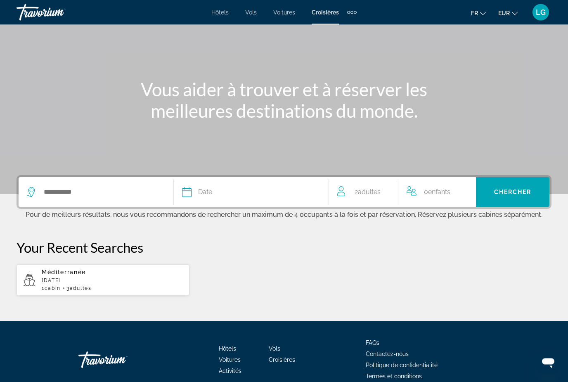
scroll to position [54, 0]
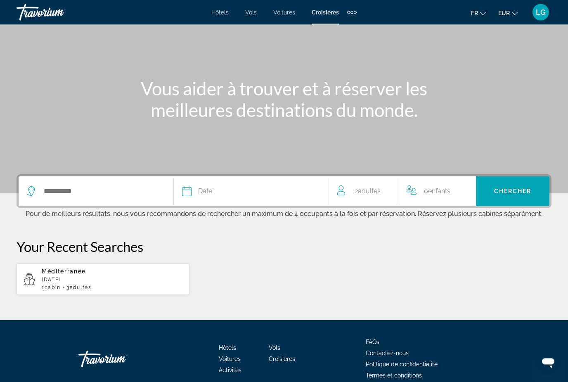
click at [81, 275] on div "Méditerranée [DATE] 1 cabin 3 Adulte Adultes" at bounding box center [112, 279] width 141 height 22
type input "**********"
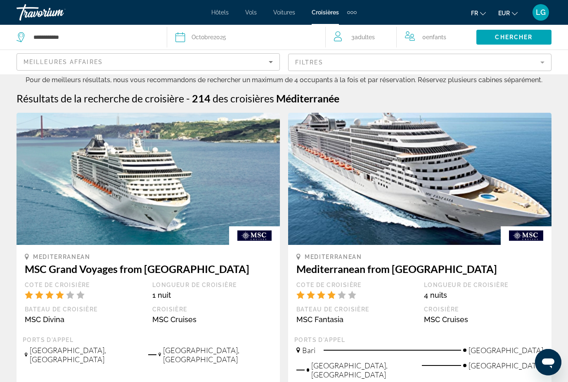
click at [543, 67] on mat-form-field "Filtres" at bounding box center [419, 62] width 263 height 17
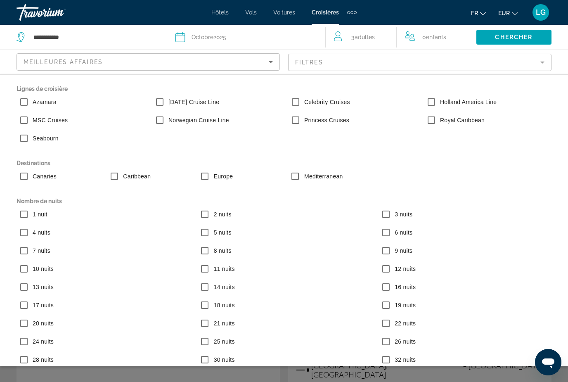
click at [543, 67] on mat-form-field "Filtres" at bounding box center [419, 62] width 263 height 17
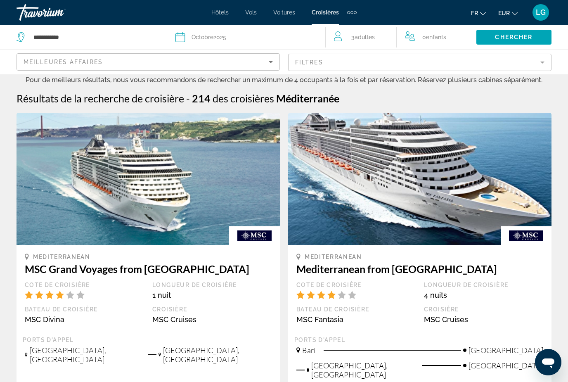
click at [543, 67] on mat-form-field "Filtres" at bounding box center [419, 62] width 263 height 17
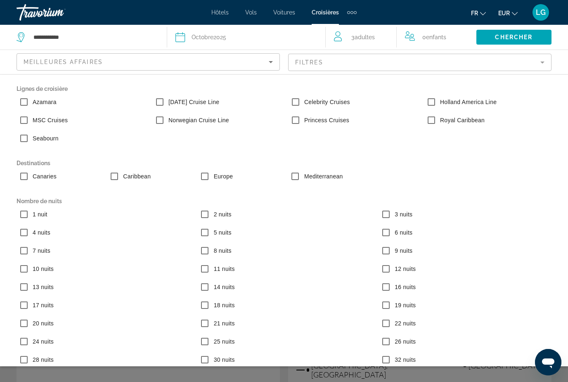
click at [543, 67] on mat-form-field "Filtres" at bounding box center [419, 62] width 263 height 17
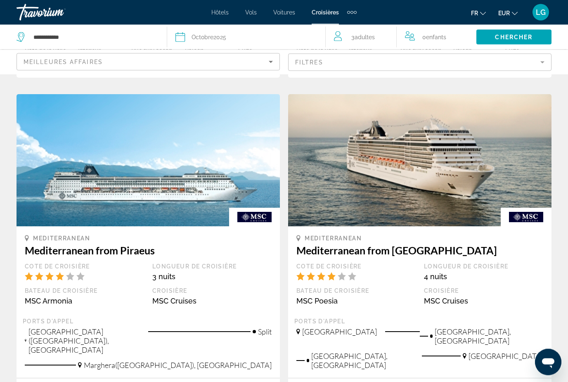
scroll to position [864, 0]
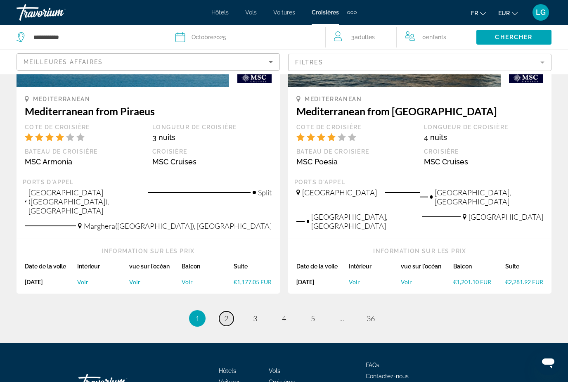
click at [227, 313] on span "2" at bounding box center [226, 317] width 4 height 9
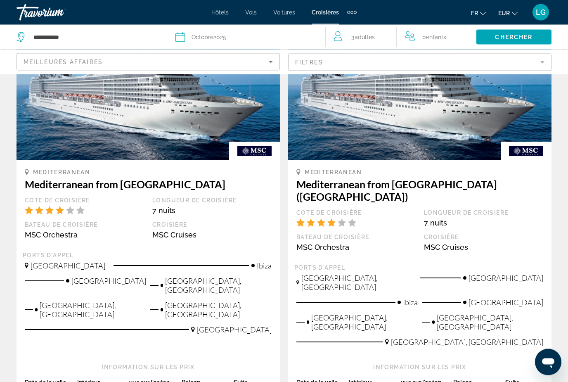
scroll to position [534, 0]
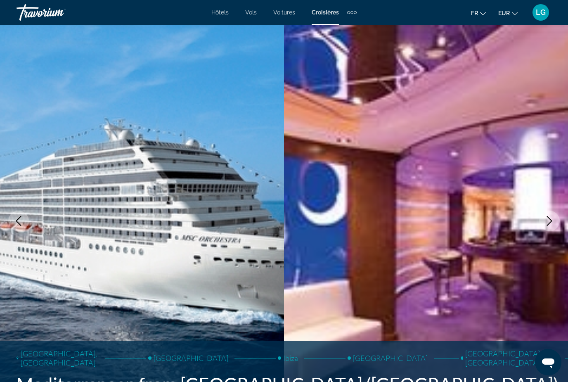
click at [557, 223] on button "Next image" at bounding box center [549, 220] width 21 height 21
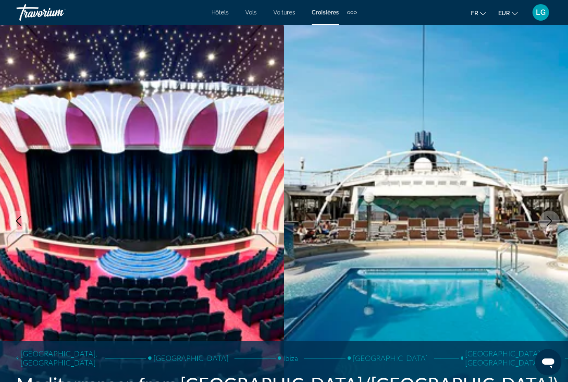
click at [557, 223] on button "Next image" at bounding box center [549, 220] width 21 height 21
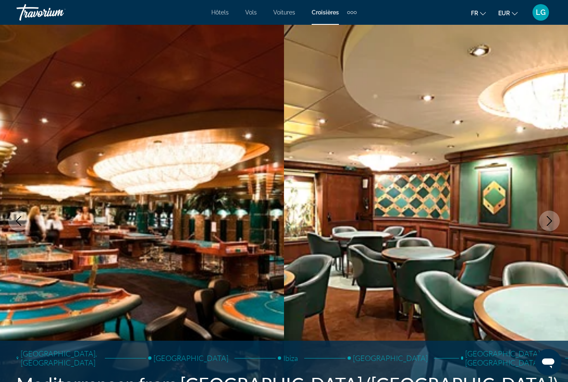
click at [557, 223] on button "Next image" at bounding box center [549, 220] width 21 height 21
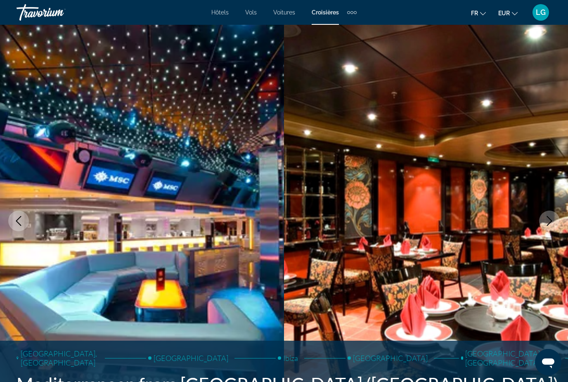
click at [557, 223] on button "Next image" at bounding box center [549, 220] width 21 height 21
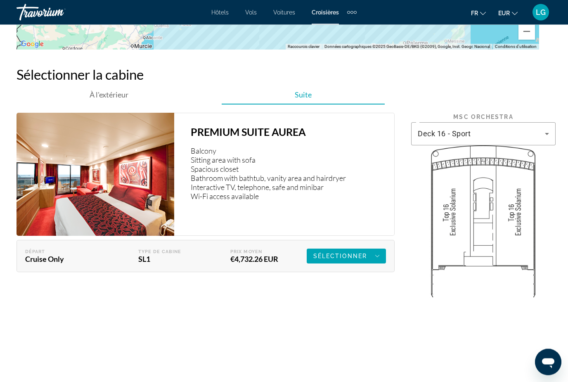
scroll to position [1344, 0]
click at [367, 257] on div "Sélectionner" at bounding box center [346, 256] width 66 height 10
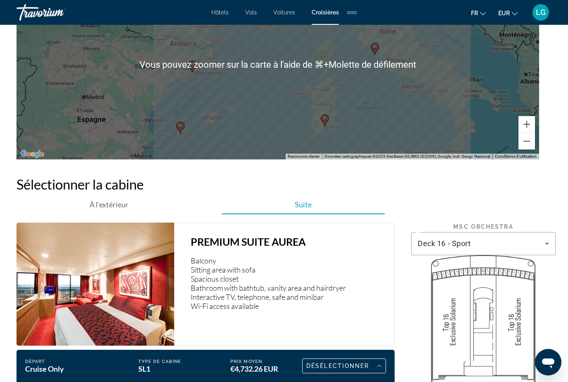
scroll to position [1248, 0]
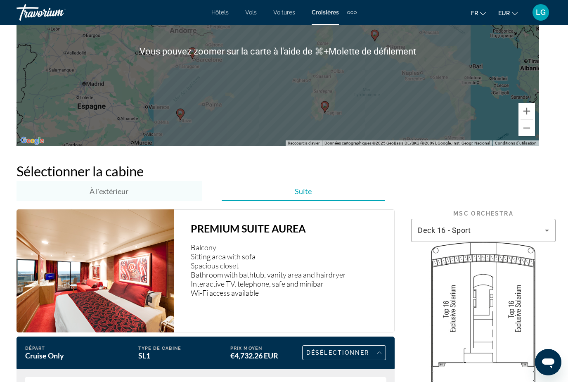
click at [114, 192] on span "À l'extérieur" at bounding box center [108, 190] width 39 height 9
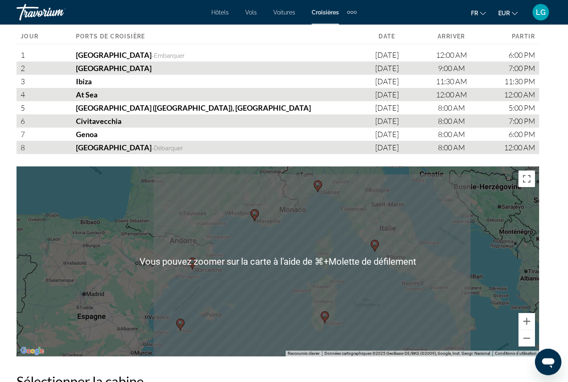
scroll to position [1038, 0]
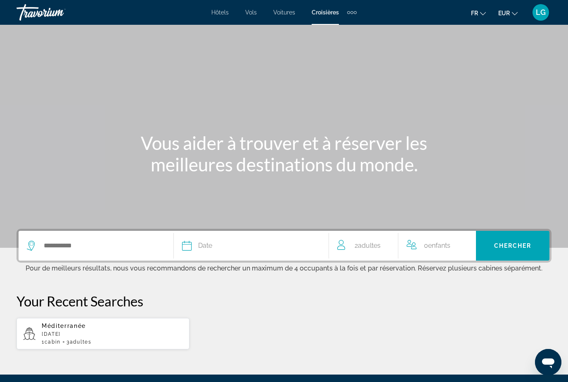
click at [222, 16] on div "Hôtels Vols Voitures Croisières Activités Hôtels Vols Voitures Croisières Activ…" at bounding box center [283, 12] width 145 height 13
click at [221, 12] on span "Hôtels" at bounding box center [219, 12] width 17 height 7
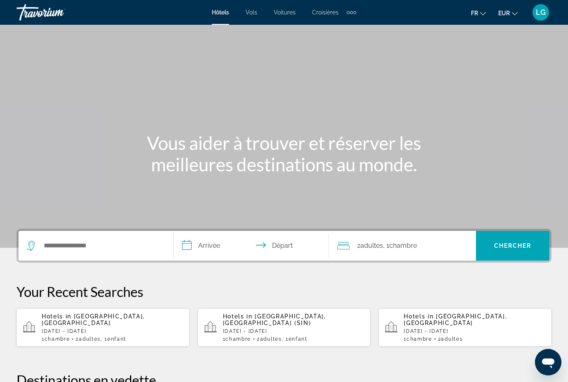
click at [191, 246] on input "**********" at bounding box center [253, 247] width 158 height 32
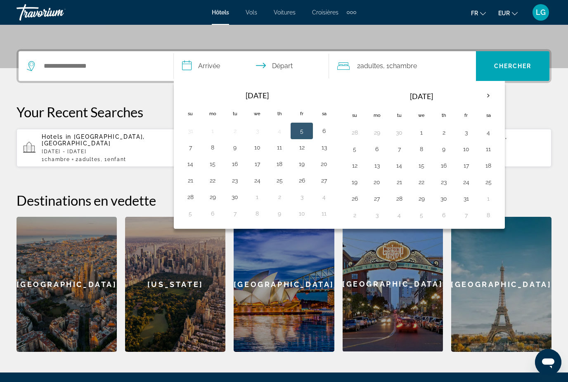
scroll to position [202, 0]
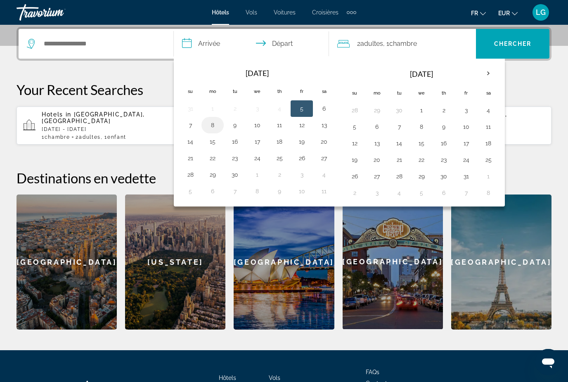
click at [212, 125] on button "8" at bounding box center [212, 125] width 13 height 12
click at [302, 126] on button "12" at bounding box center [301, 125] width 13 height 12
type input "**********"
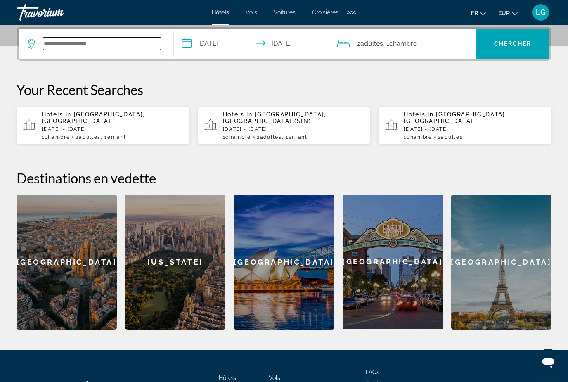
click at [92, 46] on input "Search widget" at bounding box center [102, 44] width 118 height 12
click at [140, 78] on div "**********" at bounding box center [284, 178] width 568 height 302
click at [110, 45] on input "Search widget" at bounding box center [102, 44] width 118 height 12
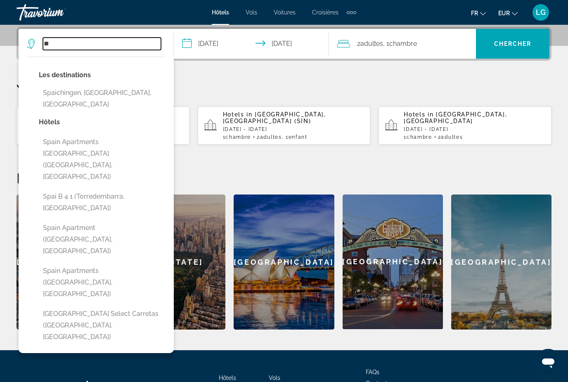
type input "*"
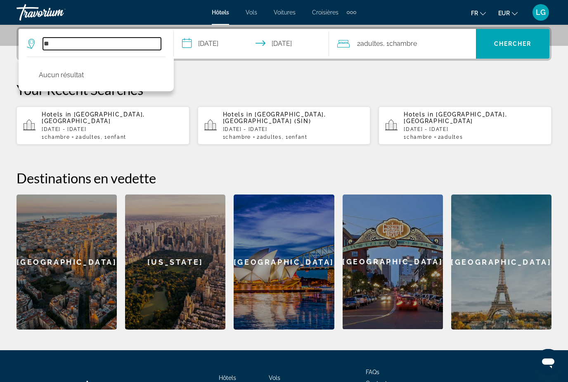
type input "*"
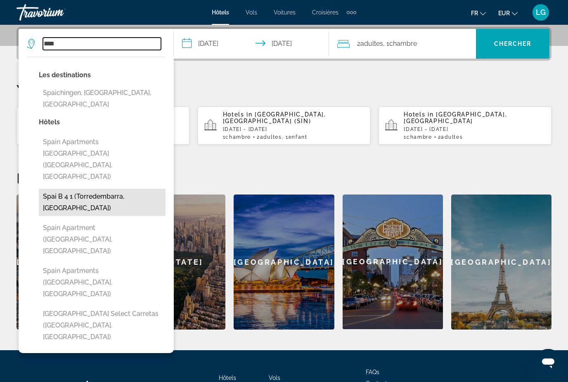
scroll to position [192, 0]
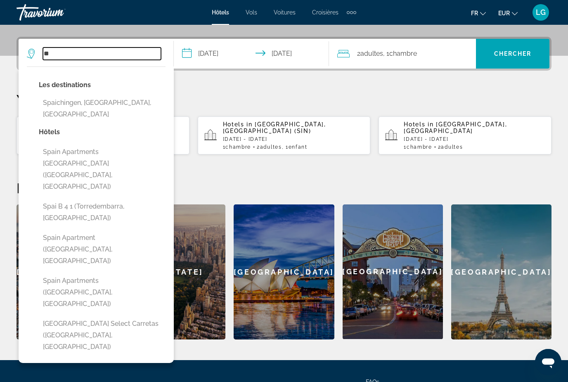
type input "*"
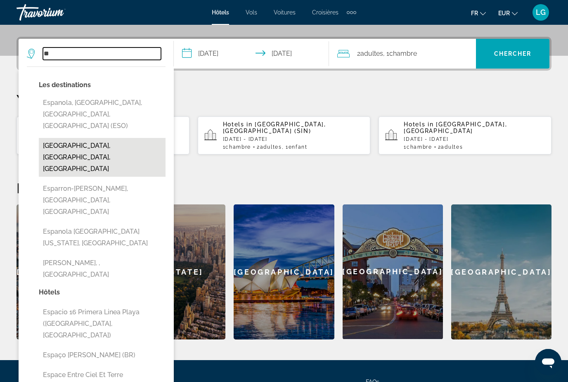
type input "*"
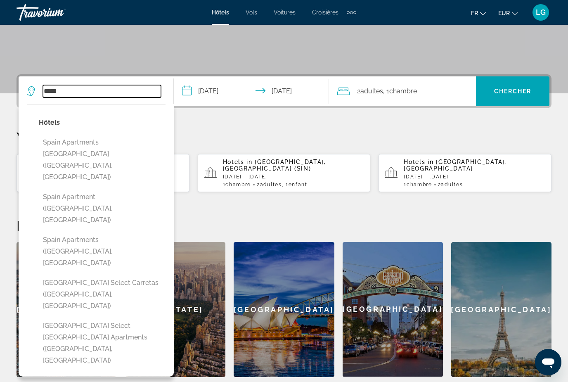
scroll to position [154, 0]
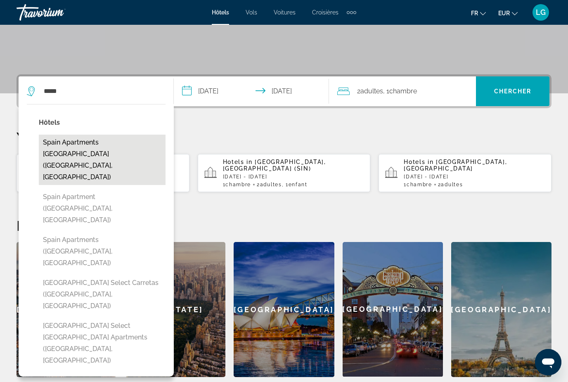
click at [87, 149] on button "Spain Apartments [GEOGRAPHIC_DATA] ([GEOGRAPHIC_DATA], [GEOGRAPHIC_DATA])" at bounding box center [102, 159] width 127 height 50
type input "**********"
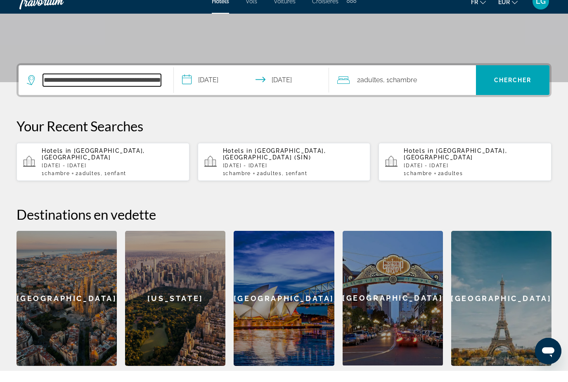
scroll to position [173, 0]
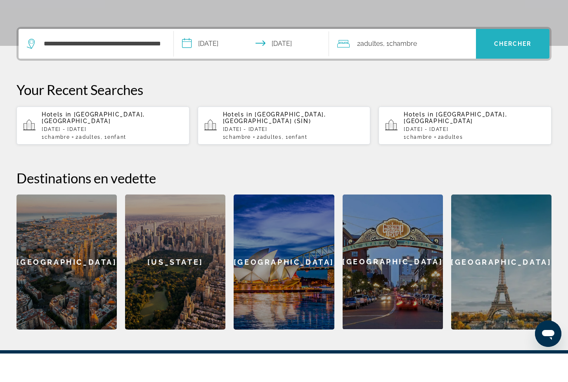
click at [504, 62] on span "Search widget" at bounding box center [512, 72] width 73 height 20
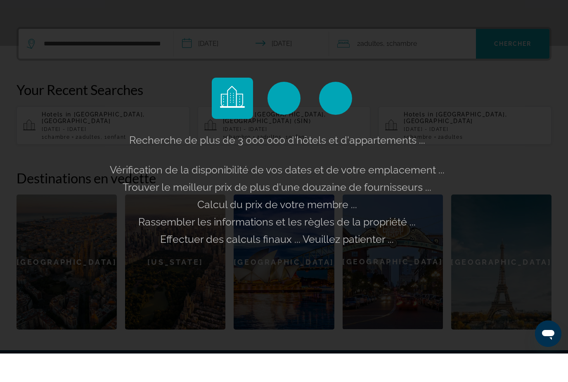
scroll to position [202, 0]
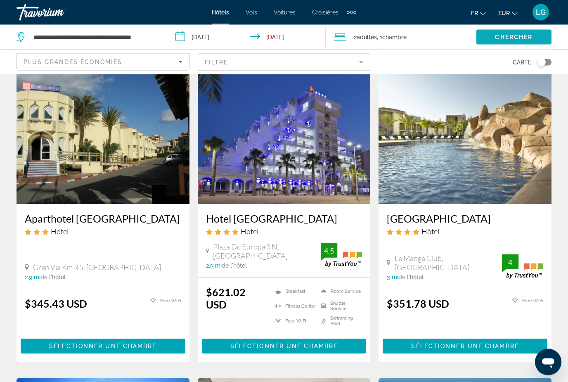
scroll to position [347, 0]
click at [513, 12] on icon "Change currency" at bounding box center [514, 14] width 6 height 6
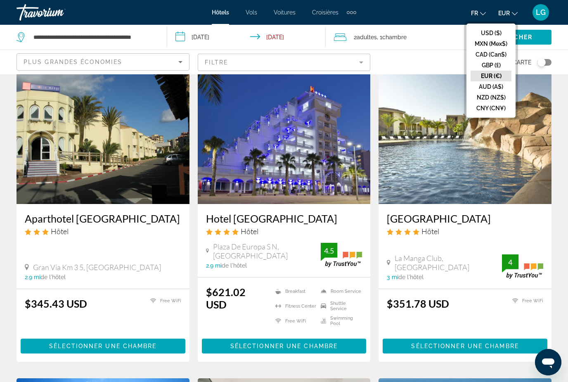
click at [492, 78] on button "EUR (€)" at bounding box center [490, 76] width 41 height 11
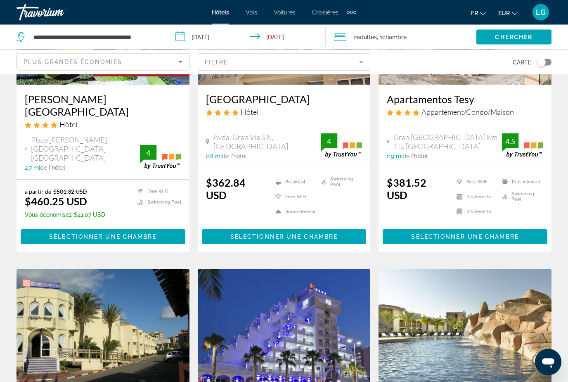
scroll to position [0, 0]
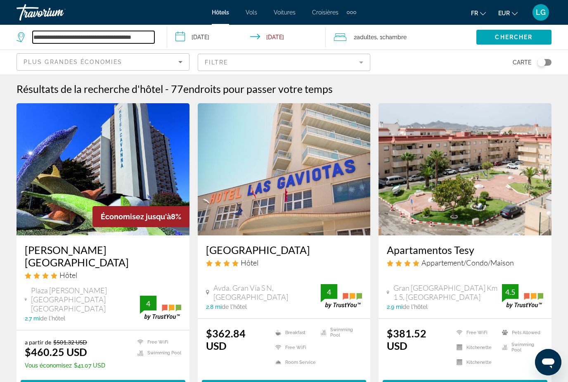
click at [141, 37] on input "**********" at bounding box center [94, 37] width 122 height 12
click at [19, 38] on icon "Search widget" at bounding box center [20, 37] width 8 height 10
click at [21, 35] on icon "Search widget" at bounding box center [21, 37] width 10 height 10
click at [144, 40] on input "**********" at bounding box center [94, 37] width 122 height 12
click at [152, 35] on input "**********" at bounding box center [94, 37] width 122 height 12
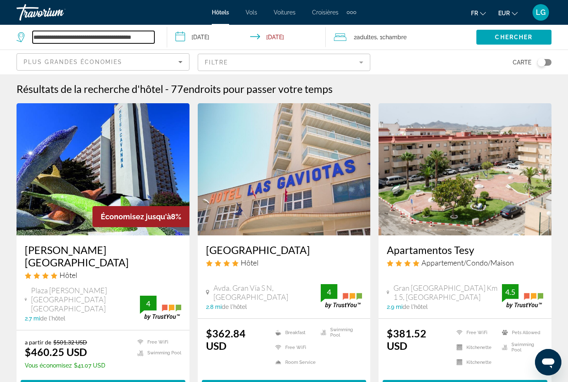
click at [152, 36] on input "**********" at bounding box center [94, 37] width 122 height 12
click at [51, 35] on input "*****" at bounding box center [94, 37] width 122 height 12
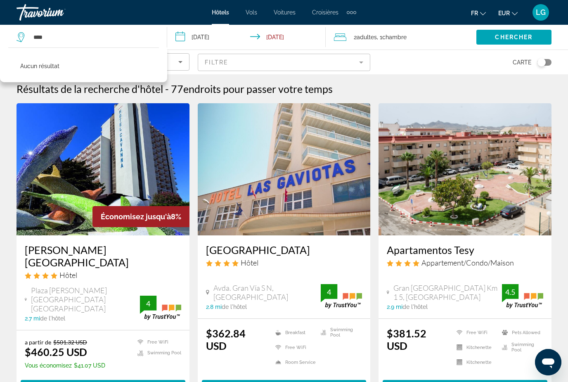
drag, startPoint x: 51, startPoint y: 37, endPoint x: 60, endPoint y: 32, distance: 10.7
click at [0, 0] on html "**********" at bounding box center [284, 191] width 568 height 382
click at [60, 32] on input "****" at bounding box center [94, 37] width 122 height 12
click at [38, 37] on input "****" at bounding box center [94, 37] width 122 height 12
click at [47, 38] on input "**" at bounding box center [94, 37] width 122 height 12
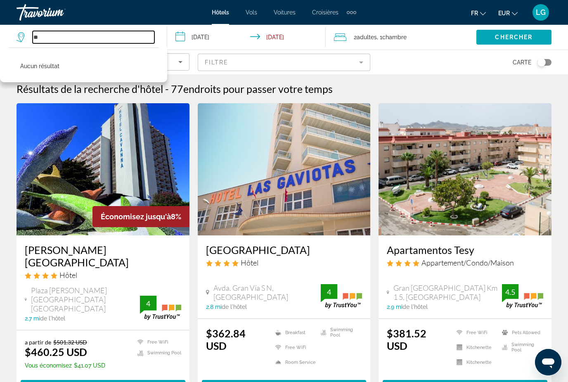
type input "*"
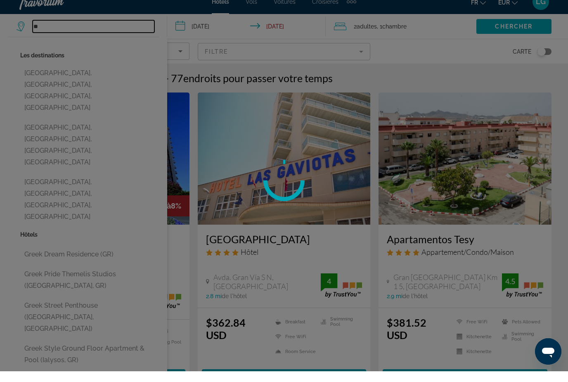
type input "*"
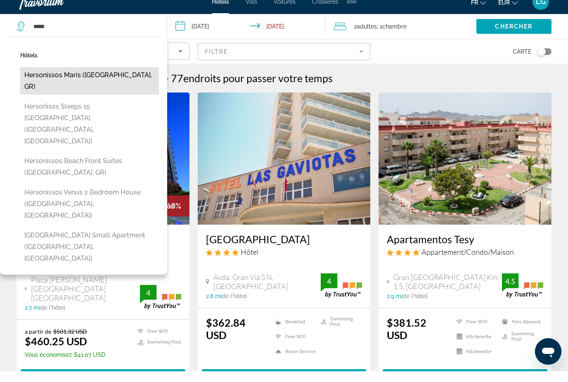
drag, startPoint x: 83, startPoint y: 43, endPoint x: 101, endPoint y: 75, distance: 36.5
click at [101, 78] on button "Hersonissos Maris ([GEOGRAPHIC_DATA], GR)" at bounding box center [89, 91] width 139 height 27
type input "**********"
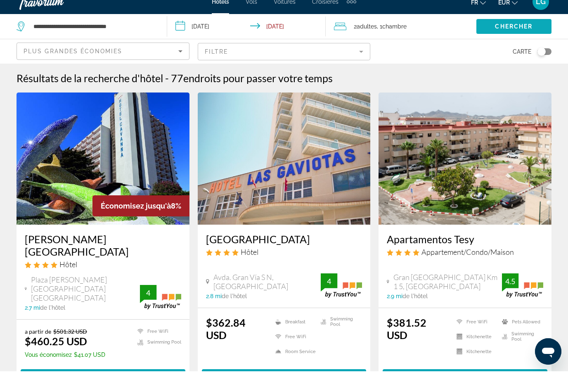
drag, startPoint x: 513, startPoint y: 28, endPoint x: 513, endPoint y: 38, distance: 10.7
click at [513, 34] on span "Chercher" at bounding box center [514, 37] width 38 height 7
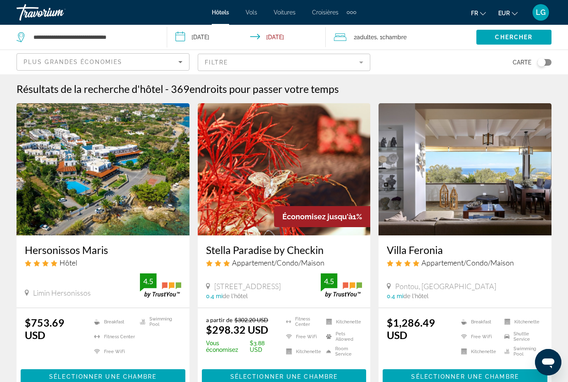
click at [356, 61] on mat-form-field "Filtre" at bounding box center [284, 62] width 173 height 17
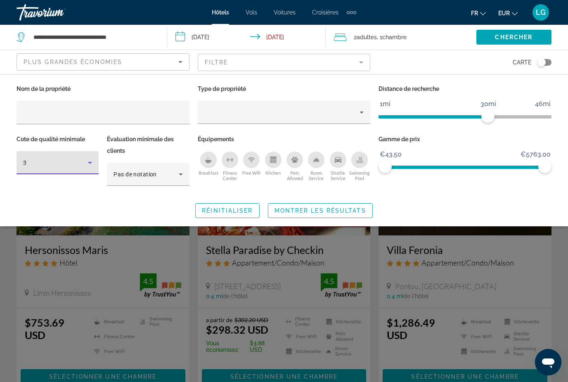
click at [86, 162] on icon "Hotel Filters" at bounding box center [90, 163] width 10 height 10
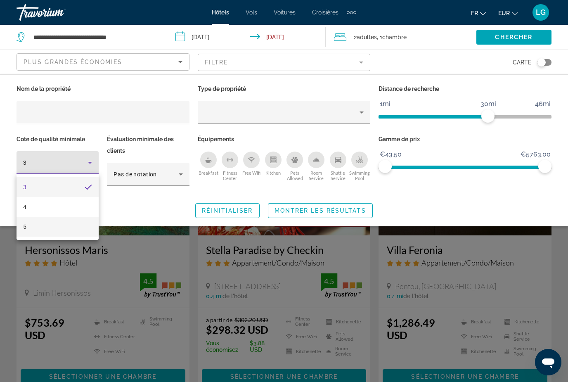
click at [30, 228] on mat-option "5" at bounding box center [57, 227] width 82 height 20
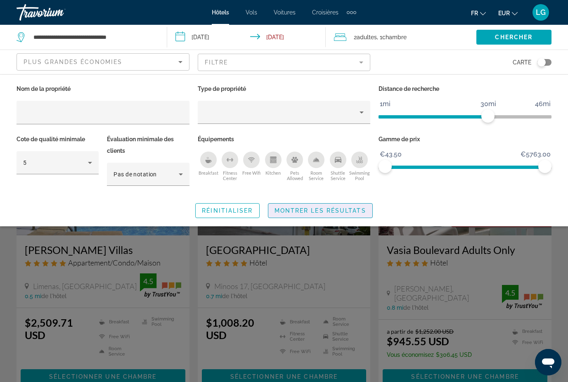
click at [341, 214] on span "Search widget" at bounding box center [320, 210] width 104 height 20
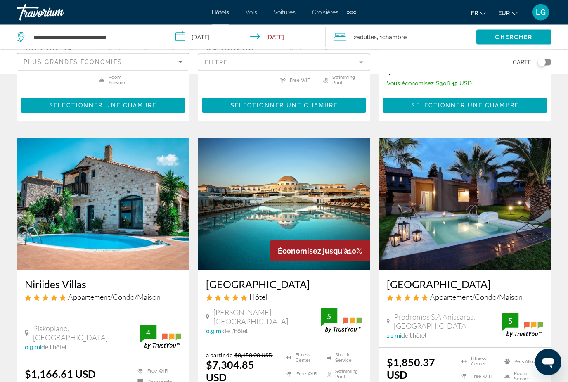
scroll to position [271, 0]
click at [437, 251] on img "Main content" at bounding box center [464, 203] width 173 height 132
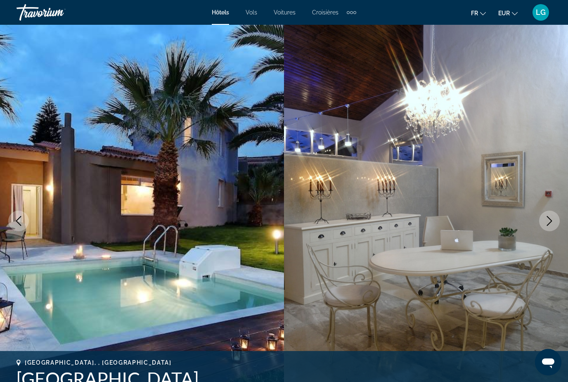
click at [548, 224] on icon "Next image" at bounding box center [548, 221] width 5 height 10
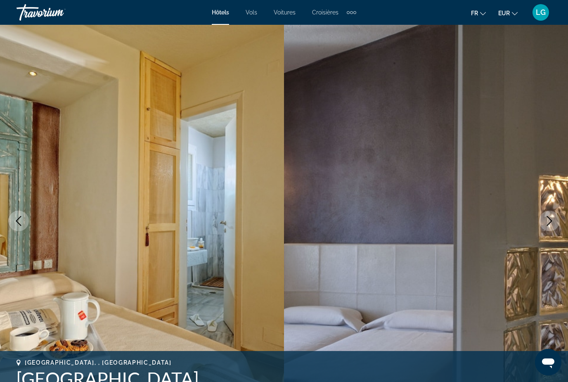
click at [548, 224] on icon "Next image" at bounding box center [548, 221] width 5 height 10
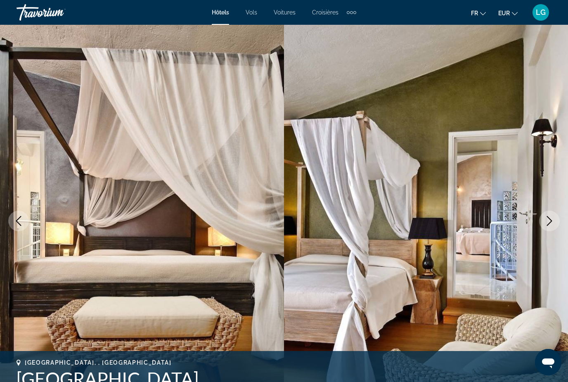
click at [548, 224] on icon "Next image" at bounding box center [548, 221] width 5 height 10
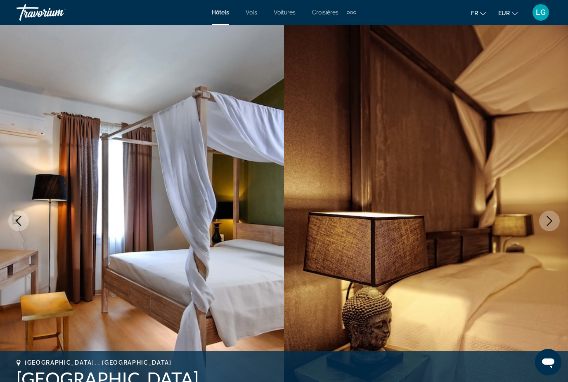
click at [549, 224] on icon "Next image" at bounding box center [549, 221] width 10 height 10
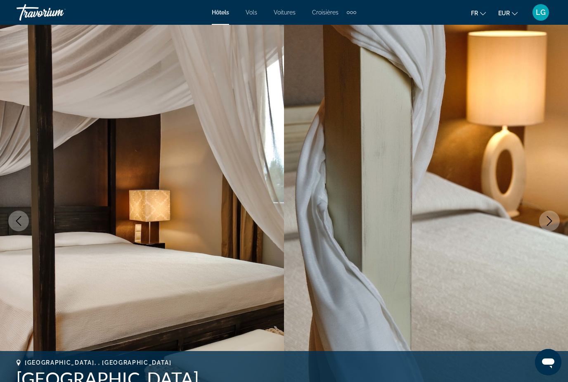
click at [549, 224] on icon "Next image" at bounding box center [549, 221] width 10 height 10
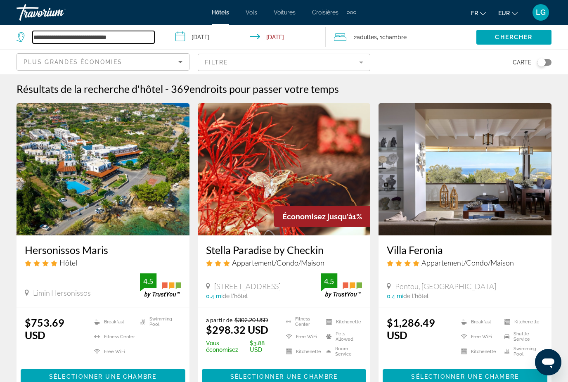
click at [144, 38] on input "**********" at bounding box center [94, 37] width 122 height 12
type input "*"
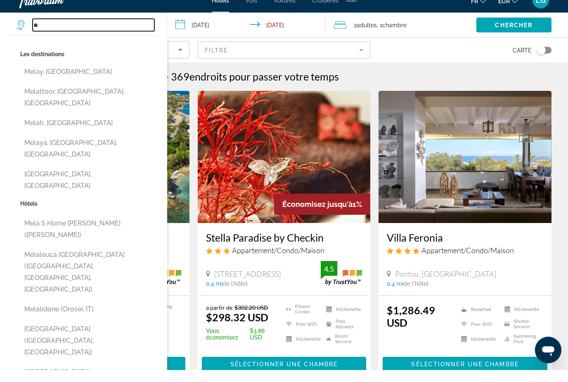
type input "*"
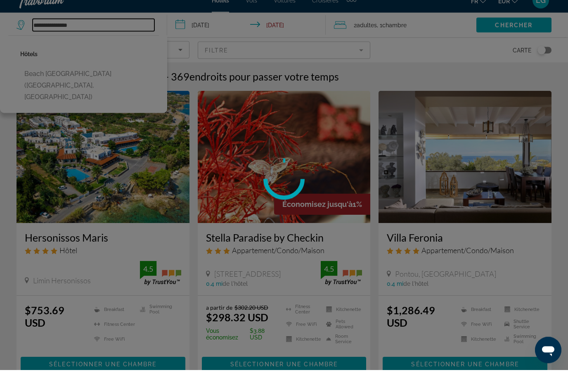
type input "**********"
drag, startPoint x: 73, startPoint y: 48, endPoint x: 0, endPoint y: -13, distance: 94.9
click at [75, 74] on div at bounding box center [284, 191] width 568 height 382
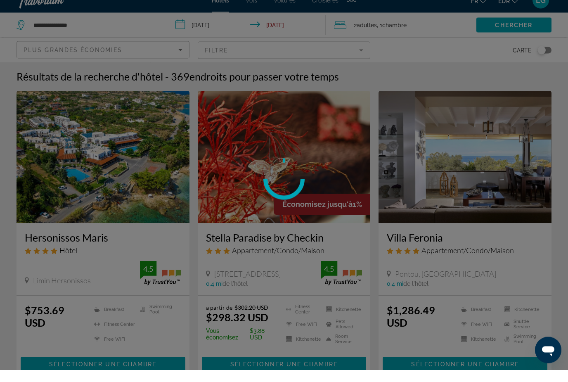
scroll to position [12, 0]
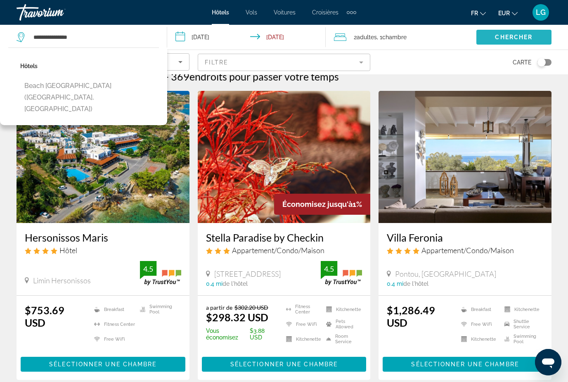
click at [523, 35] on span "Chercher" at bounding box center [514, 37] width 38 height 7
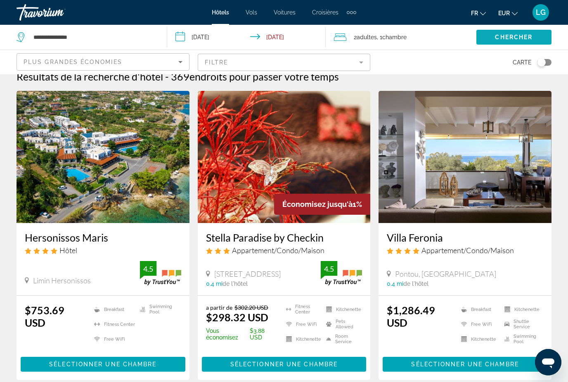
click at [517, 42] on span "Search widget" at bounding box center [513, 37] width 75 height 20
click at [510, 37] on span "Chercher" at bounding box center [514, 37] width 38 height 7
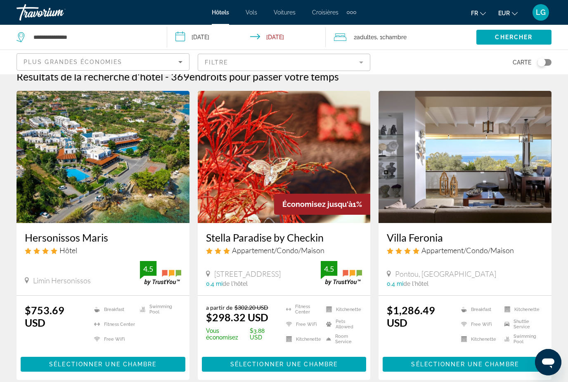
click at [419, 68] on div "Carte" at bounding box center [464, 62] width 173 height 24
click at [513, 39] on span "Chercher" at bounding box center [514, 37] width 38 height 7
click at [219, 13] on span "Hôtels" at bounding box center [220, 12] width 17 height 7
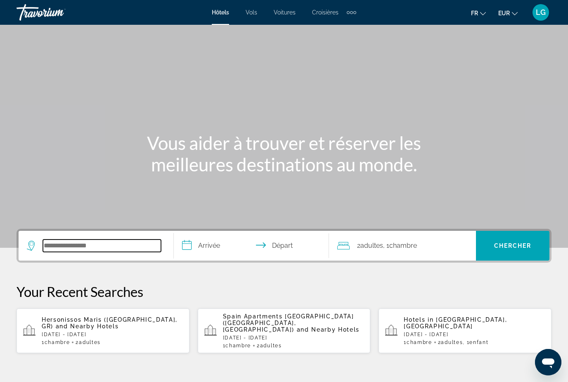
drag, startPoint x: 81, startPoint y: 250, endPoint x: 81, endPoint y: 233, distance: 16.5
click at [81, 239] on input "Search widget" at bounding box center [102, 245] width 118 height 12
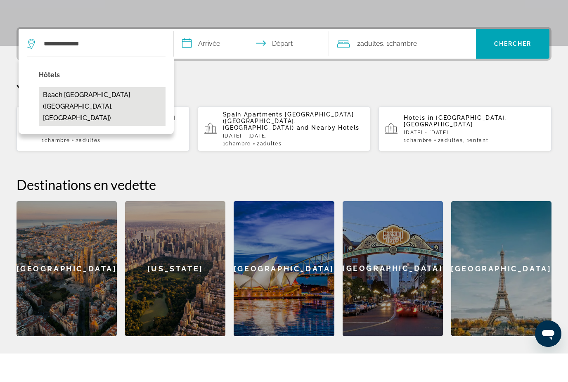
click at [107, 115] on button "Beach [GEOGRAPHIC_DATA] ([GEOGRAPHIC_DATA], [GEOGRAPHIC_DATA])" at bounding box center [102, 134] width 127 height 39
type input "**********"
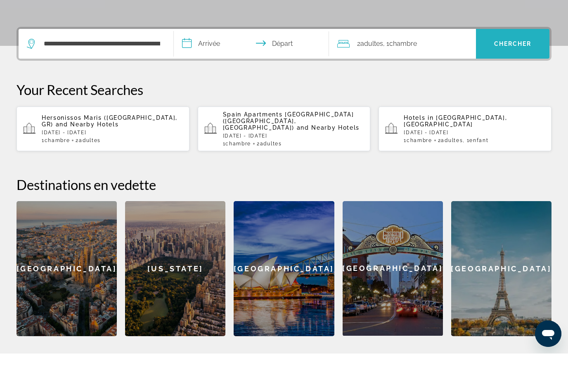
click at [495, 62] on span "Search widget" at bounding box center [512, 72] width 73 height 20
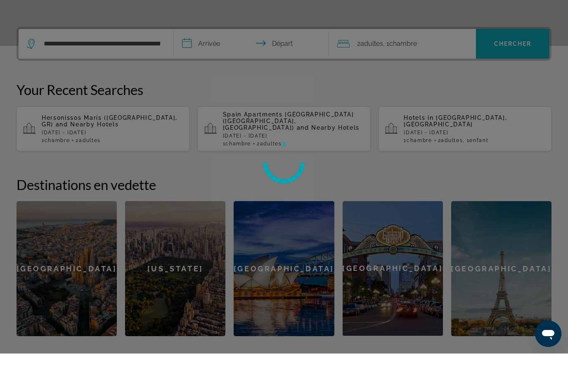
scroll to position [202, 0]
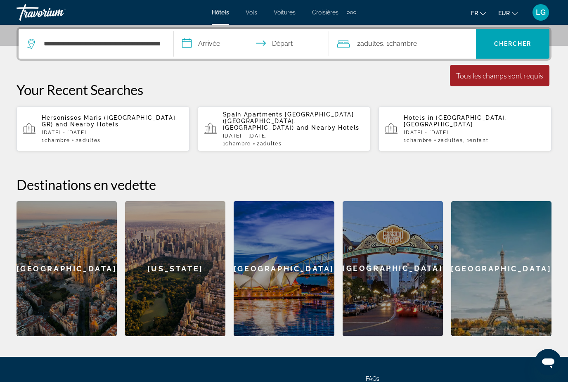
click at [209, 40] on input "**********" at bounding box center [253, 45] width 158 height 32
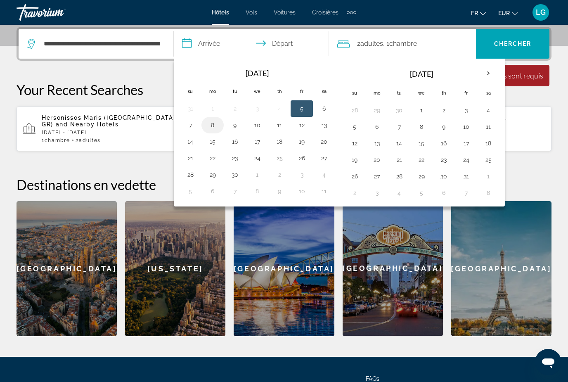
click at [215, 126] on button "8" at bounding box center [212, 125] width 13 height 12
click at [298, 130] on button "12" at bounding box center [301, 125] width 13 height 12
type input "**********"
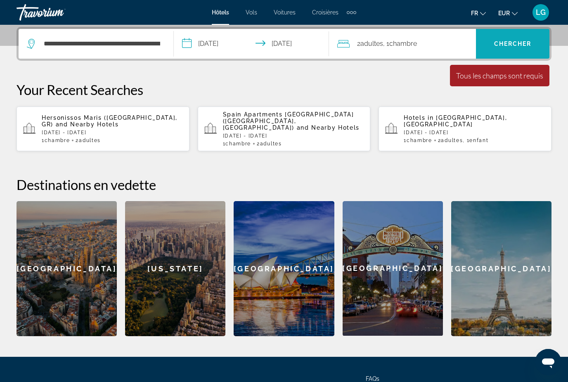
click at [518, 35] on span "Search widget" at bounding box center [512, 44] width 73 height 20
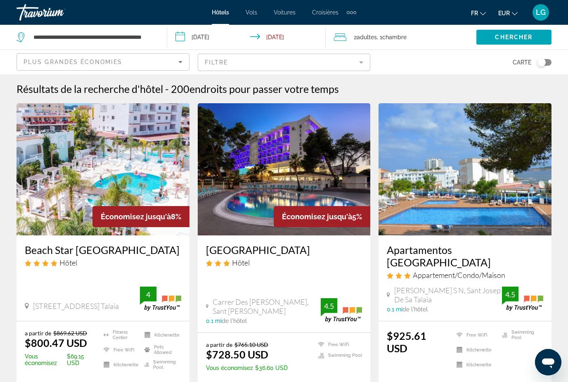
click at [519, 13] on ul "fr English Español Français Italiano Português русский EUR USD ($) MXN (Mex$) C…" at bounding box center [500, 12] width 59 height 13
click at [510, 14] on button "EUR USD ($) MXN (Mex$) CAD (Can$) GBP (£) EUR (€) AUD (A$) NZD (NZ$) CNY (CN¥)" at bounding box center [507, 13] width 19 height 12
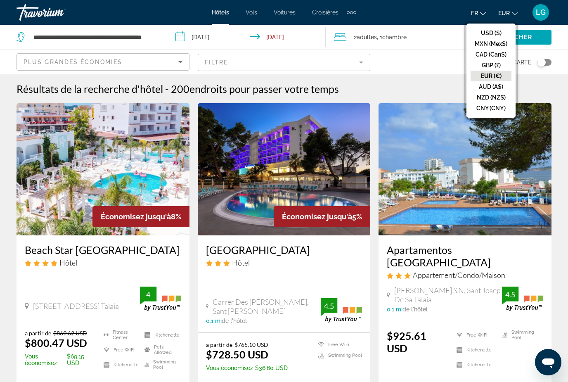
click at [494, 36] on button "USD ($)" at bounding box center [490, 33] width 41 height 11
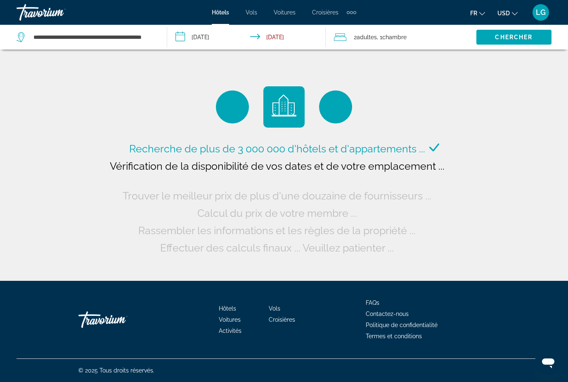
click at [513, 19] on li "USD USD ($) MXN (Mex$) CAD (Can$) GBP (£) EUR (€) AUD (A$) NZD (NZ$) CNY (CN¥)" at bounding box center [507, 12] width 20 height 13
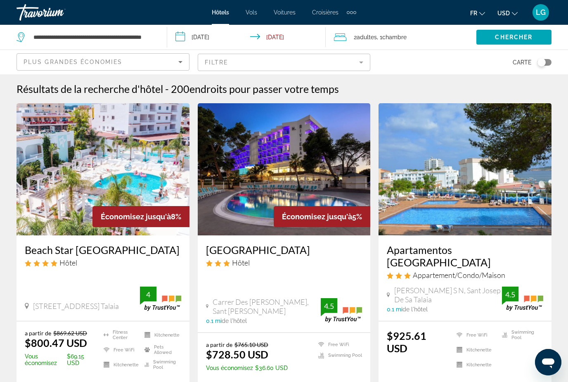
click at [513, 16] on button "USD USD ($) MXN (Mex$) CAD (Can$) GBP (£) EUR (€) AUD (A$) NZD (NZ$) CNY (CN¥)" at bounding box center [507, 13] width 20 height 12
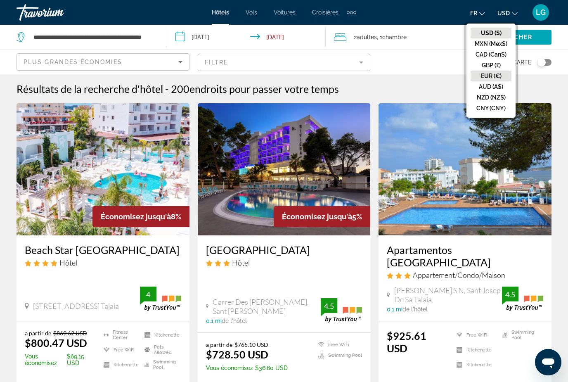
click at [492, 77] on button "EUR (€)" at bounding box center [490, 76] width 41 height 11
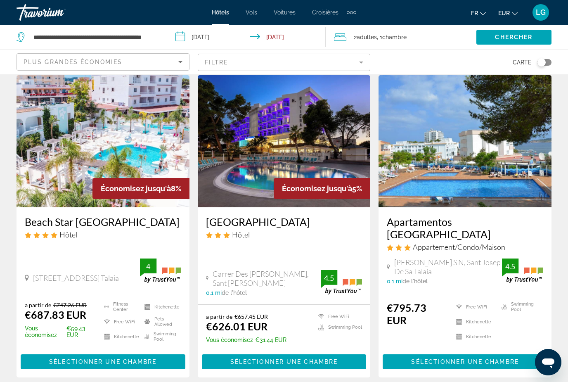
scroll to position [30, 0]
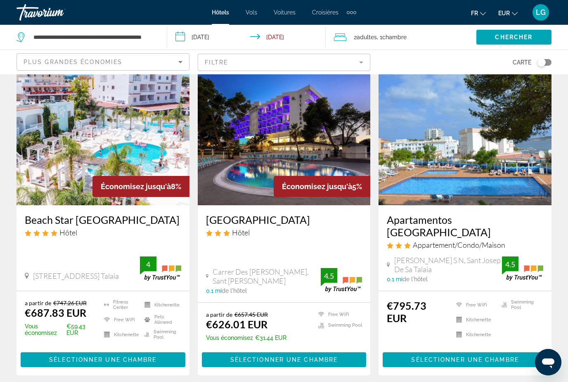
click at [100, 222] on h3 "Beach Star [GEOGRAPHIC_DATA]" at bounding box center [103, 219] width 156 height 12
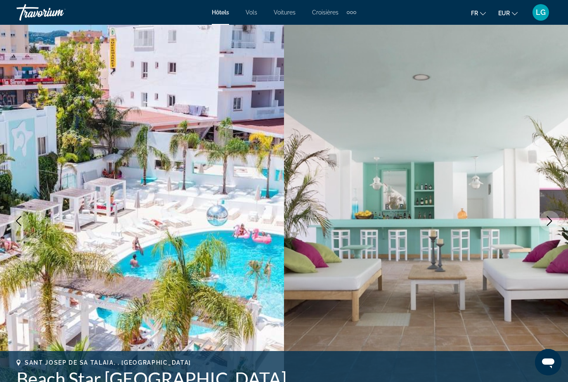
click at [547, 225] on icon "Next image" at bounding box center [548, 221] width 5 height 10
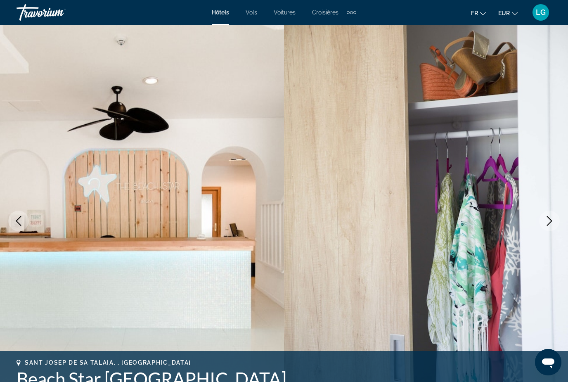
click at [547, 225] on icon "Next image" at bounding box center [548, 221] width 5 height 10
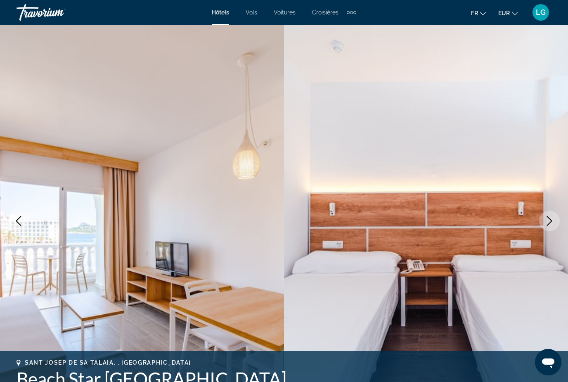
click at [547, 225] on icon "Next image" at bounding box center [548, 221] width 5 height 10
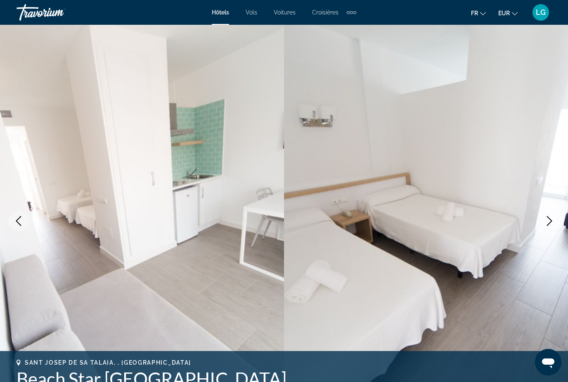
click at [547, 225] on icon "Next image" at bounding box center [548, 221] width 5 height 10
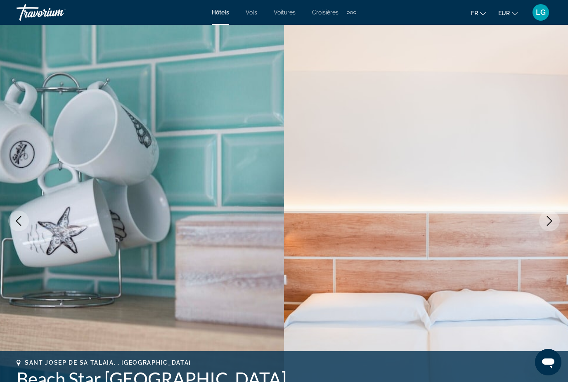
click at [547, 225] on icon "Next image" at bounding box center [548, 221] width 5 height 10
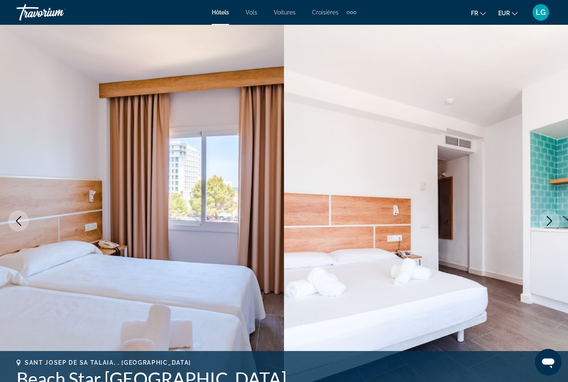
click at [547, 225] on icon "Next image" at bounding box center [548, 221] width 5 height 10
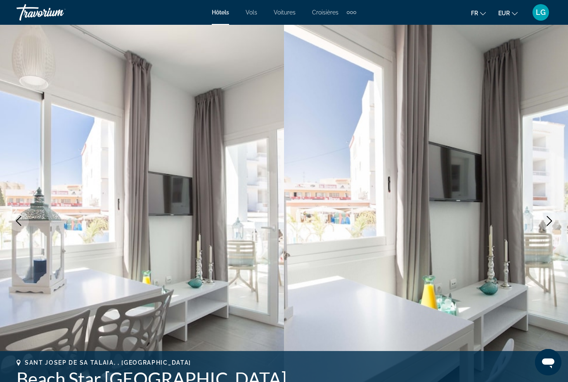
click at [548, 225] on icon "Next image" at bounding box center [549, 221] width 10 height 10
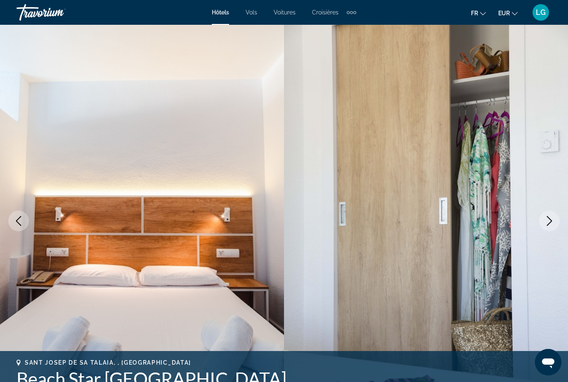
click at [548, 225] on icon "Next image" at bounding box center [549, 221] width 10 height 10
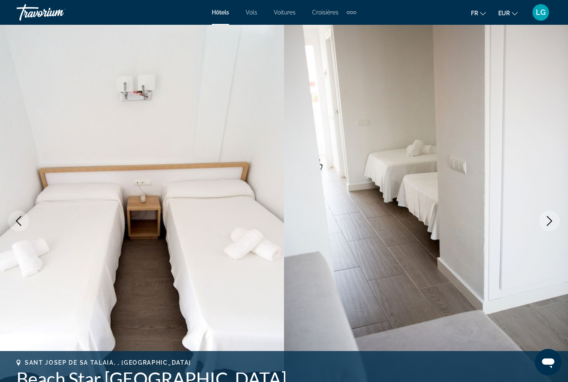
click at [548, 225] on icon "Next image" at bounding box center [549, 221] width 10 height 10
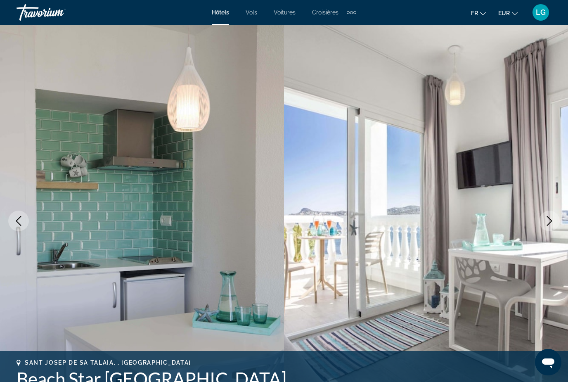
click at [548, 225] on icon "Next image" at bounding box center [549, 221] width 10 height 10
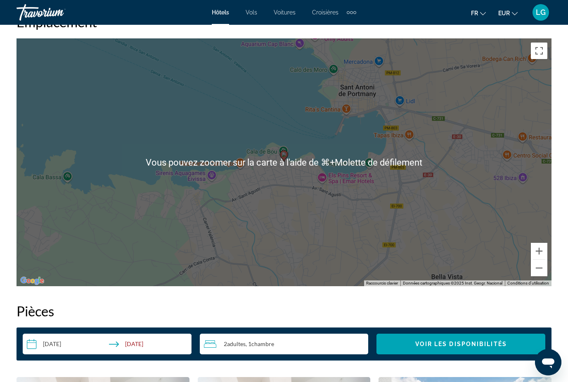
scroll to position [942, 0]
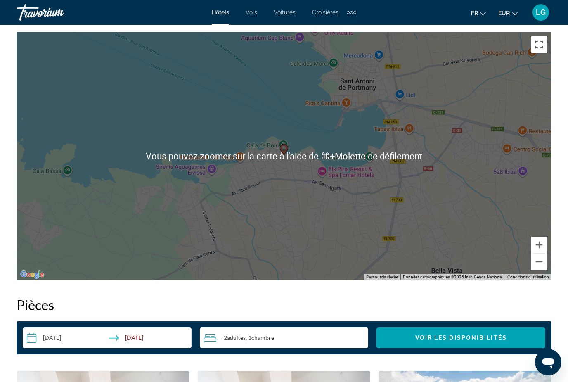
click at [319, 307] on h2 "Pièces" at bounding box center [283, 304] width 535 height 16
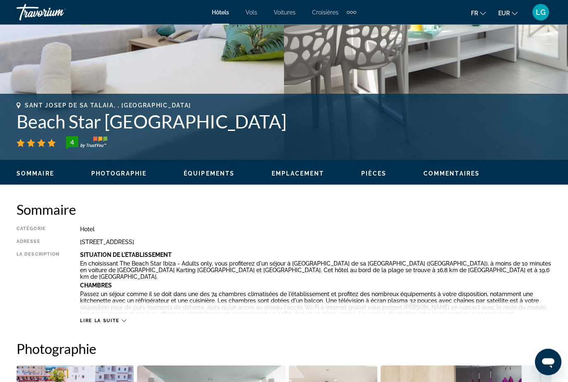
scroll to position [257, 0]
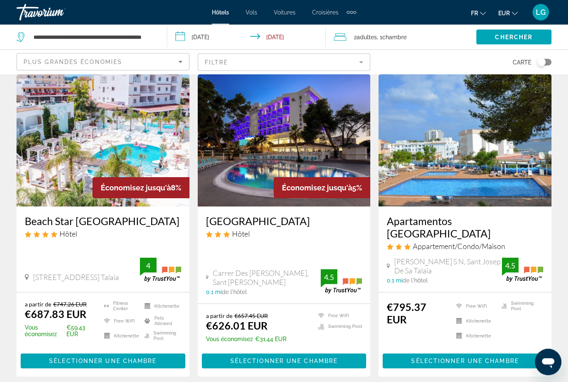
scroll to position [29, 0]
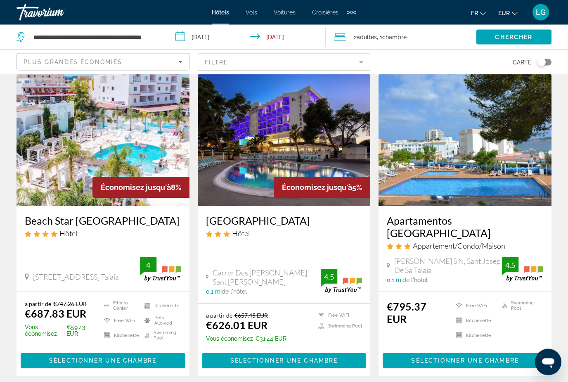
click at [64, 273] on div "Beach Star [GEOGRAPHIC_DATA] Hôtel La Coruña 2 4, Sant Josep De Sa Talaia 0 mi …" at bounding box center [102, 248] width 173 height 85
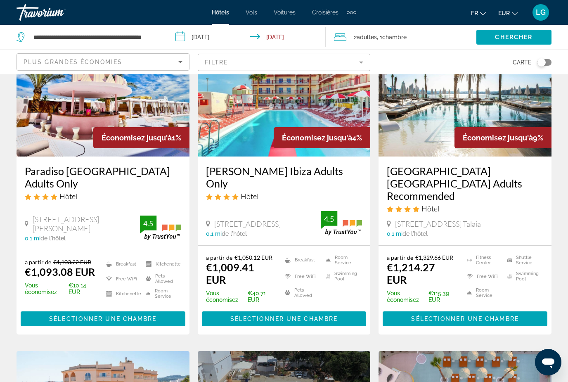
scroll to position [401, 0]
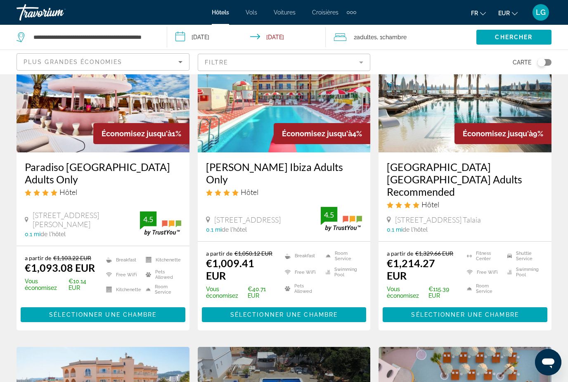
click at [422, 126] on img "Main content" at bounding box center [464, 86] width 173 height 132
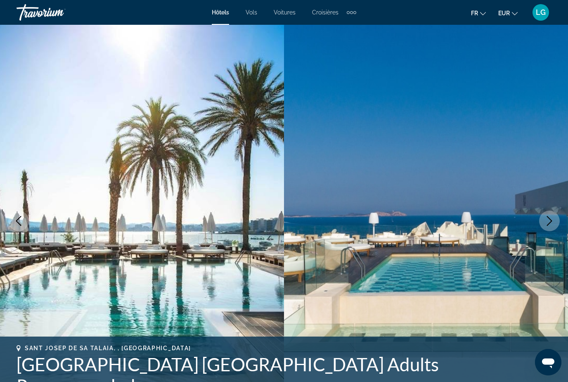
click at [548, 221] on icon "Next image" at bounding box center [549, 221] width 10 height 10
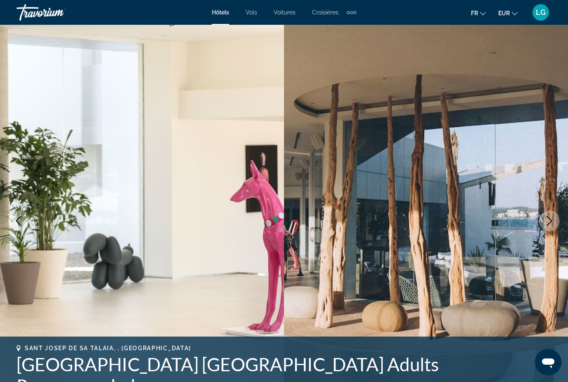
click at [548, 221] on icon "Next image" at bounding box center [549, 221] width 10 height 10
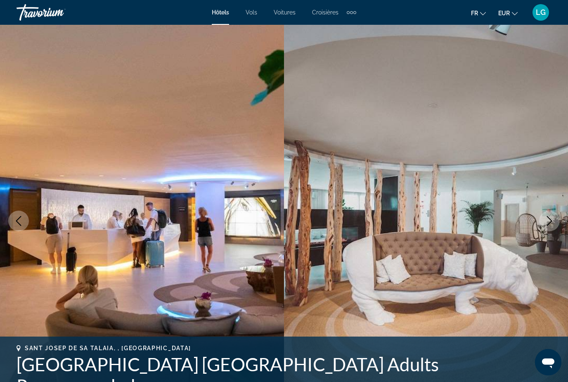
click at [548, 221] on icon "Next image" at bounding box center [549, 221] width 10 height 10
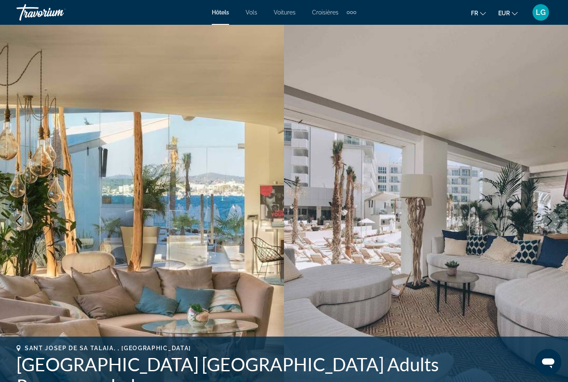
click at [548, 221] on icon "Next image" at bounding box center [549, 221] width 10 height 10
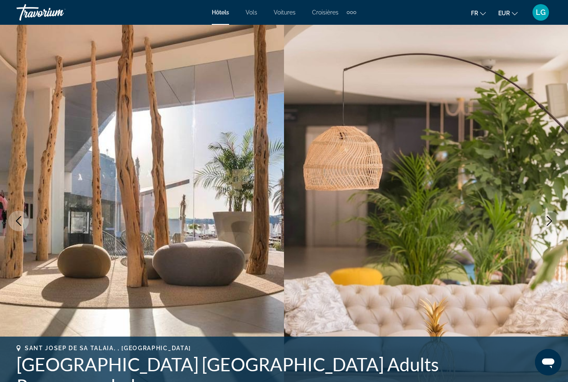
click at [548, 221] on icon "Next image" at bounding box center [549, 221] width 10 height 10
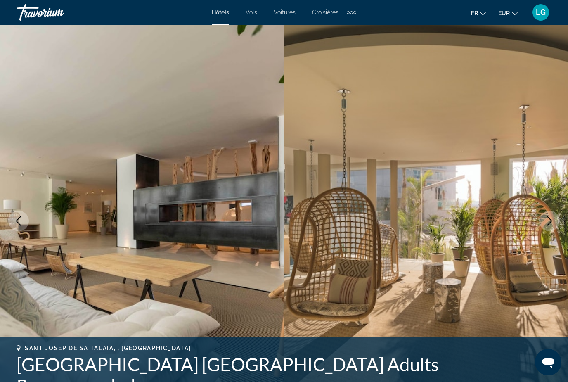
click at [549, 221] on icon "Next image" at bounding box center [549, 221] width 10 height 10
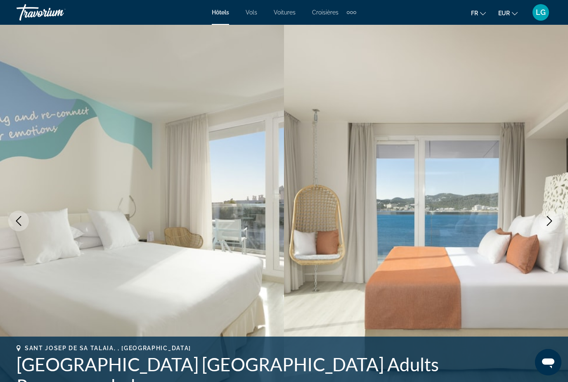
click at [549, 221] on icon "Next image" at bounding box center [549, 221] width 10 height 10
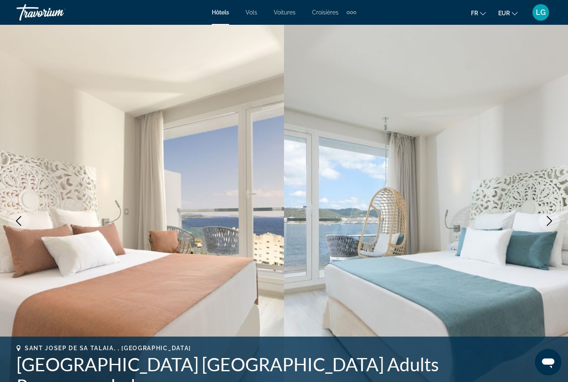
click at [549, 221] on icon "Next image" at bounding box center [549, 221] width 10 height 10
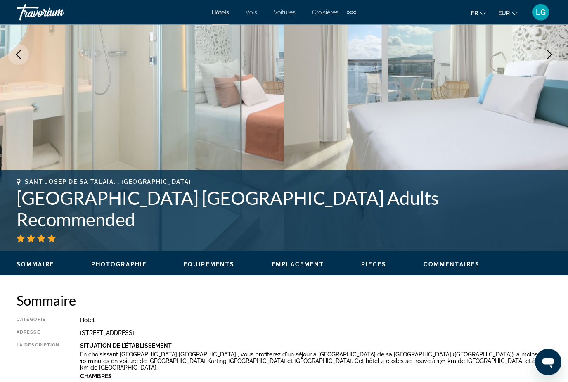
scroll to position [166, 0]
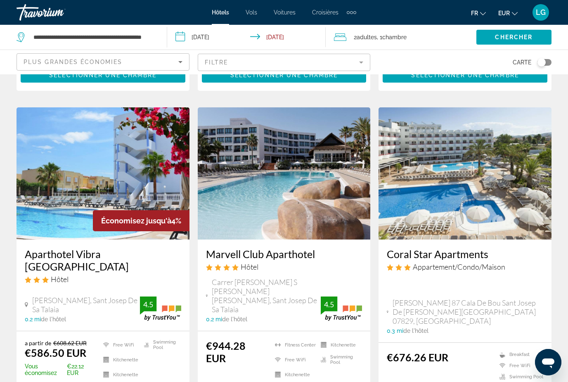
scroll to position [961, 0]
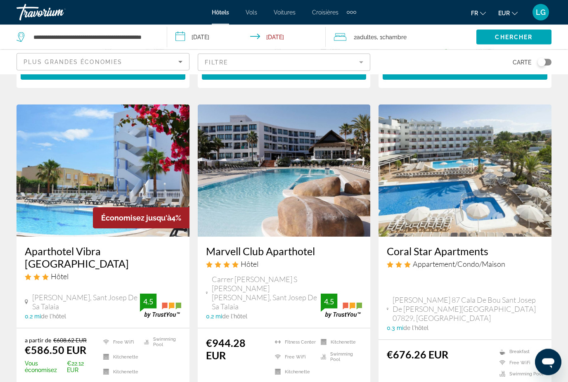
click at [260, 184] on img "Main content" at bounding box center [284, 171] width 173 height 132
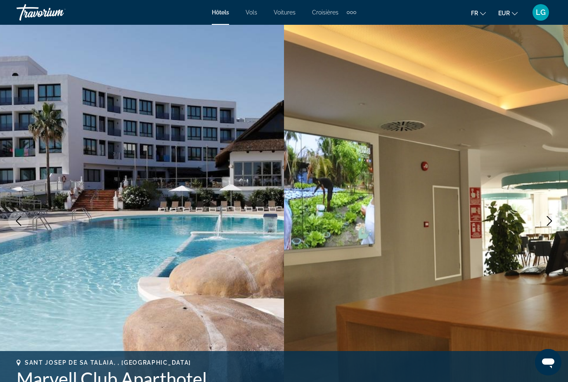
click at [545, 223] on icon "Next image" at bounding box center [549, 221] width 10 height 10
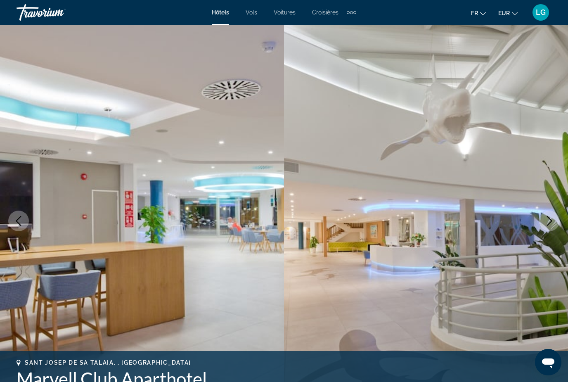
click at [545, 223] on icon "Next image" at bounding box center [549, 221] width 10 height 10
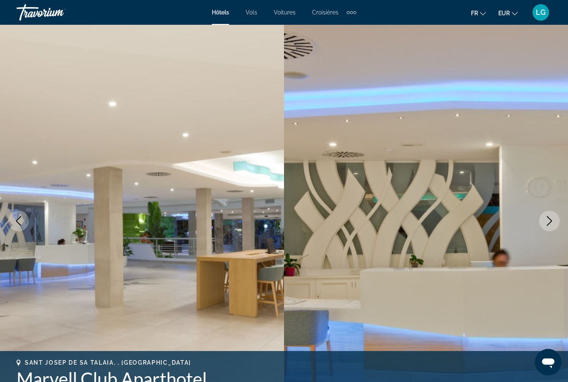
click at [545, 223] on icon "Next image" at bounding box center [549, 221] width 10 height 10
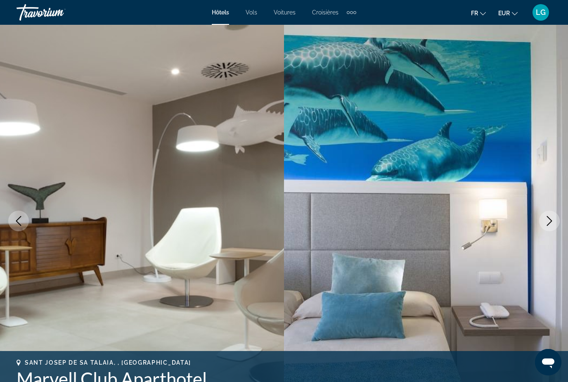
click at [545, 223] on icon "Next image" at bounding box center [549, 221] width 10 height 10
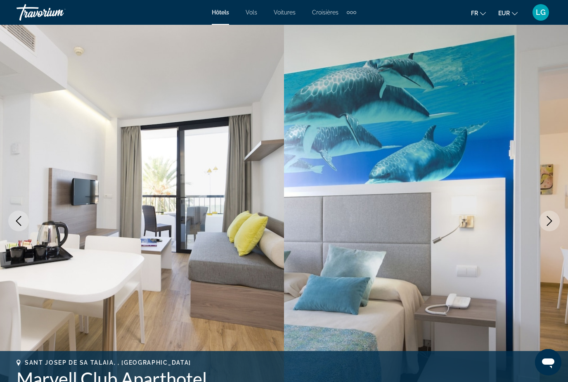
click at [545, 223] on icon "Next image" at bounding box center [549, 221] width 10 height 10
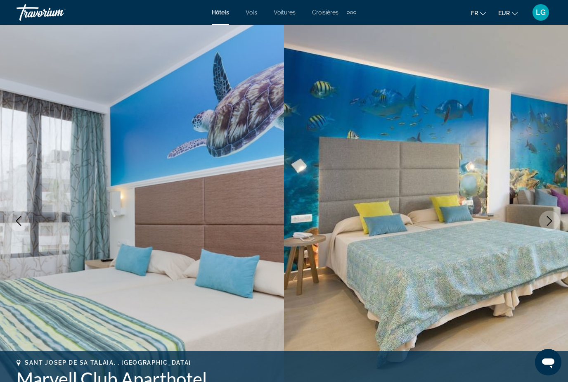
click at [545, 223] on icon "Next image" at bounding box center [549, 221] width 10 height 10
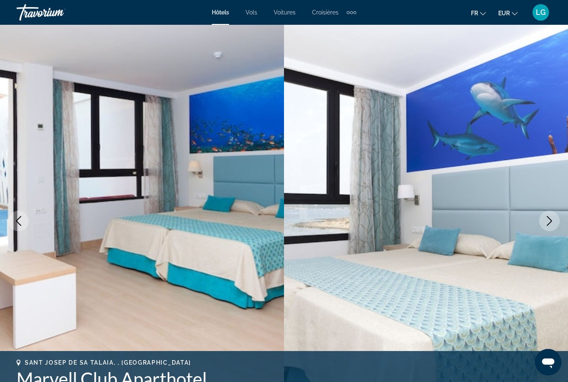
click at [545, 223] on icon "Next image" at bounding box center [549, 221] width 10 height 10
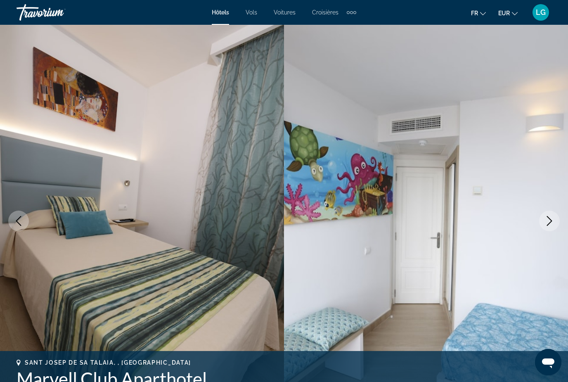
click at [545, 223] on icon "Next image" at bounding box center [549, 221] width 10 height 10
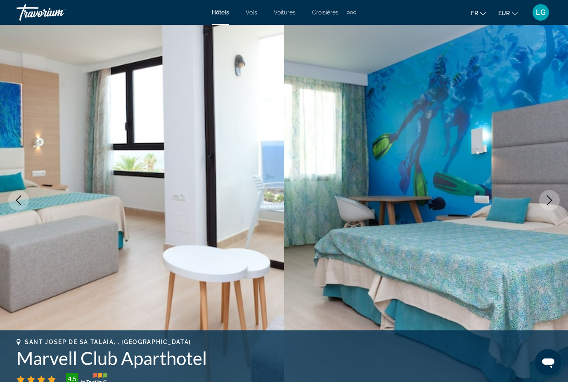
scroll to position [26, 0]
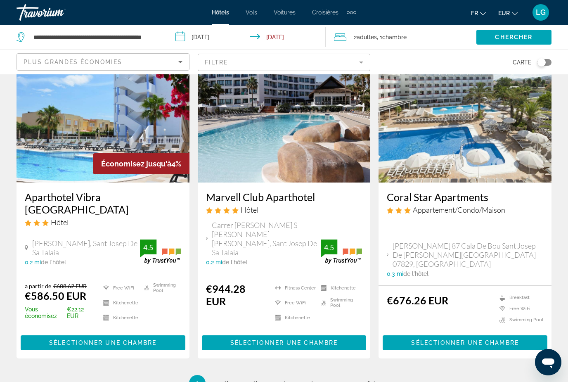
scroll to position [1065, 0]
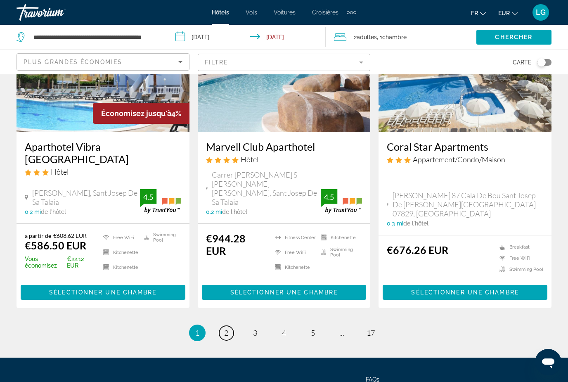
drag, startPoint x: 223, startPoint y: 280, endPoint x: 223, endPoint y: 290, distance: 10.7
click at [223, 325] on link "page 2" at bounding box center [226, 332] width 14 height 14
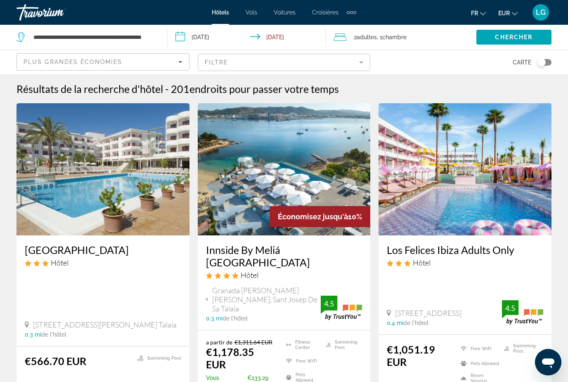
click at [301, 157] on img "Main content" at bounding box center [284, 169] width 173 height 132
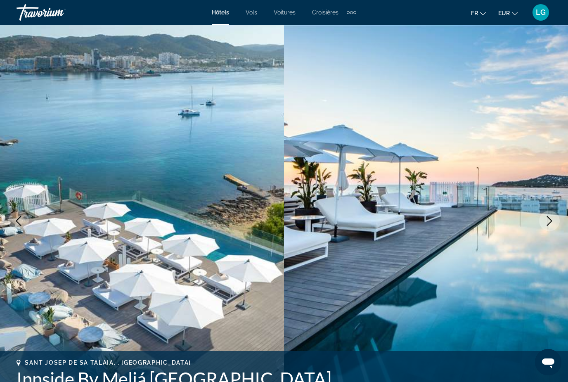
click at [548, 218] on icon "Next image" at bounding box center [549, 221] width 10 height 10
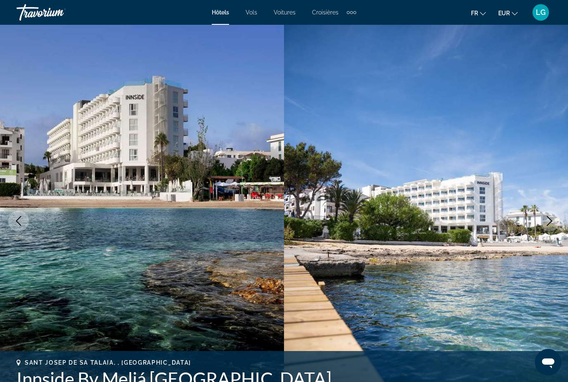
click at [548, 218] on icon "Next image" at bounding box center [549, 221] width 10 height 10
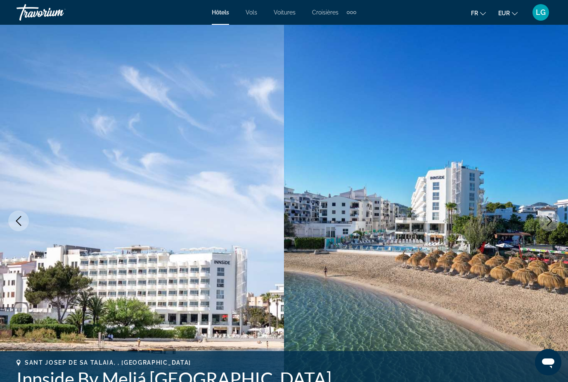
click at [548, 219] on icon "Next image" at bounding box center [549, 221] width 10 height 10
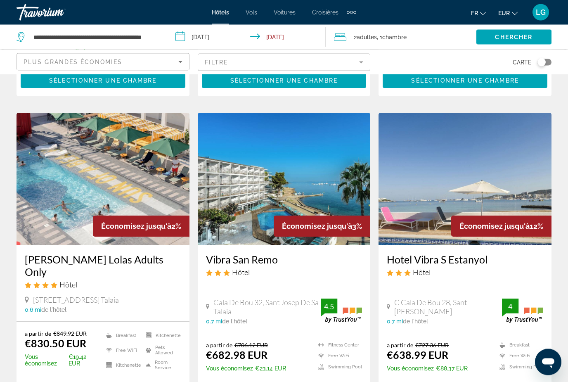
scroll to position [1055, 0]
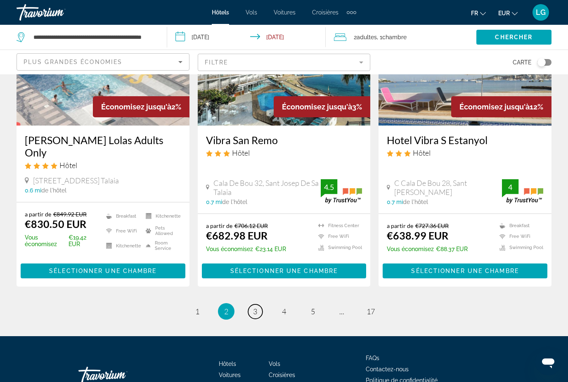
click at [251, 304] on link "page 3" at bounding box center [255, 311] width 14 height 14
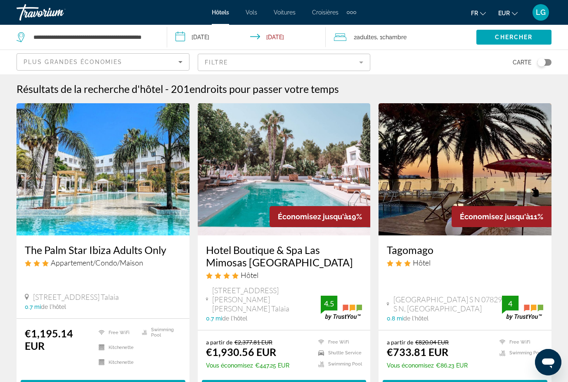
click at [149, 249] on h3 "The Palm Star Ibiza Adults Only" at bounding box center [103, 249] width 156 height 12
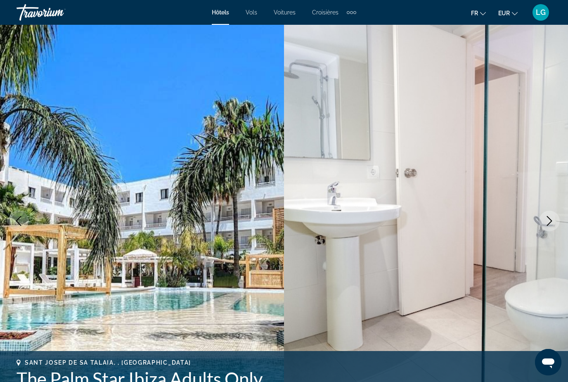
click at [547, 226] on button "Next image" at bounding box center [549, 220] width 21 height 21
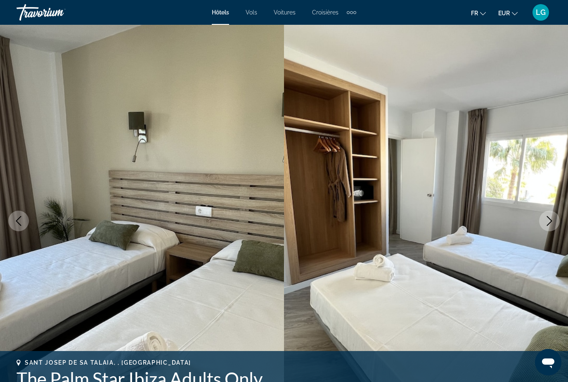
click at [547, 226] on button "Next image" at bounding box center [549, 220] width 21 height 21
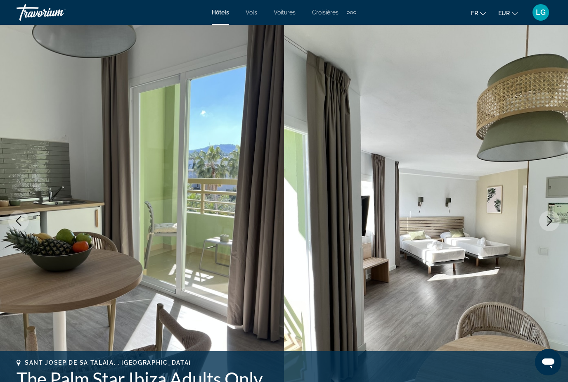
click at [547, 226] on button "Next image" at bounding box center [549, 220] width 21 height 21
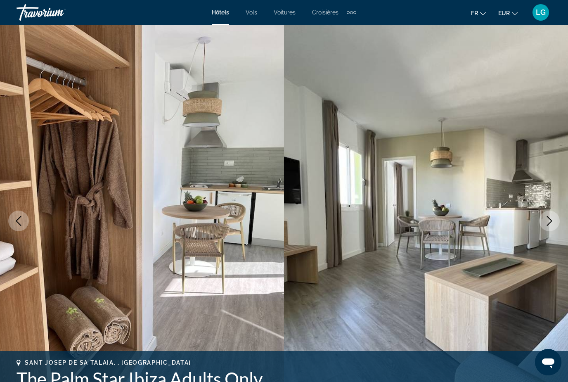
click at [547, 226] on button "Next image" at bounding box center [549, 220] width 21 height 21
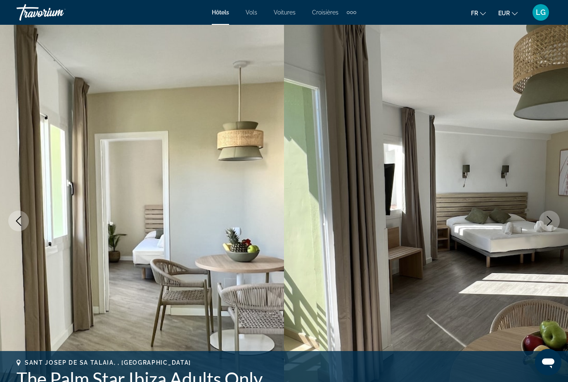
click at [547, 226] on button "Next image" at bounding box center [549, 220] width 21 height 21
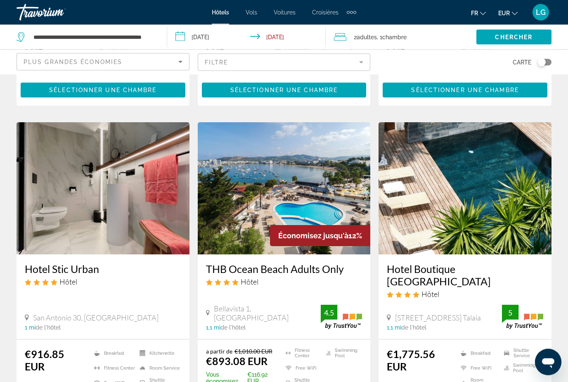
scroll to position [922, 0]
click at [457, 204] on img "Main content" at bounding box center [464, 188] width 173 height 132
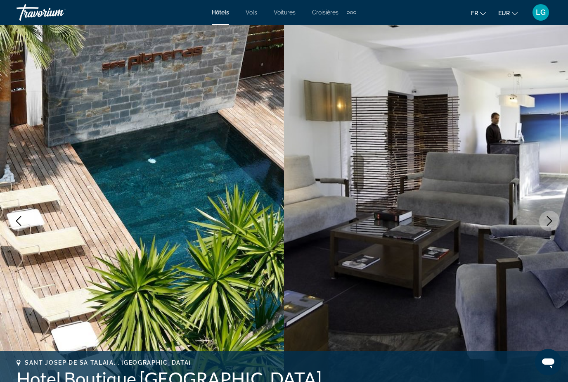
click at [547, 221] on icon "Next image" at bounding box center [549, 221] width 10 height 10
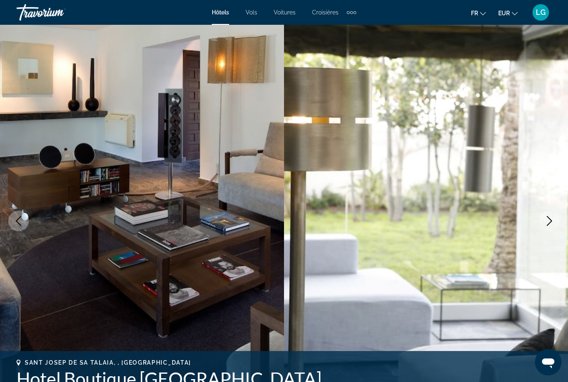
click at [547, 221] on icon "Next image" at bounding box center [549, 221] width 10 height 10
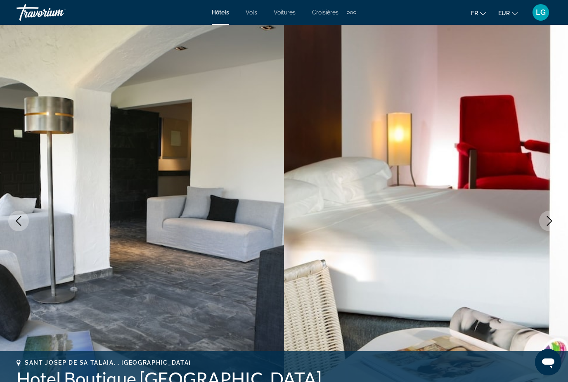
click at [548, 221] on icon "Next image" at bounding box center [549, 221] width 10 height 10
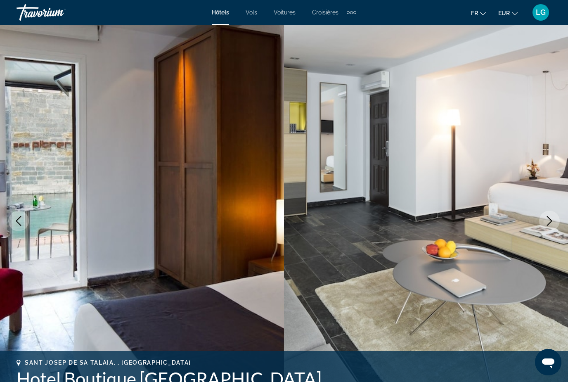
click at [548, 221] on icon "Next image" at bounding box center [549, 221] width 10 height 10
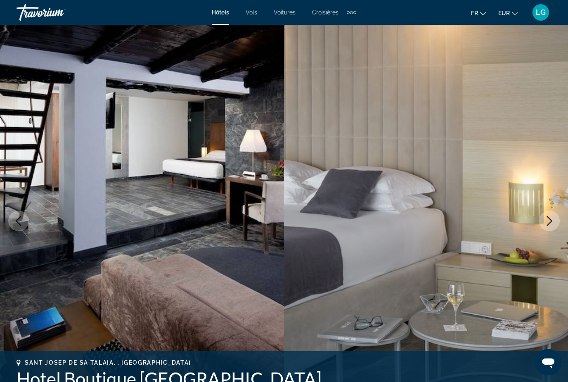
click at [548, 221] on icon "Next image" at bounding box center [549, 221] width 10 height 10
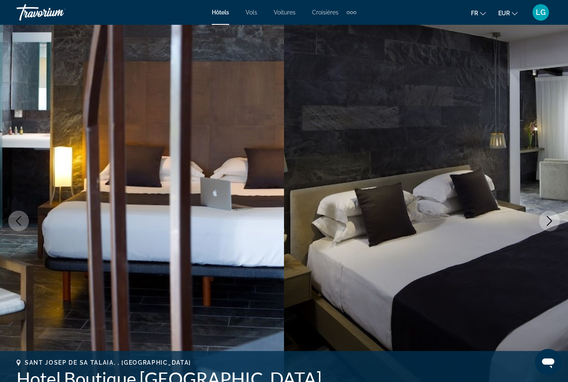
click at [548, 221] on icon "Next image" at bounding box center [549, 221] width 10 height 10
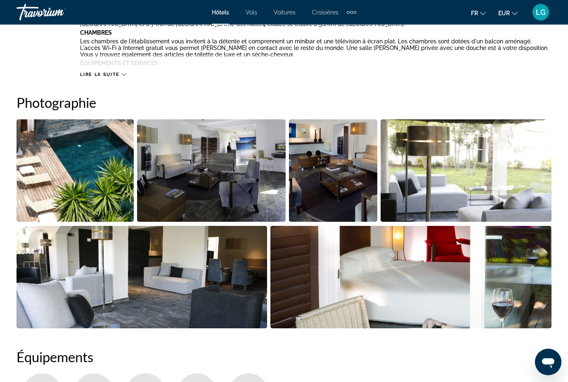
click at [494, 194] on img "Open full-screen image slider" at bounding box center [465, 171] width 171 height 102
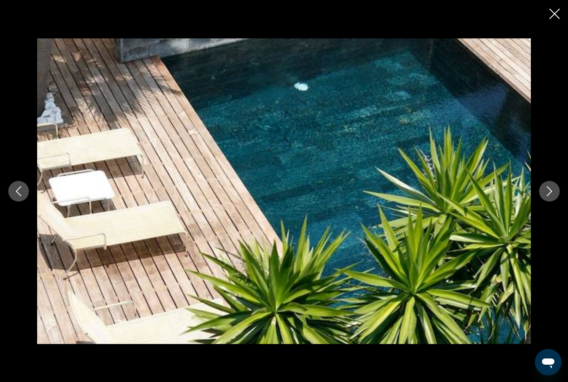
click at [544, 196] on icon "Next image" at bounding box center [549, 191] width 10 height 10
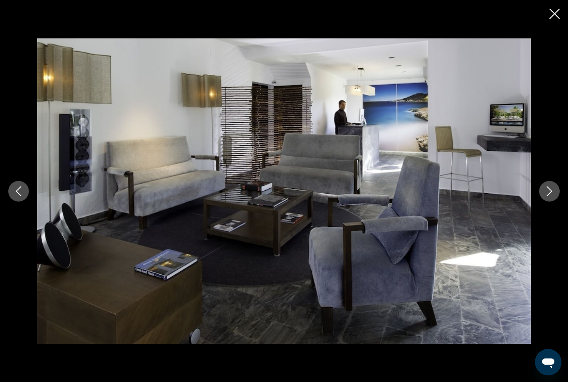
click at [544, 196] on icon "Next image" at bounding box center [549, 191] width 10 height 10
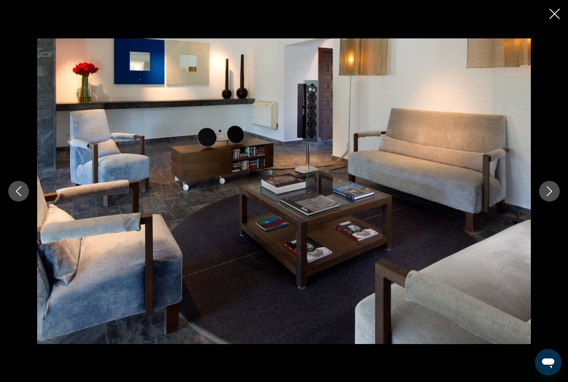
click at [544, 196] on icon "Next image" at bounding box center [549, 191] width 10 height 10
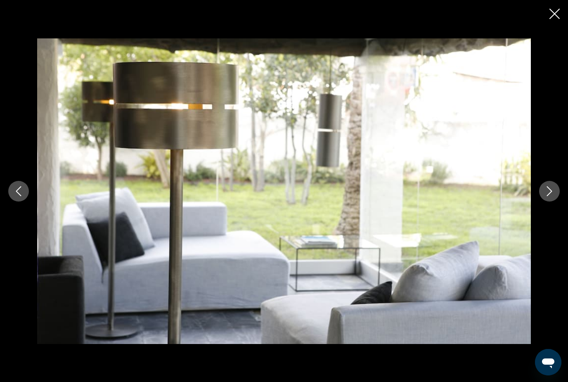
click at [544, 196] on icon "Next image" at bounding box center [549, 191] width 10 height 10
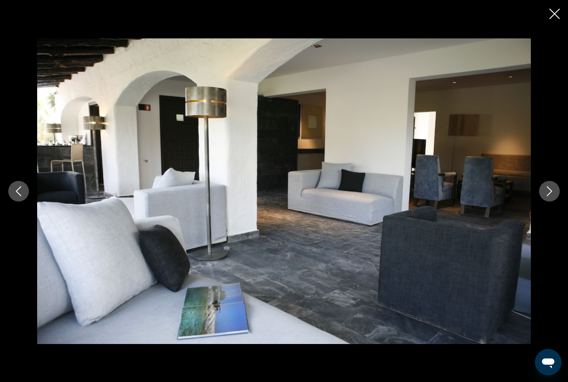
click at [544, 196] on icon "Next image" at bounding box center [549, 191] width 10 height 10
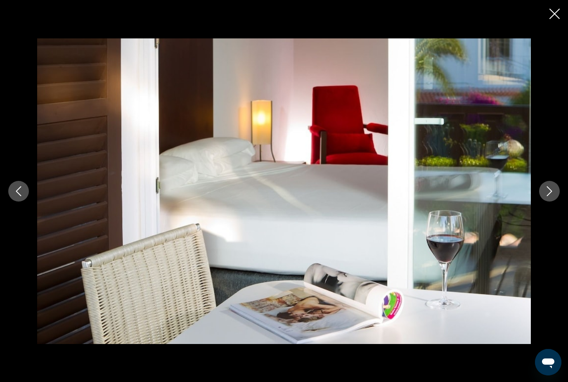
click at [544, 196] on icon "Next image" at bounding box center [549, 191] width 10 height 10
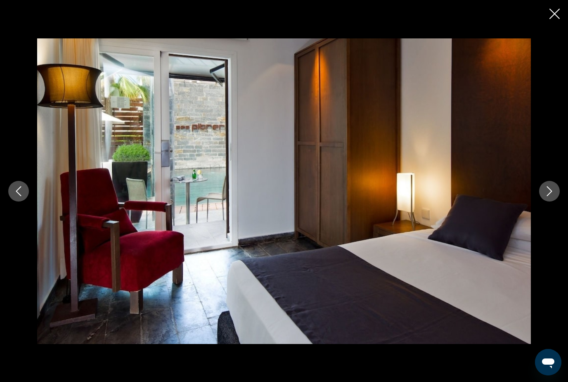
click at [544, 196] on icon "Next image" at bounding box center [549, 191] width 10 height 10
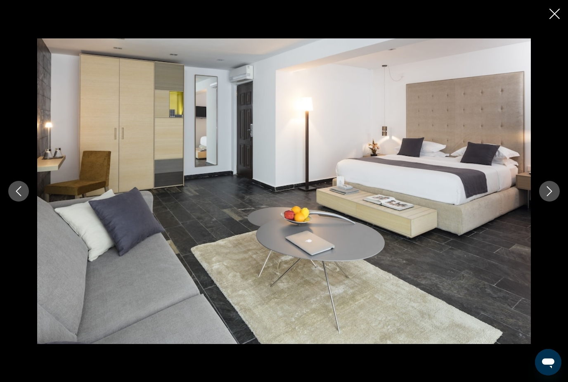
click at [544, 196] on icon "Next image" at bounding box center [549, 191] width 10 height 10
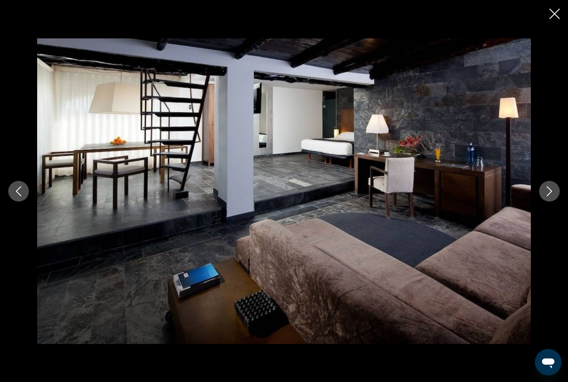
click at [544, 196] on icon "Next image" at bounding box center [549, 191] width 10 height 10
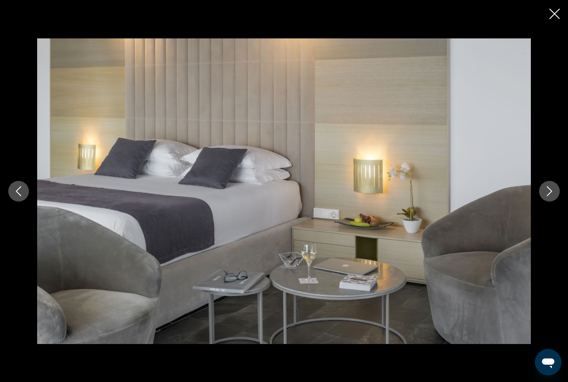
click at [544, 196] on icon "Next image" at bounding box center [549, 191] width 10 height 10
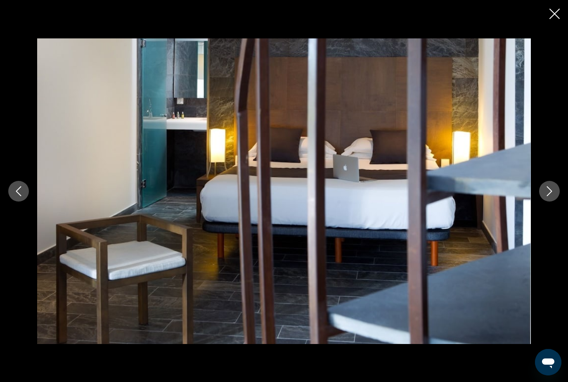
click at [544, 196] on icon "Next image" at bounding box center [549, 191] width 10 height 10
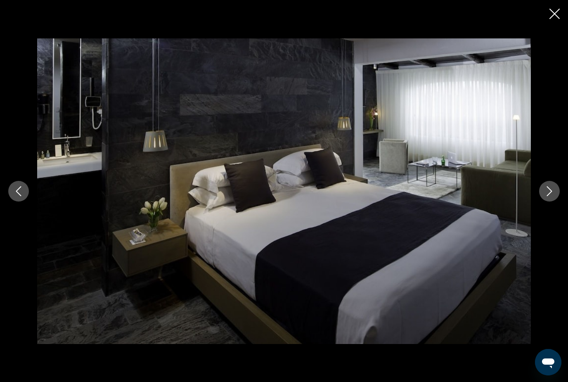
click at [544, 196] on icon "Next image" at bounding box center [549, 191] width 10 height 10
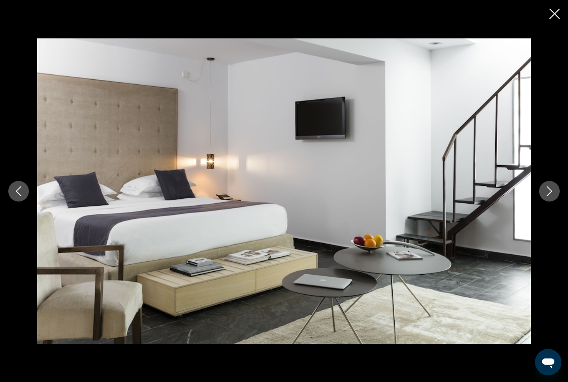
click at [544, 196] on icon "Next image" at bounding box center [549, 191] width 10 height 10
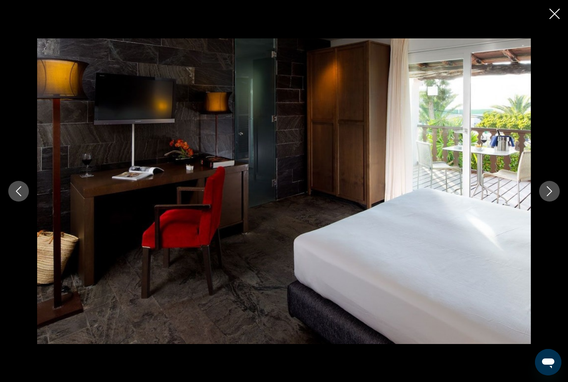
click at [544, 196] on icon "Next image" at bounding box center [549, 191] width 10 height 10
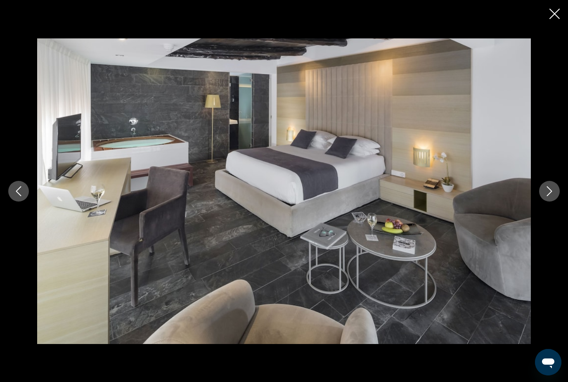
click at [544, 196] on icon "Next image" at bounding box center [549, 191] width 10 height 10
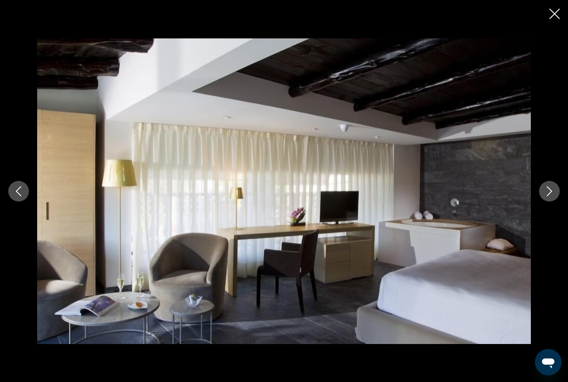
click at [544, 196] on icon "Next image" at bounding box center [549, 191] width 10 height 10
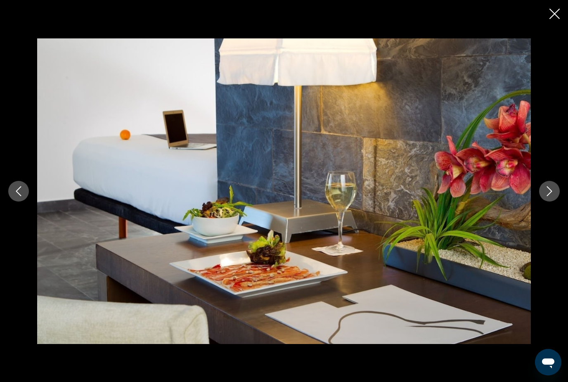
click at [545, 196] on icon "Next image" at bounding box center [549, 191] width 10 height 10
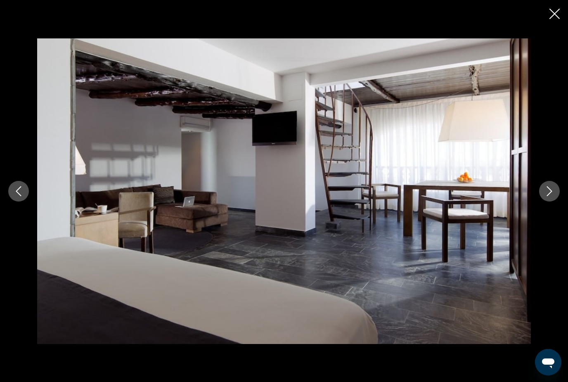
click at [545, 196] on icon "Next image" at bounding box center [549, 191] width 10 height 10
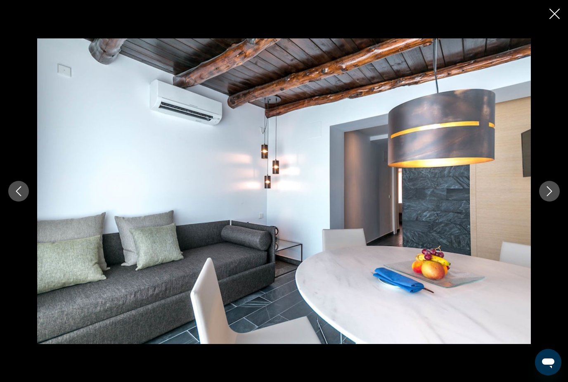
click at [545, 196] on icon "Next image" at bounding box center [549, 191] width 10 height 10
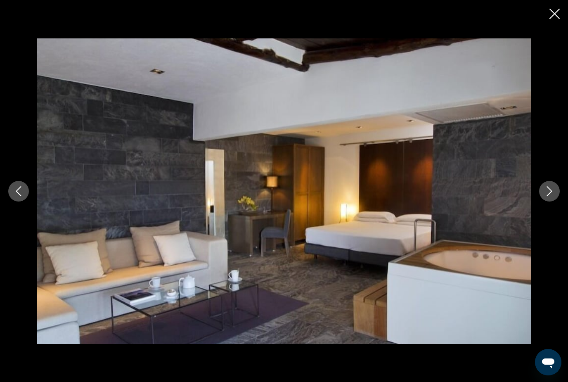
click at [545, 196] on icon "Next image" at bounding box center [549, 191] width 10 height 10
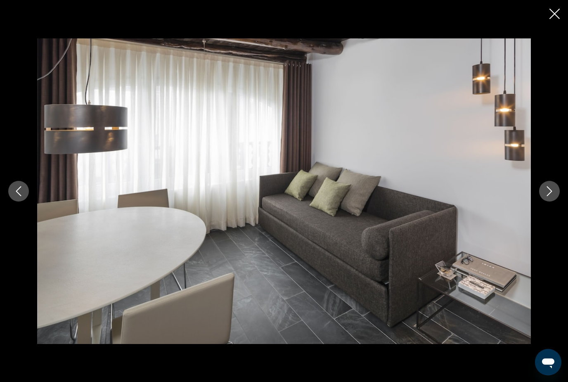
click at [545, 196] on icon "Next image" at bounding box center [549, 191] width 10 height 10
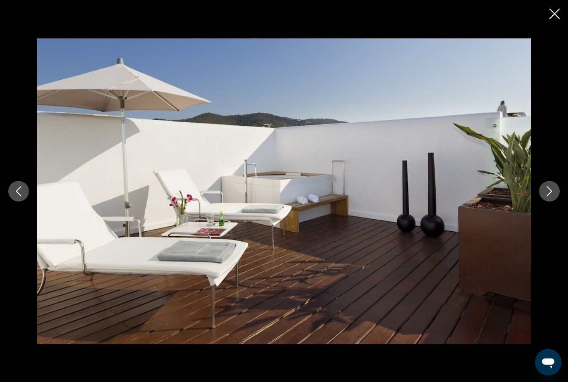
click at [545, 196] on icon "Next image" at bounding box center [549, 191] width 10 height 10
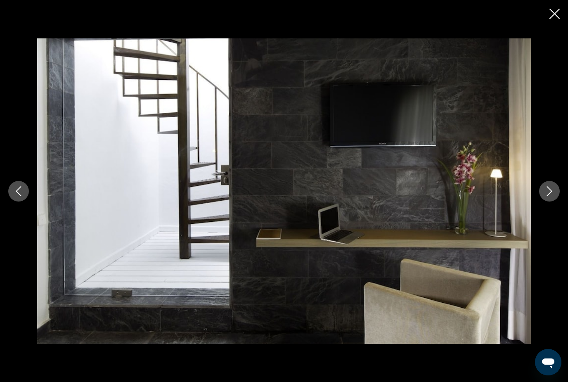
click at [549, 21] on div "prev next" at bounding box center [284, 191] width 568 height 382
click at [553, 12] on icon "Close slideshow" at bounding box center [554, 14] width 10 height 10
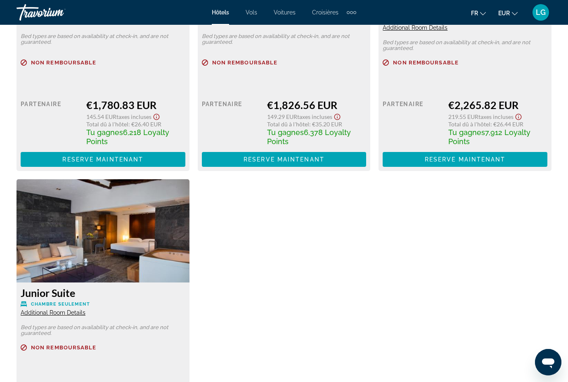
scroll to position [1658, 0]
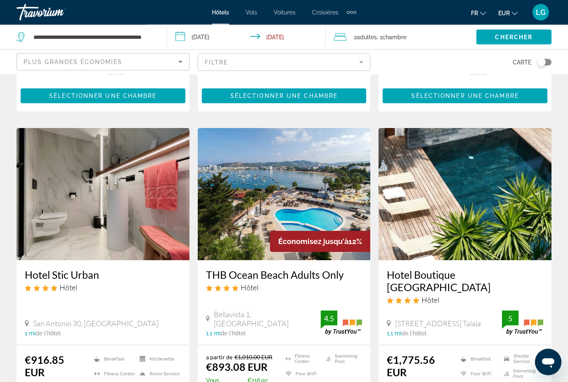
scroll to position [1055, 0]
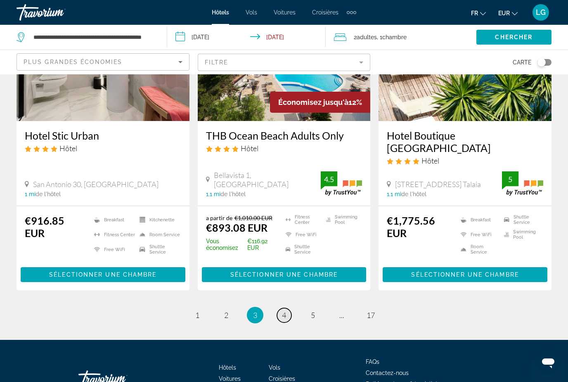
click at [282, 310] on span "4" at bounding box center [284, 314] width 4 height 9
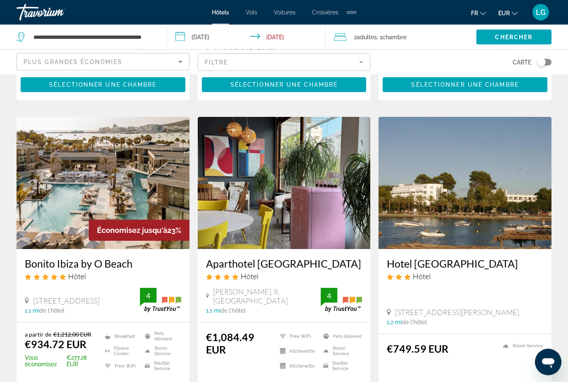
scroll to position [598, 0]
click at [98, 257] on h3 "Bonito Ibiza by O Beach" at bounding box center [103, 263] width 156 height 12
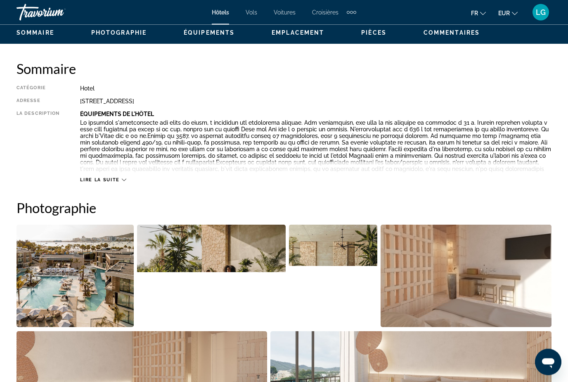
scroll to position [398, 0]
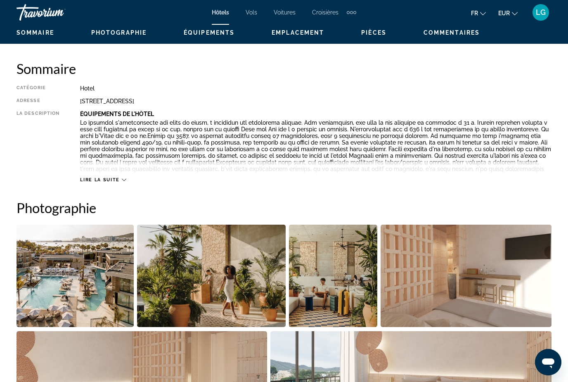
click at [120, 292] on img "Open full-screen image slider" at bounding box center [74, 275] width 117 height 102
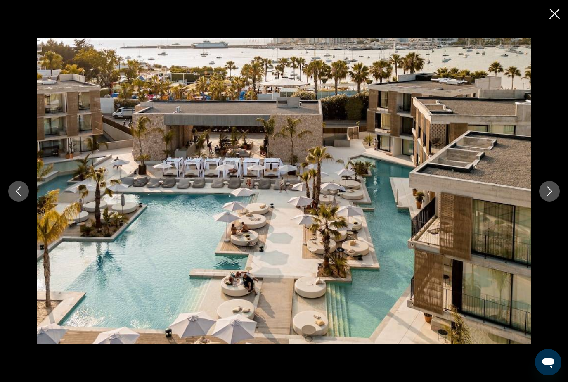
click at [554, 201] on button "Next image" at bounding box center [549, 191] width 21 height 21
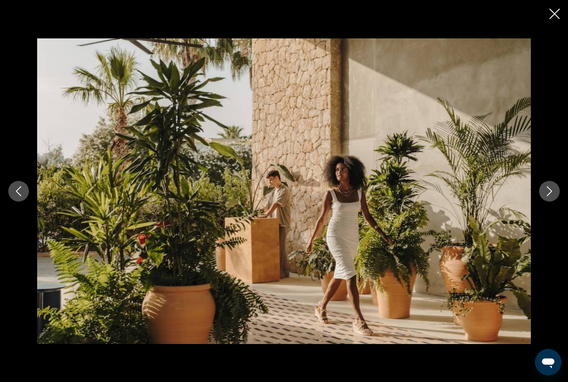
click at [554, 201] on button "Next image" at bounding box center [549, 191] width 21 height 21
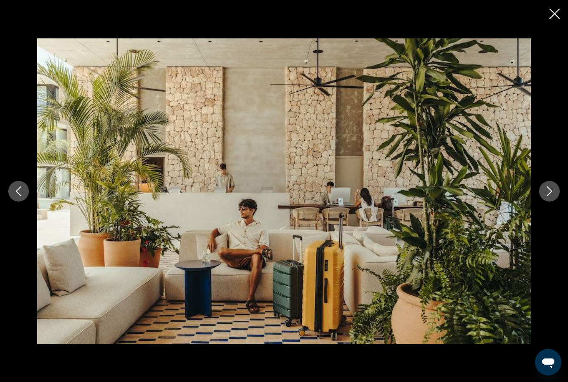
click at [554, 201] on button "Next image" at bounding box center [549, 191] width 21 height 21
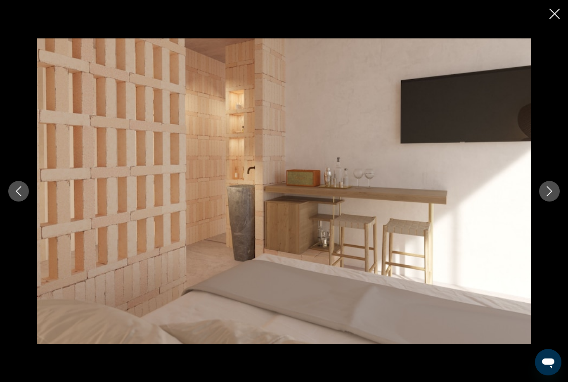
click at [554, 201] on button "Next image" at bounding box center [549, 191] width 21 height 21
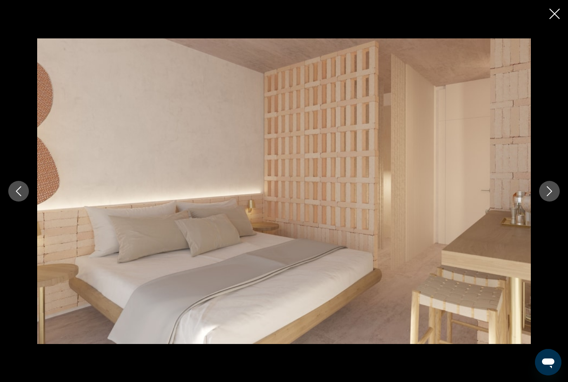
click at [554, 201] on button "Next image" at bounding box center [549, 191] width 21 height 21
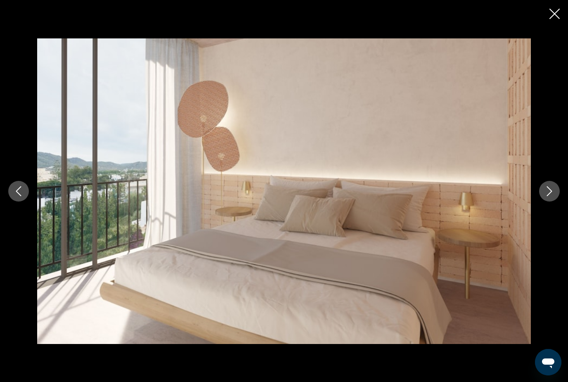
click at [554, 201] on button "Next image" at bounding box center [549, 191] width 21 height 21
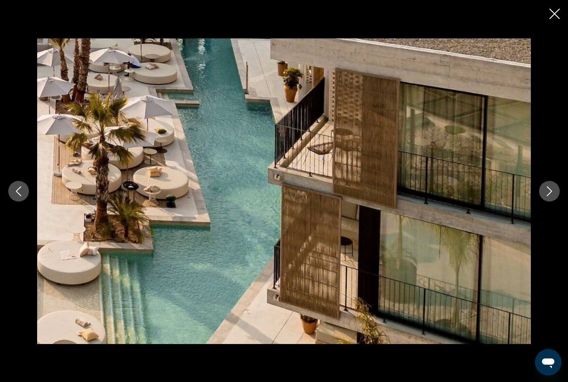
click at [555, 201] on button "Next image" at bounding box center [549, 191] width 21 height 21
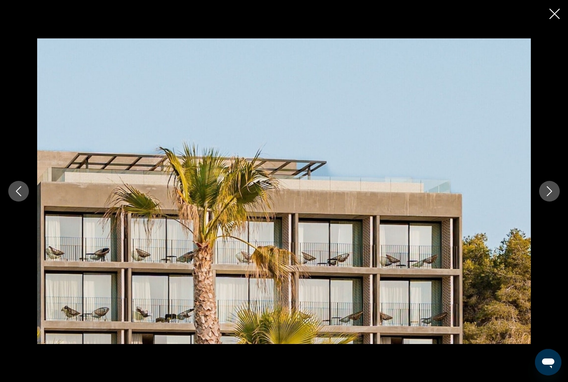
click at [555, 201] on button "Next image" at bounding box center [549, 191] width 21 height 21
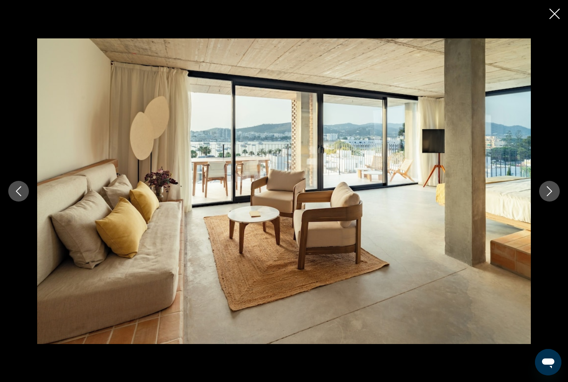
click at [555, 201] on button "Next image" at bounding box center [549, 191] width 21 height 21
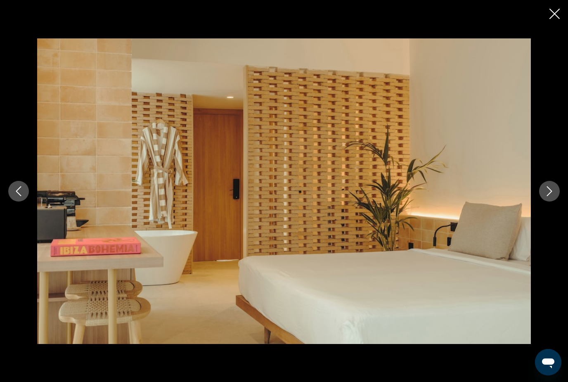
click at [555, 201] on button "Next image" at bounding box center [549, 191] width 21 height 21
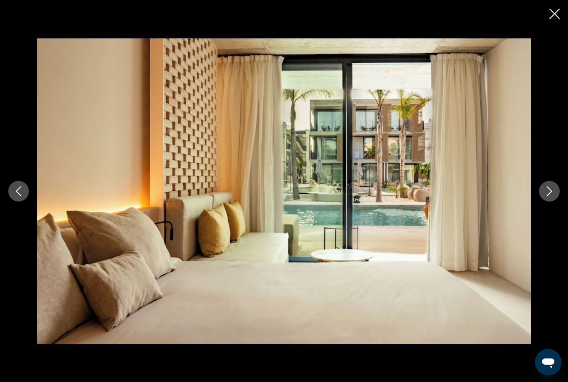
click at [555, 201] on button "Next image" at bounding box center [549, 191] width 21 height 21
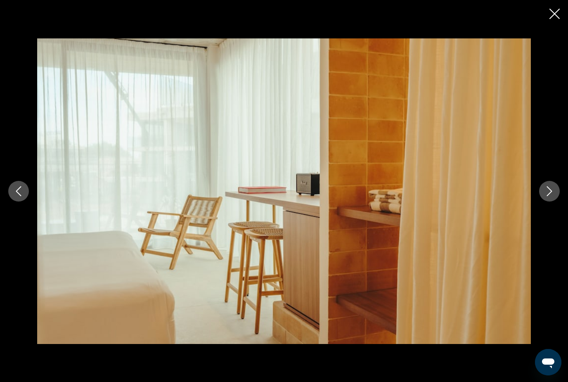
click at [555, 201] on button "Next image" at bounding box center [549, 191] width 21 height 21
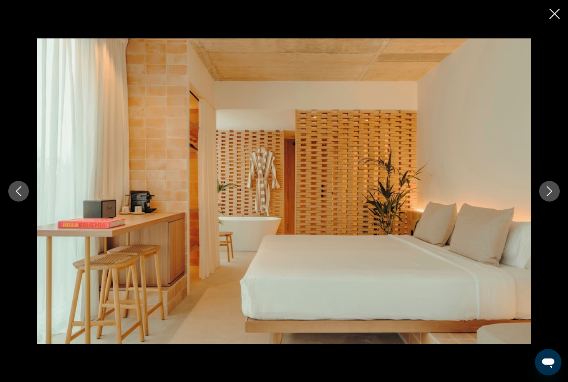
click at [552, 17] on icon "Close slideshow" at bounding box center [554, 14] width 10 height 10
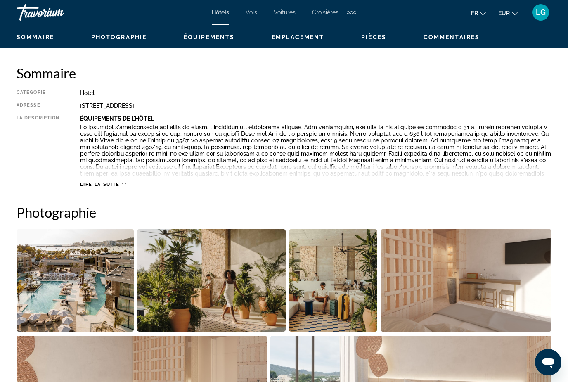
scroll to position [420, 0]
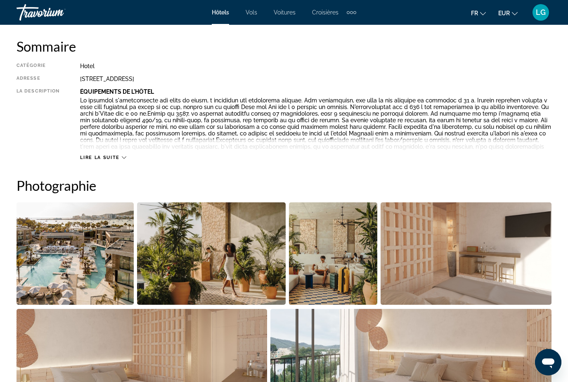
click at [96, 267] on img "Open full-screen image slider" at bounding box center [74, 253] width 117 height 102
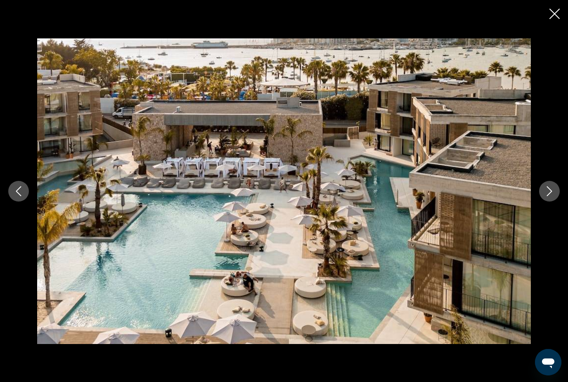
click at [548, 196] on icon "Next image" at bounding box center [549, 191] width 10 height 10
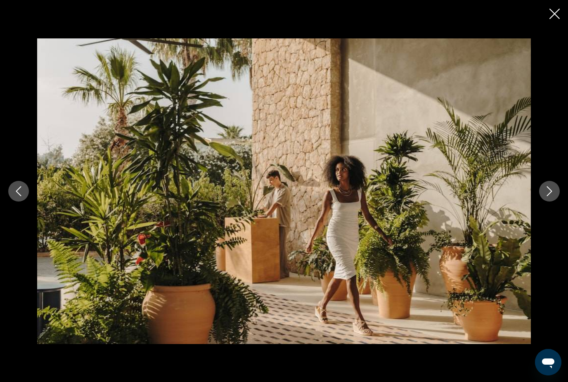
click at [548, 196] on icon "Next image" at bounding box center [549, 191] width 10 height 10
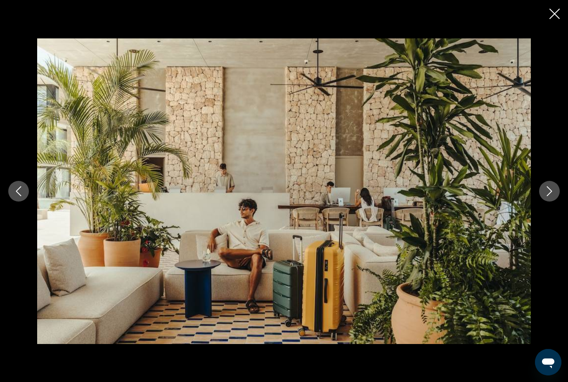
click at [548, 196] on icon "Next image" at bounding box center [549, 191] width 10 height 10
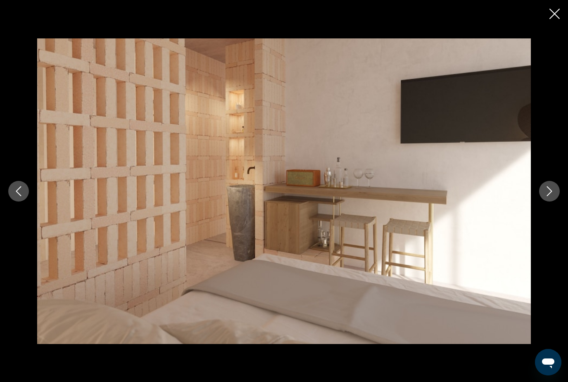
click at [548, 196] on icon "Next image" at bounding box center [549, 191] width 10 height 10
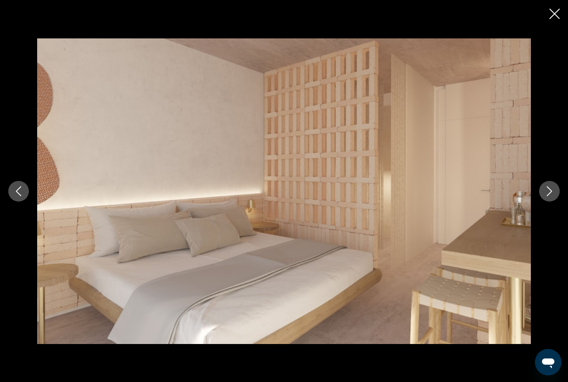
click at [548, 196] on icon "Next image" at bounding box center [549, 191] width 10 height 10
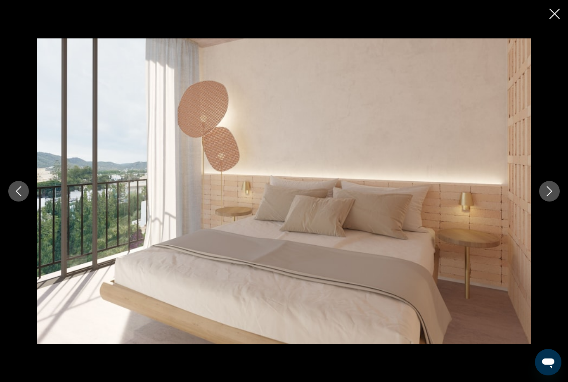
click at [548, 196] on icon "Next image" at bounding box center [549, 191] width 10 height 10
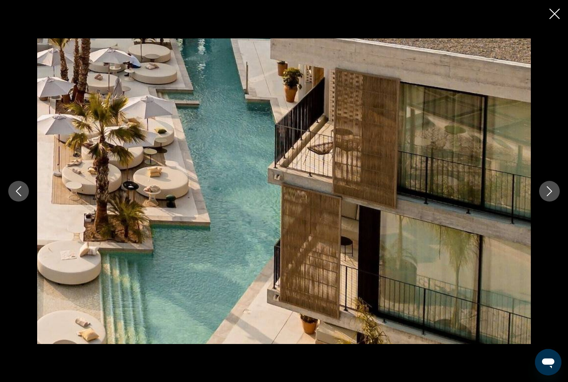
click at [548, 196] on icon "Next image" at bounding box center [549, 191] width 10 height 10
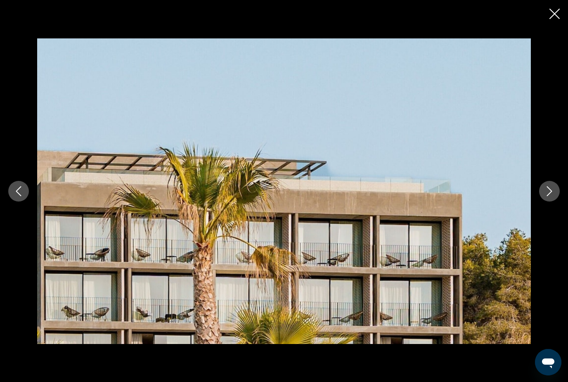
click at [548, 196] on icon "Next image" at bounding box center [549, 191] width 10 height 10
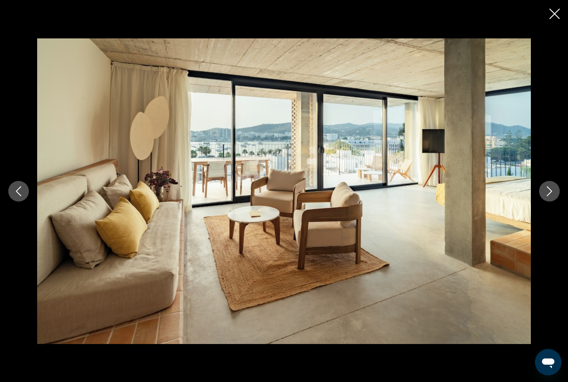
click at [548, 196] on icon "Next image" at bounding box center [549, 191] width 10 height 10
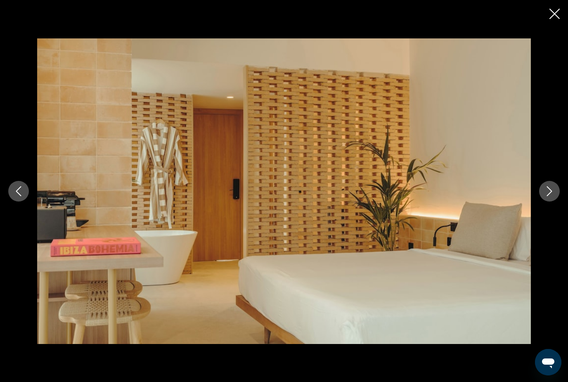
click at [548, 196] on icon "Next image" at bounding box center [549, 191] width 10 height 10
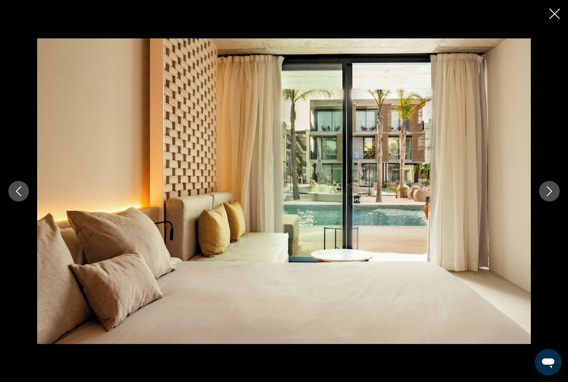
click at [548, 196] on icon "Next image" at bounding box center [549, 191] width 10 height 10
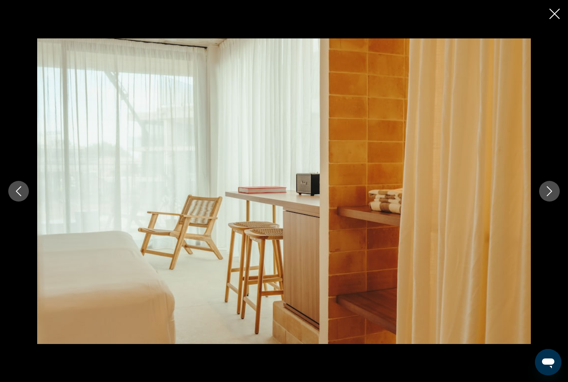
click at [548, 196] on icon "Next image" at bounding box center [549, 191] width 10 height 10
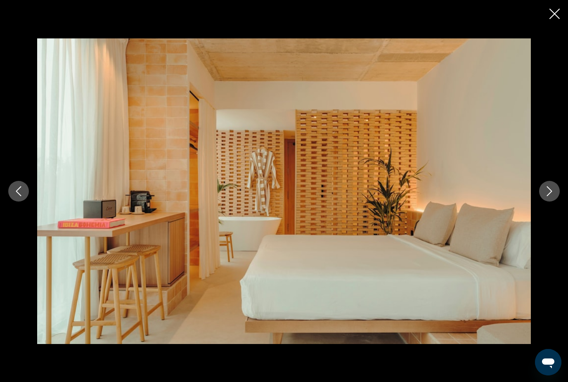
click at [548, 196] on icon "Next image" at bounding box center [549, 191] width 10 height 10
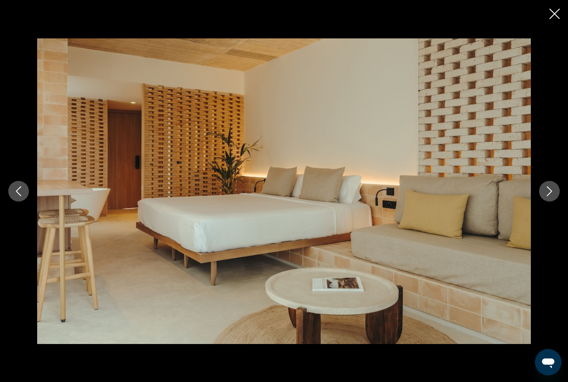
click at [548, 196] on icon "Next image" at bounding box center [549, 191] width 10 height 10
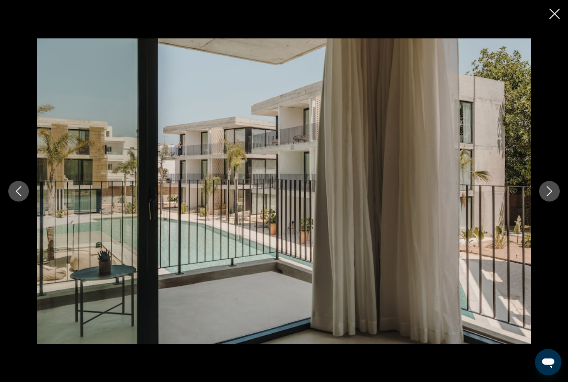
click at [548, 196] on icon "Next image" at bounding box center [549, 191] width 10 height 10
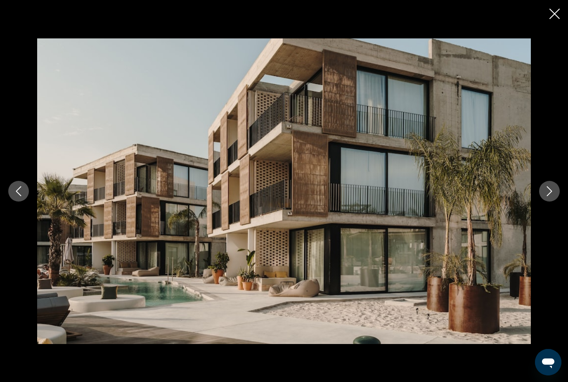
click at [548, 196] on icon "Next image" at bounding box center [549, 191] width 10 height 10
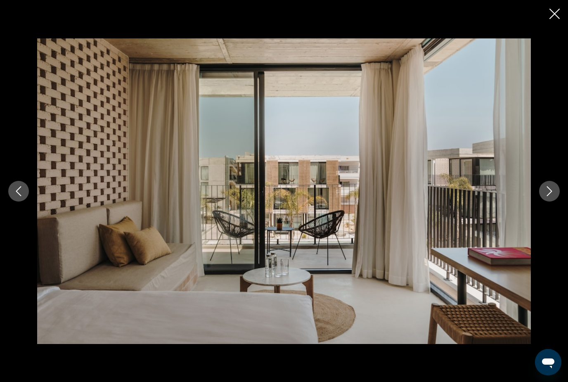
click at [548, 196] on icon "Next image" at bounding box center [549, 191] width 10 height 10
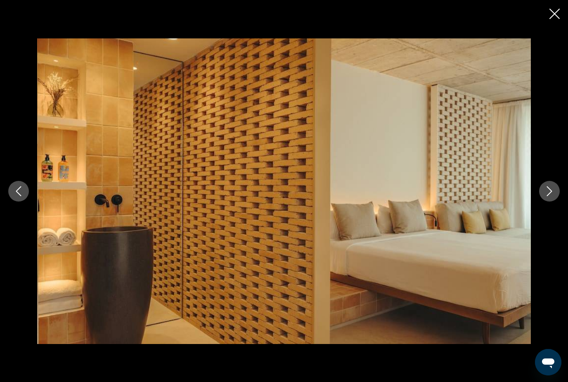
click at [548, 196] on icon "Next image" at bounding box center [549, 191] width 10 height 10
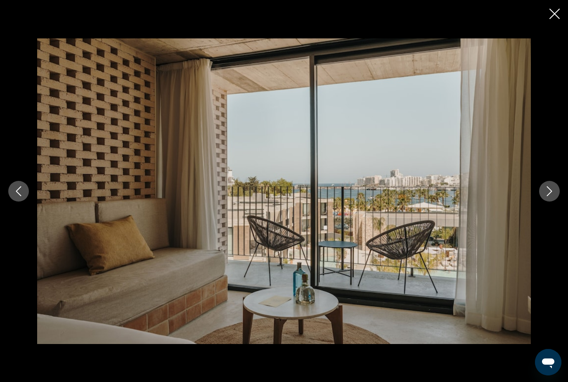
click at [555, 21] on div "prev next" at bounding box center [284, 191] width 568 height 382
click at [556, 11] on icon "Close slideshow" at bounding box center [554, 14] width 10 height 10
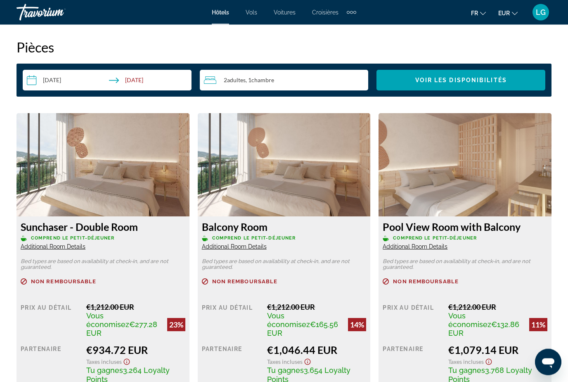
scroll to position [1206, 0]
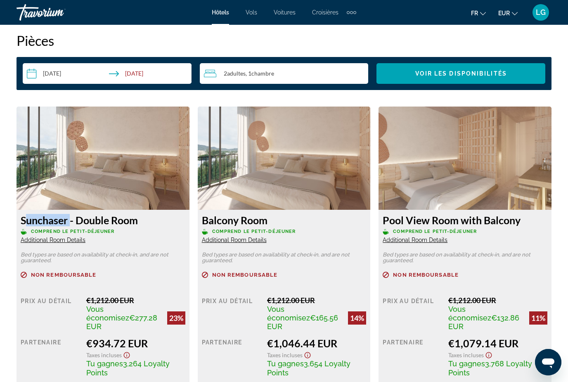
drag, startPoint x: 21, startPoint y: 219, endPoint x: 68, endPoint y: 219, distance: 46.6
click at [68, 218] on h3 "Sunchaser - Double Room" at bounding box center [103, 220] width 165 height 12
drag, startPoint x: 98, startPoint y: 290, endPoint x: 12, endPoint y: 127, distance: 184.3
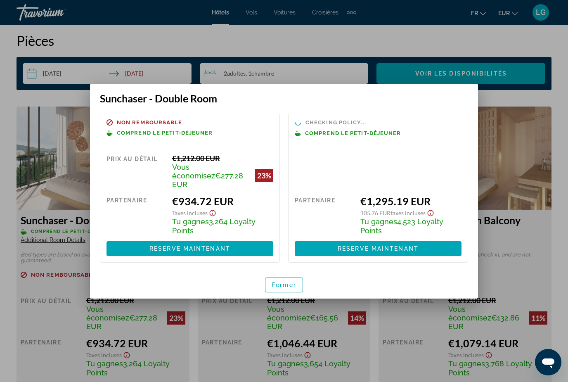
scroll to position [0, 0]
click at [292, 281] on span "Fermer" at bounding box center [283, 284] width 25 height 7
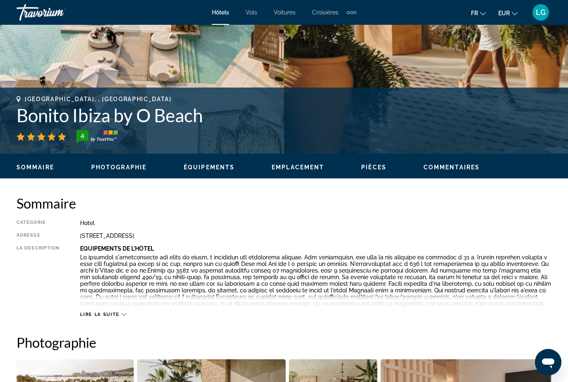
scroll to position [250, 0]
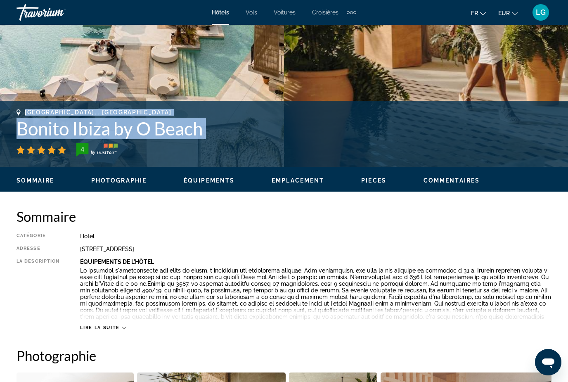
drag, startPoint x: 26, startPoint y: 111, endPoint x: 204, endPoint y: 141, distance: 180.6
click at [204, 141] on div "[GEOGRAPHIC_DATA], , [GEOGRAPHIC_DATA] Bonito [GEOGRAPHIC_DATA] by O Beach 4" at bounding box center [283, 132] width 535 height 47
copy div "[GEOGRAPHIC_DATA], , [GEOGRAPHIC_DATA] Bonito [GEOGRAPHIC_DATA] by O Beach"
